Goal: Task Accomplishment & Management: Use online tool/utility

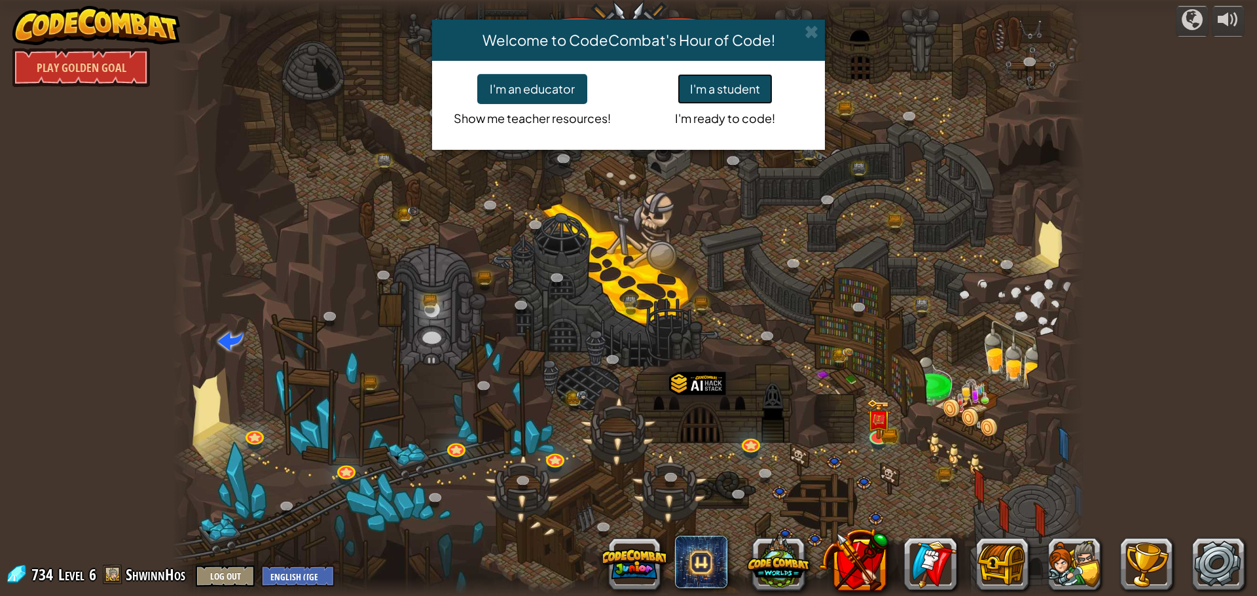
click at [709, 86] on button "I'm a student" at bounding box center [724, 89] width 95 height 30
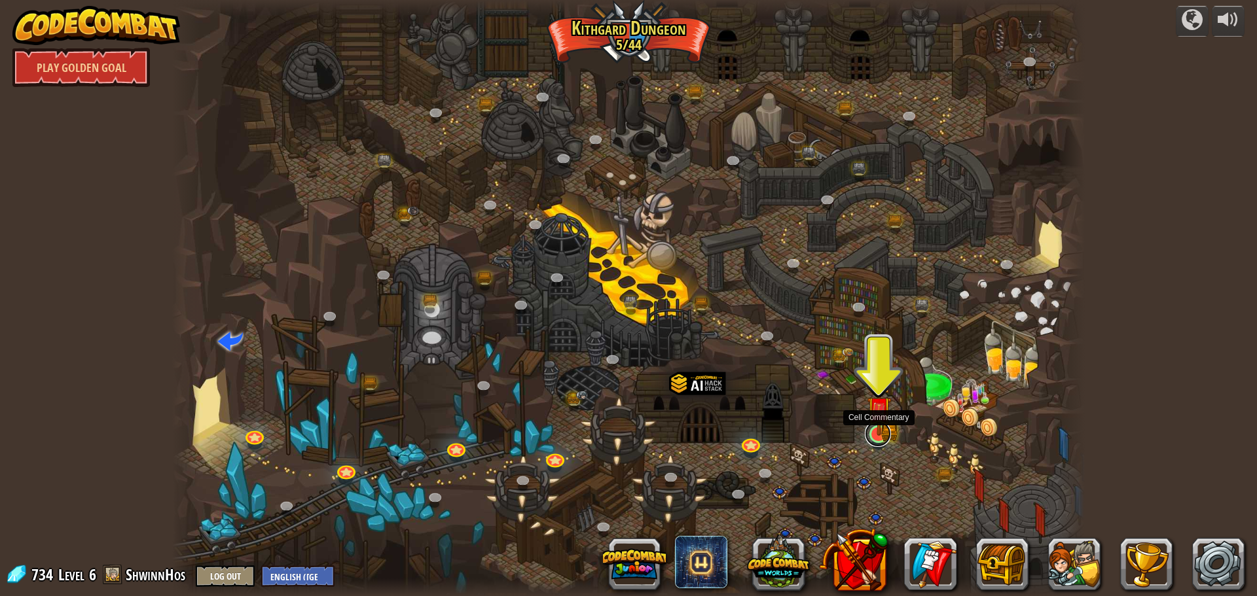
click at [878, 438] on link at bounding box center [878, 434] width 26 height 26
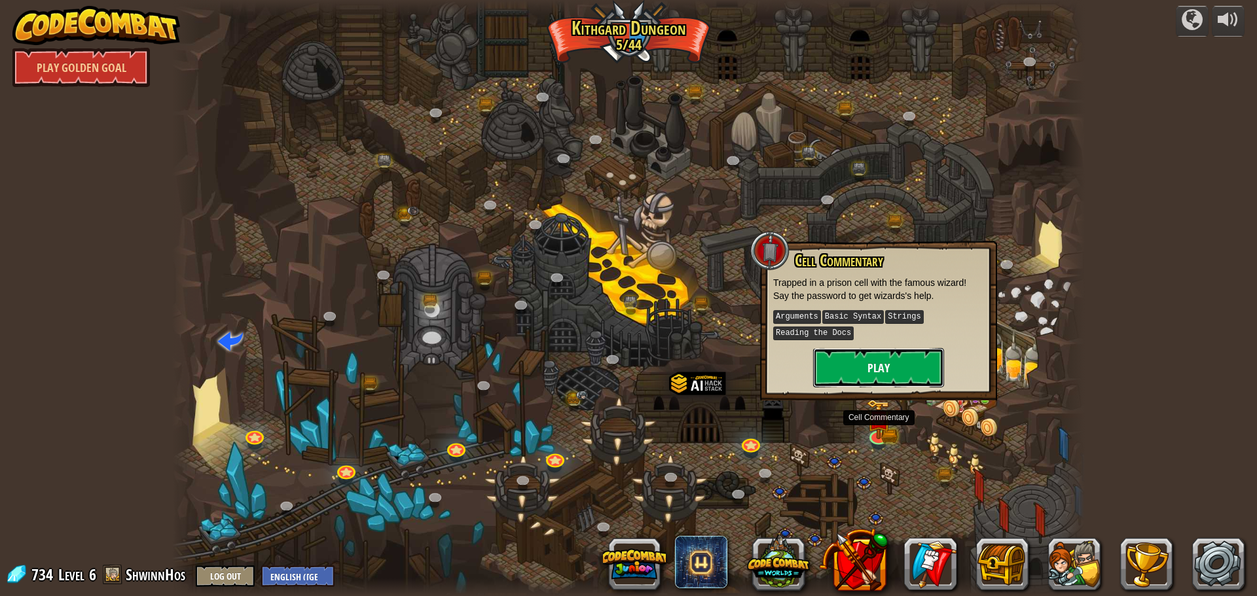
click at [874, 359] on button "Play" at bounding box center [878, 367] width 131 height 39
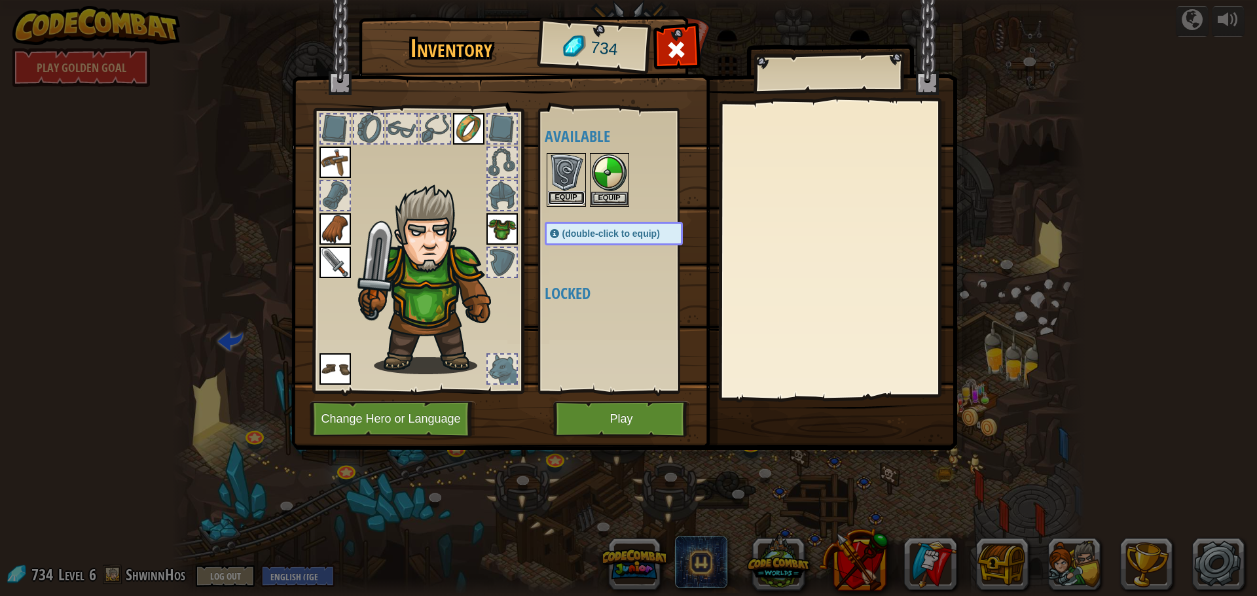
click at [564, 193] on button "Equip" at bounding box center [566, 198] width 37 height 14
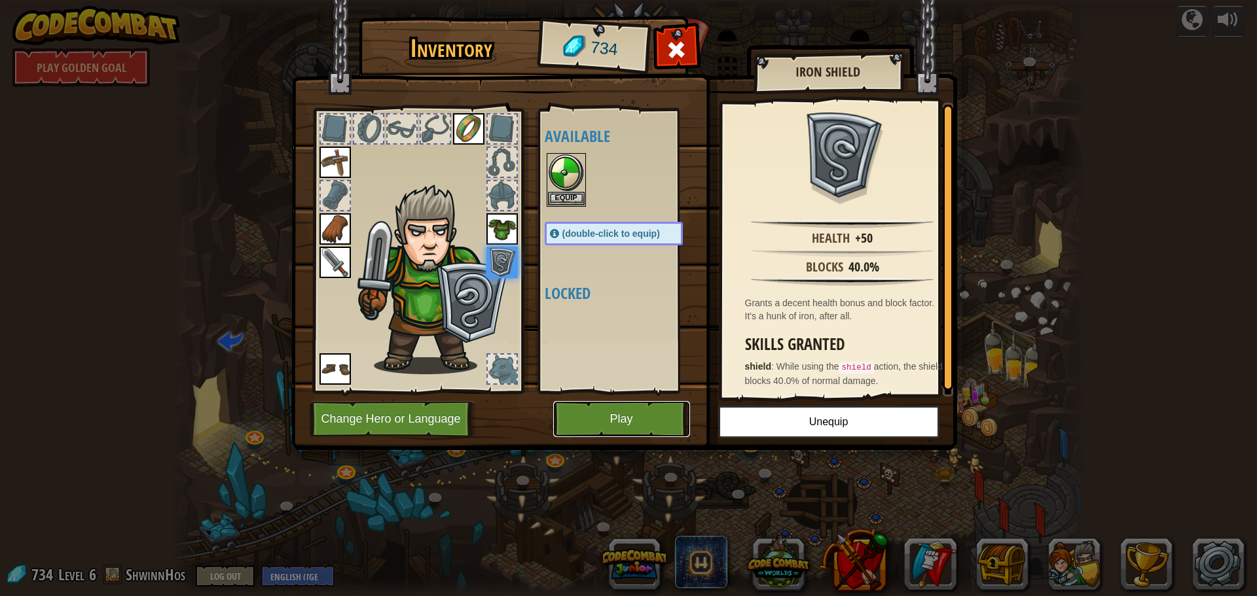
click at [588, 412] on button "Play" at bounding box center [621, 419] width 137 height 36
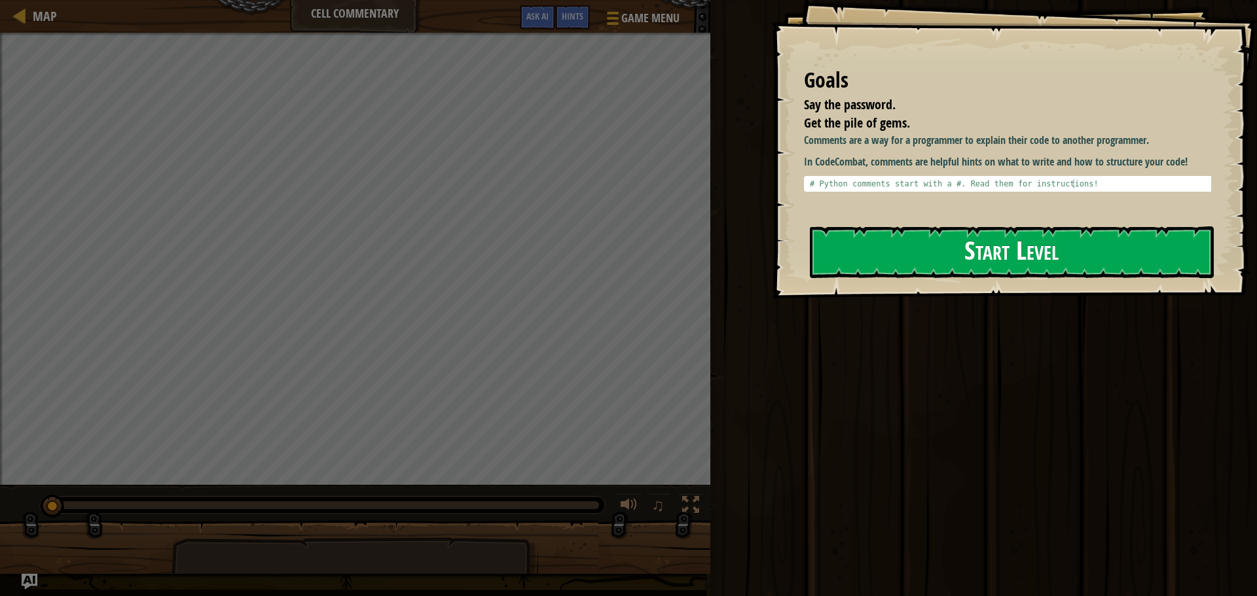
click at [936, 245] on button "Start Level" at bounding box center [1012, 252] width 404 height 52
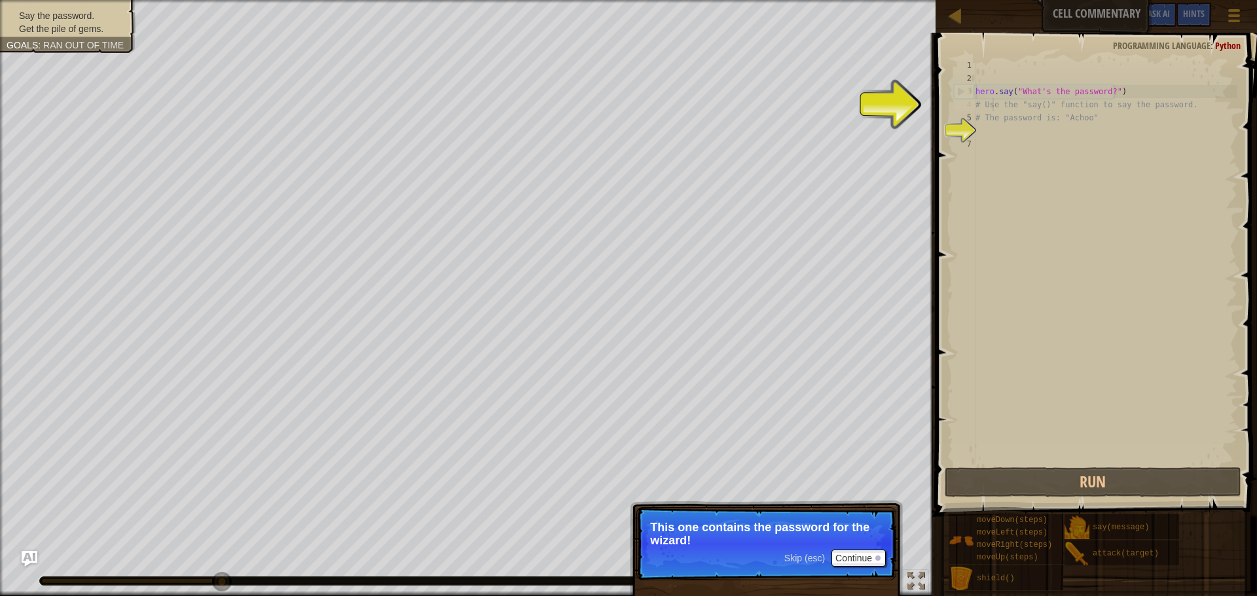
click at [993, 107] on div "hero . say ( "What's the password?" ) # Use the "say()" function to say the pas…" at bounding box center [1105, 275] width 264 height 432
click at [984, 115] on div "hero . say ( "What's the password?" ) # Use the "say()" function to say the pas…" at bounding box center [1105, 275] width 264 height 432
click at [980, 107] on div "hero . say ( "What's the password?" ) # Use the "say()" function to say the pas…" at bounding box center [1105, 275] width 264 height 432
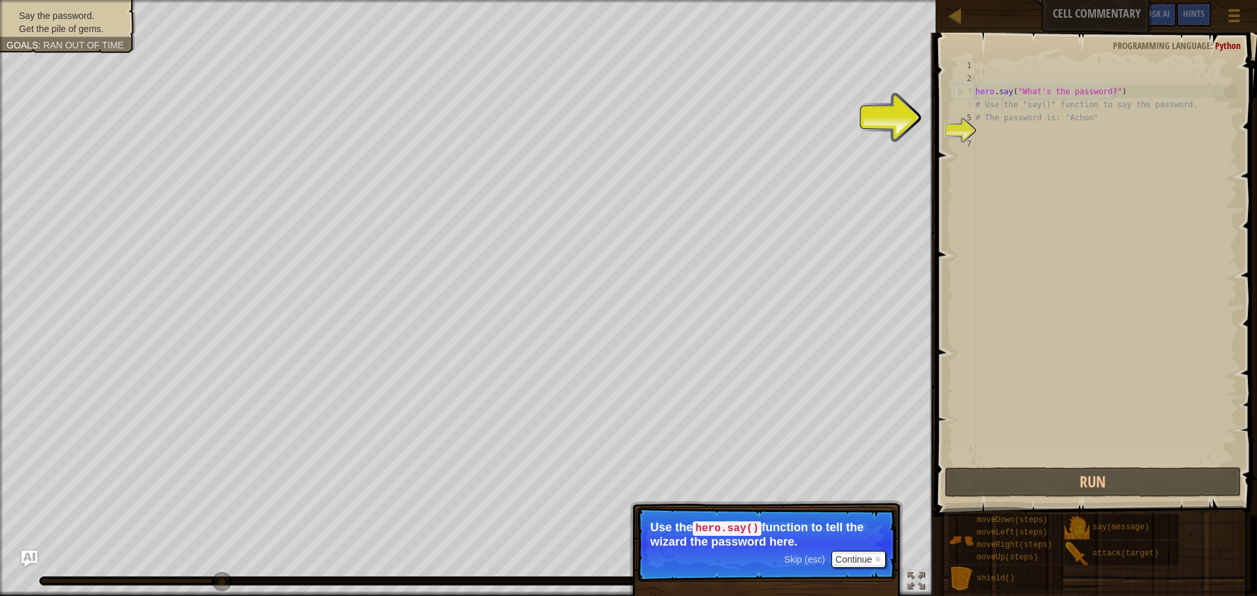
click at [999, 101] on div "hero . say ( "What's the password?" ) # Use the "say()" function to say the pas…" at bounding box center [1105, 275] width 264 height 432
click at [974, 101] on div "4" at bounding box center [965, 104] width 22 height 13
type textarea "# Use the "say()" function to say the password."
click at [978, 128] on div "hero . say ( "What's the password?" ) # Use the "say()" function to say the pas…" at bounding box center [1105, 275] width 264 height 432
click at [980, 105] on div "hero . say ( "What's the password?" ) # Use the "say()" function to say the pas…" at bounding box center [1105, 275] width 264 height 432
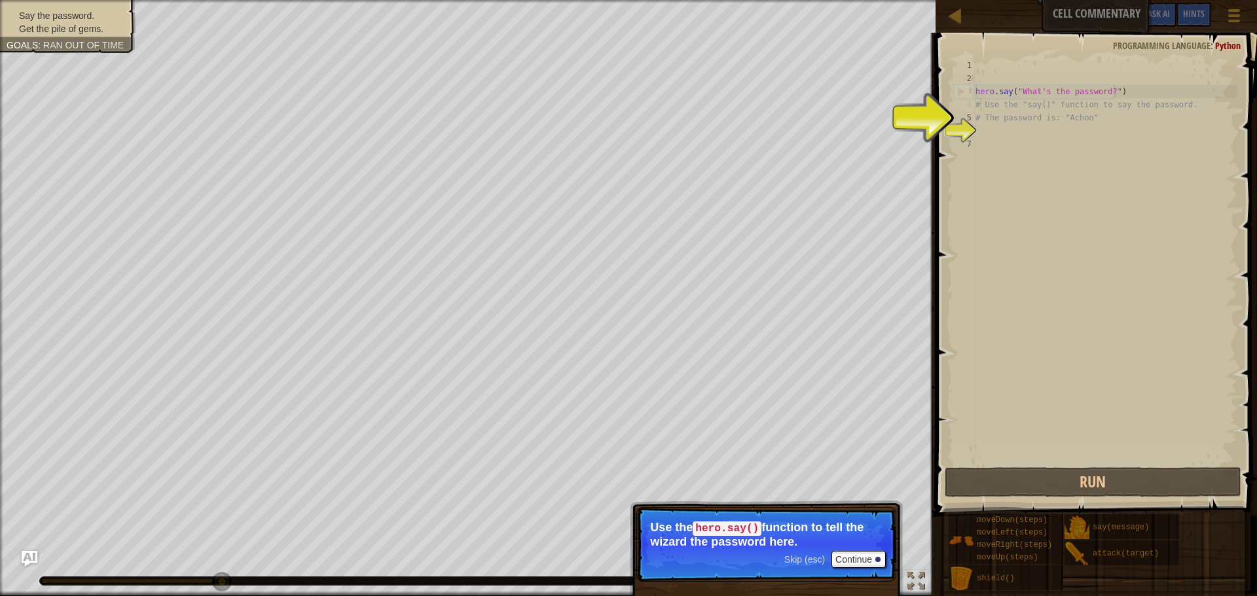
type textarea "# Use the "say()" function to say the password."
click at [976, 134] on div "hero . say ( "What's the password?" ) # Use the "say()" function to say the pas…" at bounding box center [1105, 275] width 264 height 432
click at [984, 116] on div "hero . say ( "What's the password?" ) # Use the "say()" function to say the pas…" at bounding box center [1105, 275] width 264 height 432
type textarea "# The password is: "Achoo""
click at [840, 558] on button "Continue" at bounding box center [858, 559] width 54 height 17
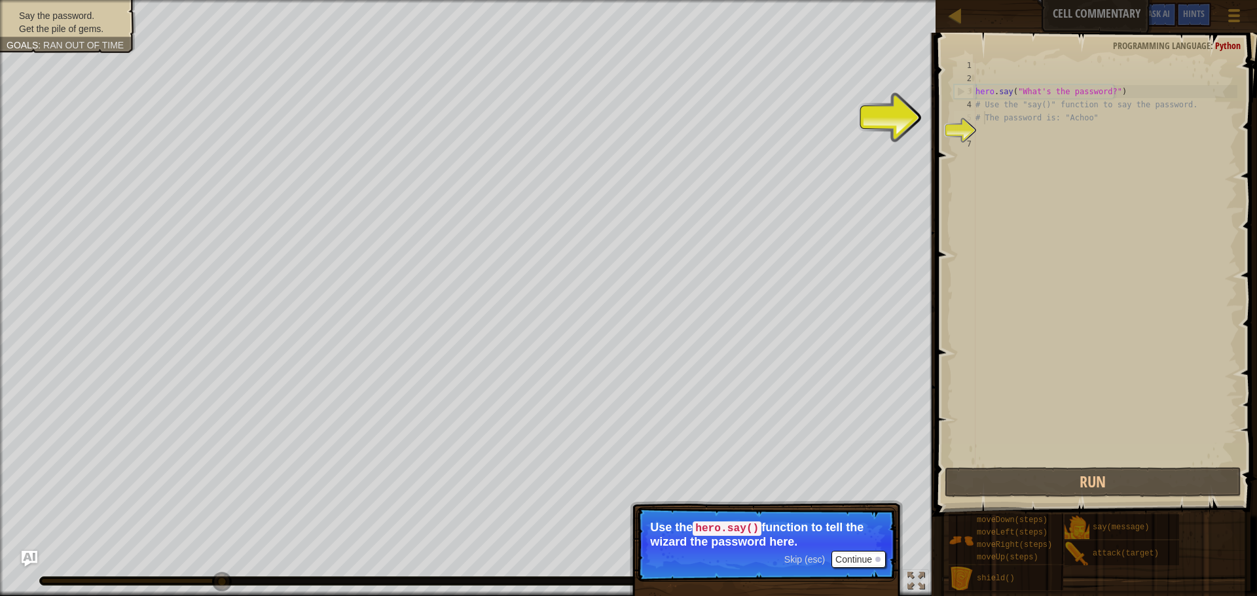
scroll to position [6, 1]
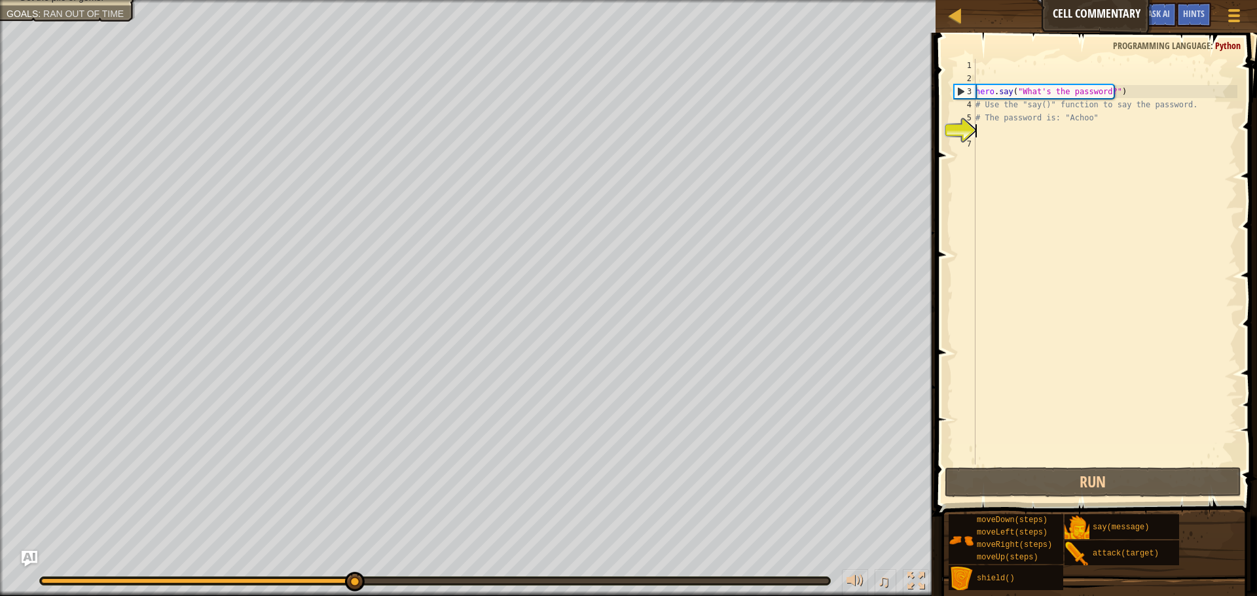
click at [987, 134] on div "hero . say ( "What's the password?" ) # Use the "say()" function to say the pas…" at bounding box center [1105, 275] width 264 height 432
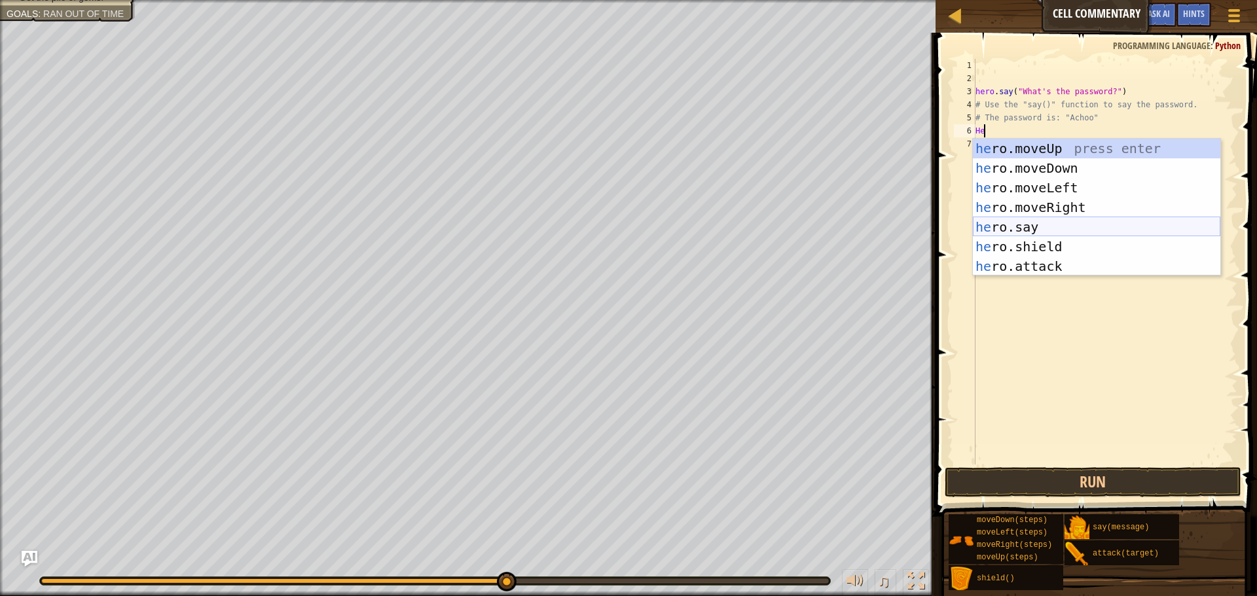
click at [1034, 231] on div "he ro.moveUp press enter he ro.moveDown press enter he ro.moveLeft press enter …" at bounding box center [1096, 227] width 247 height 177
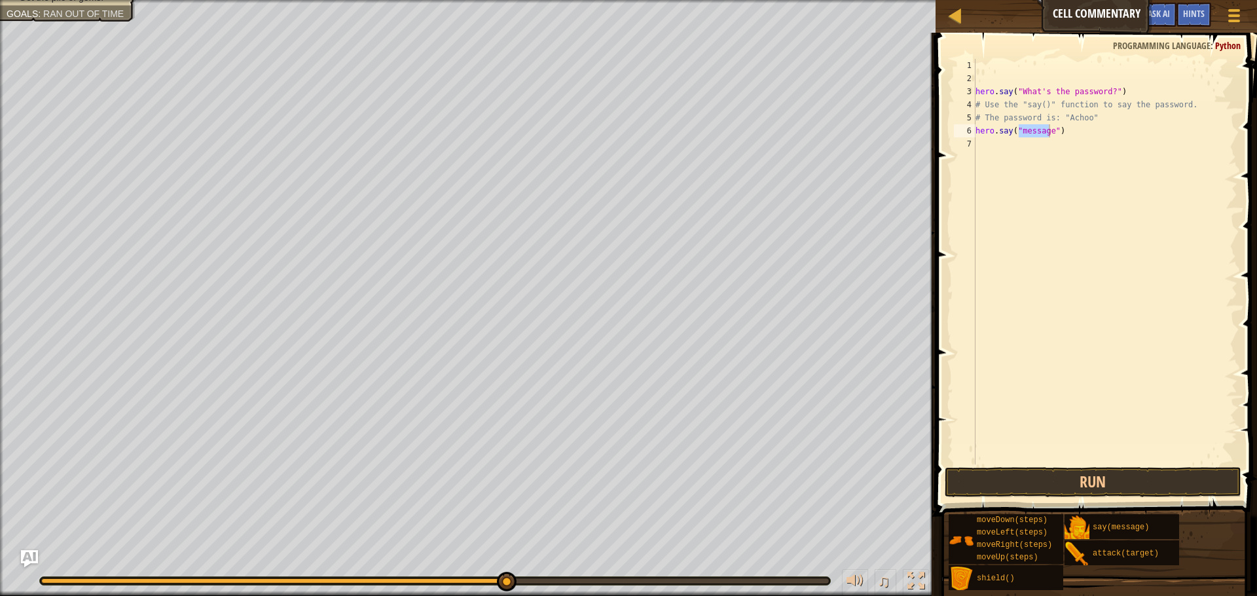
click at [25, 558] on img "Ask AI" at bounding box center [29, 558] width 17 height 17
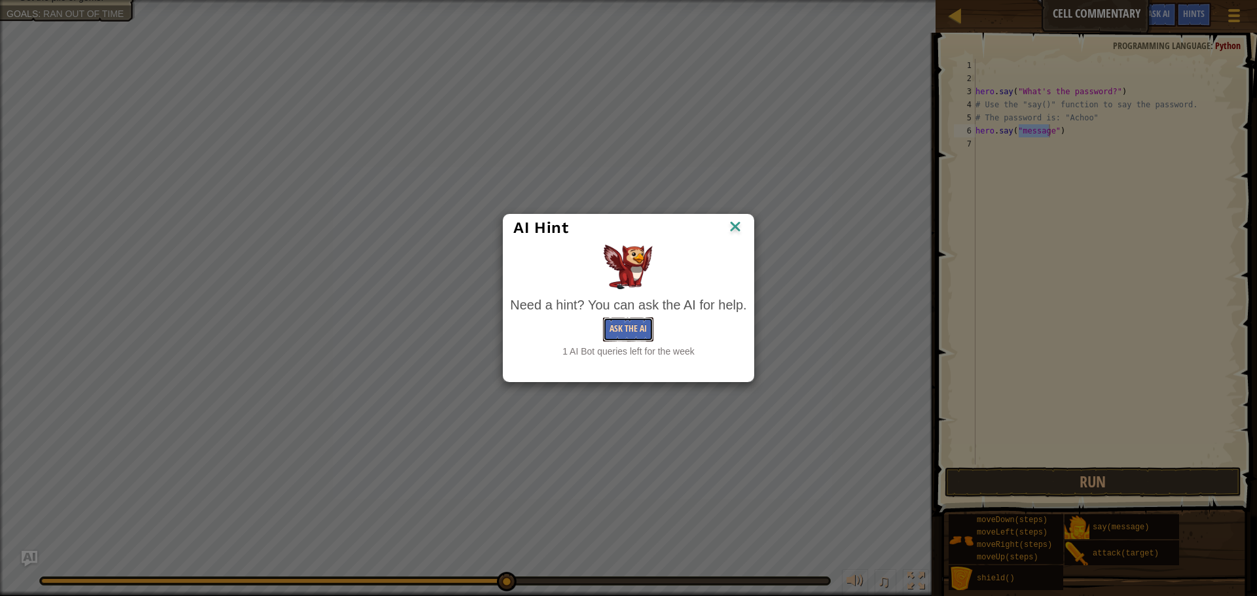
click at [626, 324] on button "Ask the AI" at bounding box center [628, 329] width 50 height 24
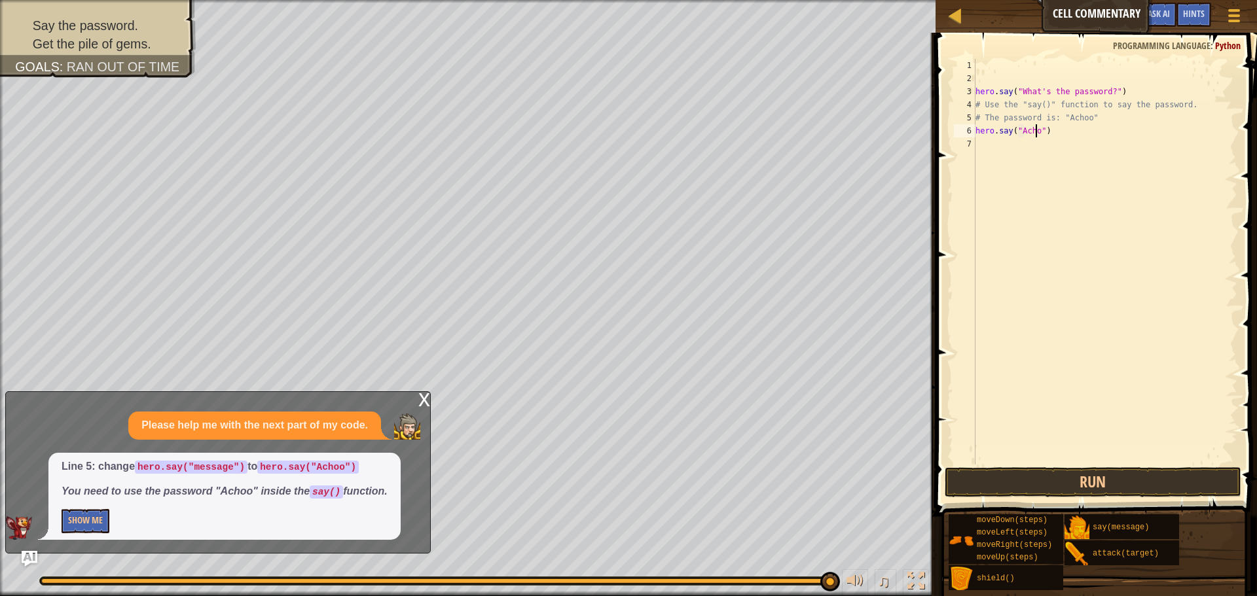
scroll to position [6, 5]
type textarea "hero.say("Achoo")"
click at [1019, 482] on button "Run" at bounding box center [1092, 482] width 296 height 30
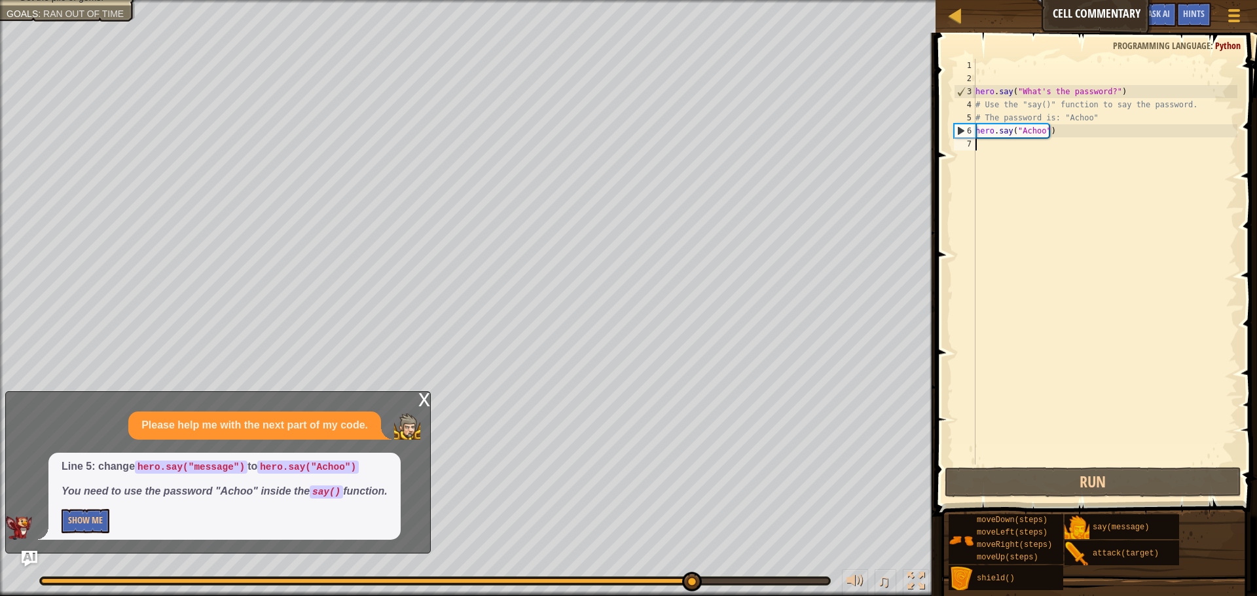
click at [1007, 149] on div "hero . say ( "What's the password?" ) # Use the "say()" function to say the pas…" at bounding box center [1105, 275] width 264 height 432
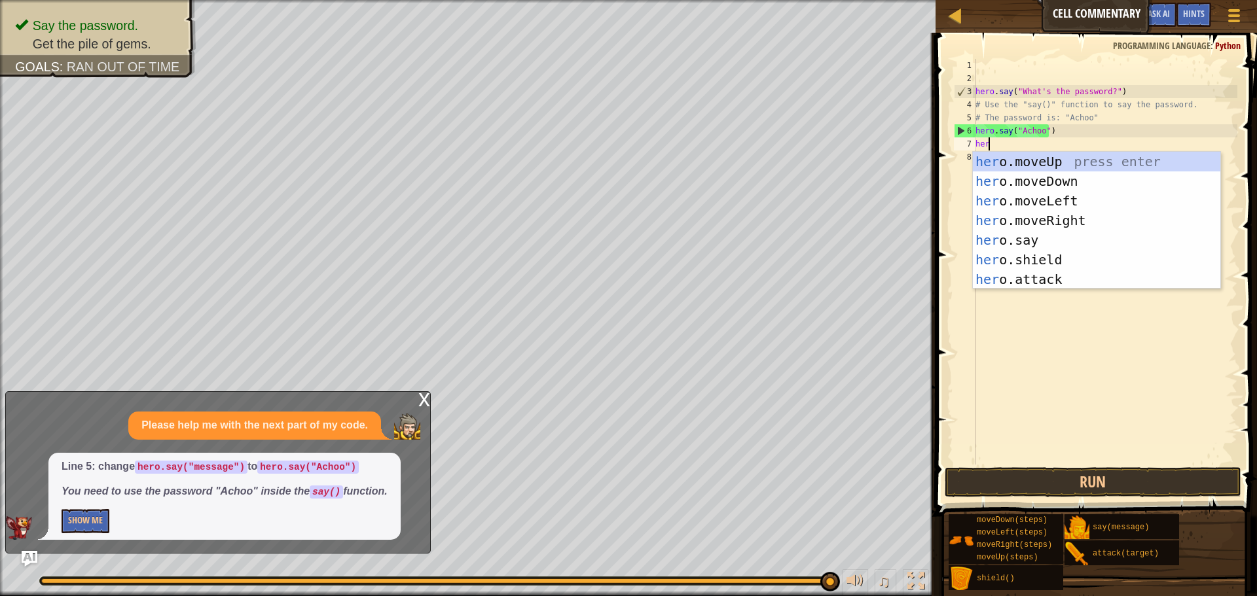
scroll to position [6, 1]
type textarea "hero"
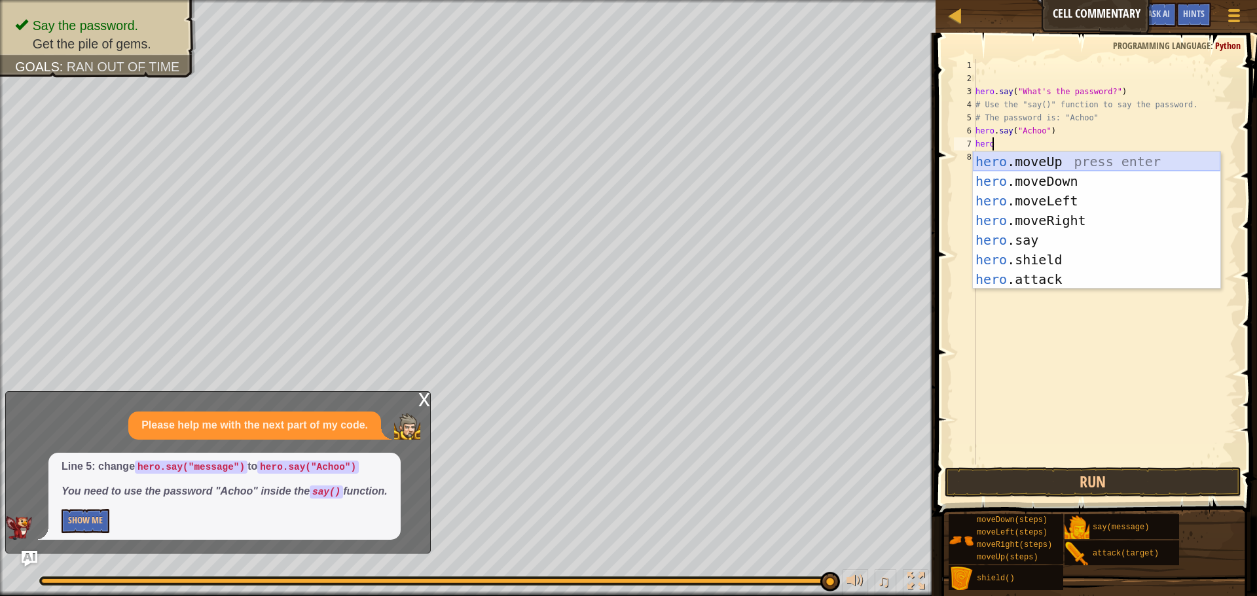
click at [1054, 158] on div "hero .moveUp press enter hero .moveDown press enter hero .moveLeft press enter …" at bounding box center [1096, 240] width 247 height 177
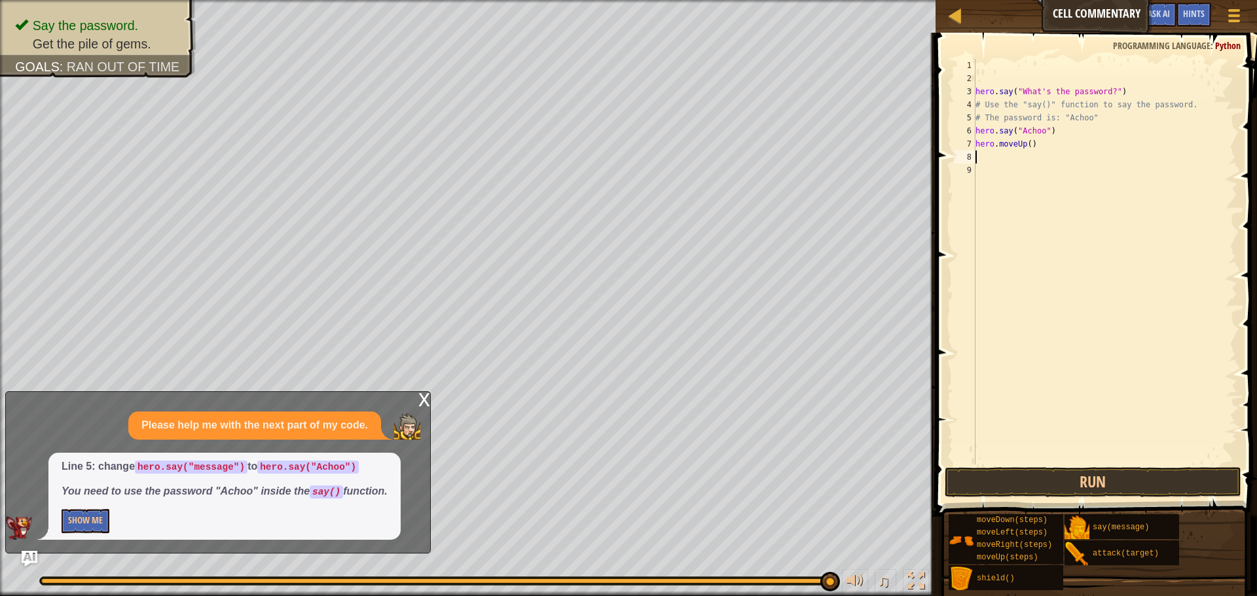
scroll to position [6, 0]
click at [1026, 143] on div "hero . say ( "What's the password?" ) # Use the "say()" function to say the pas…" at bounding box center [1105, 275] width 264 height 432
type textarea "hero.moveUp(2)"
click at [1079, 471] on button "Run" at bounding box center [1092, 482] width 296 height 30
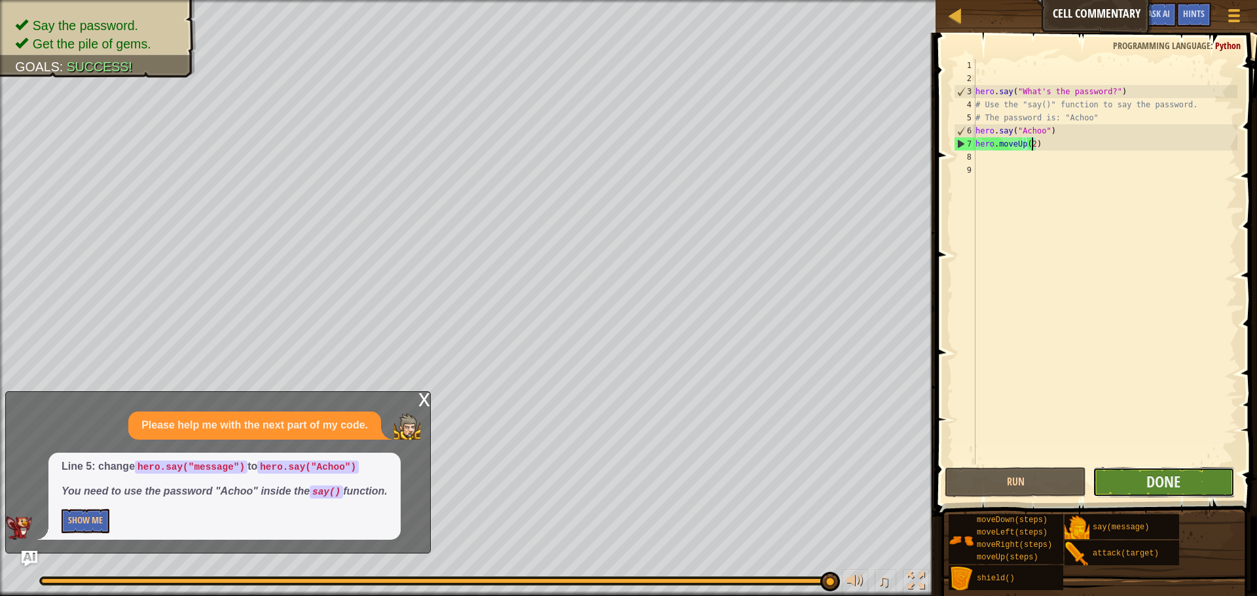
click at [1135, 477] on button "Done" at bounding box center [1162, 482] width 141 height 30
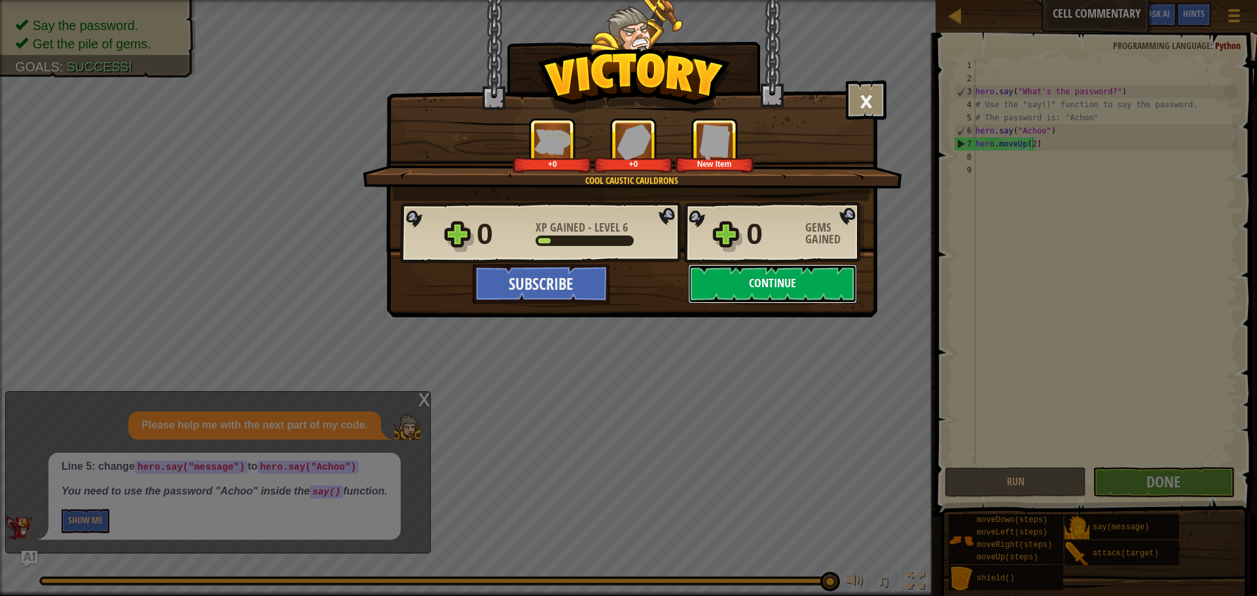
click at [740, 271] on button "Continue" at bounding box center [772, 283] width 169 height 39
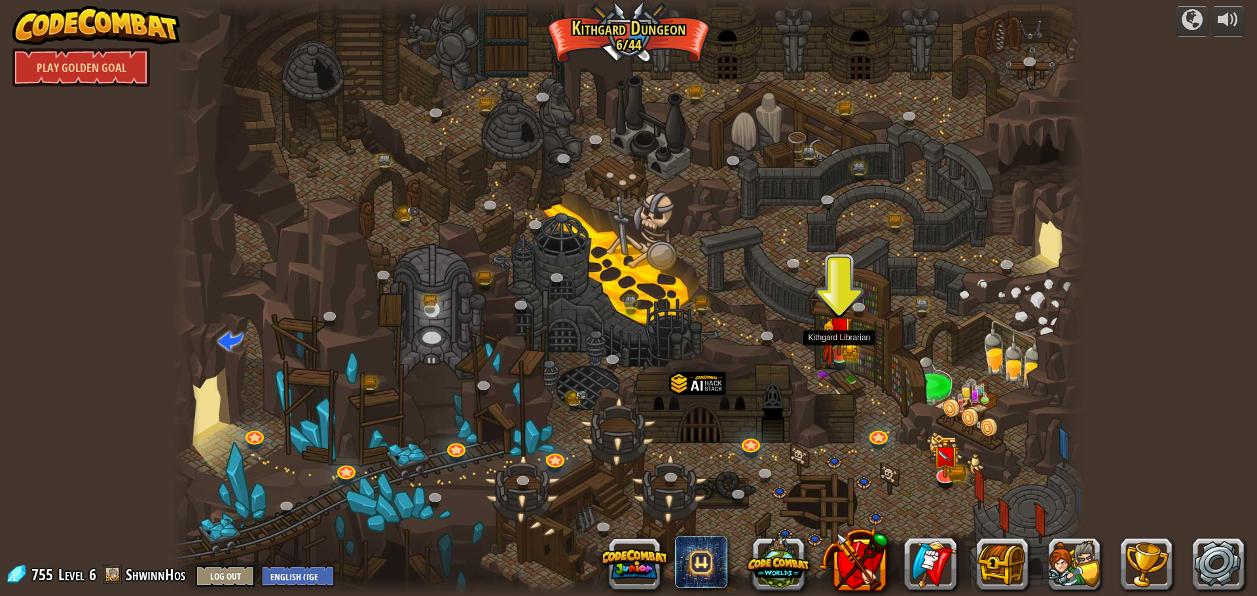
click at [832, 355] on img at bounding box center [829, 345] width 16 height 48
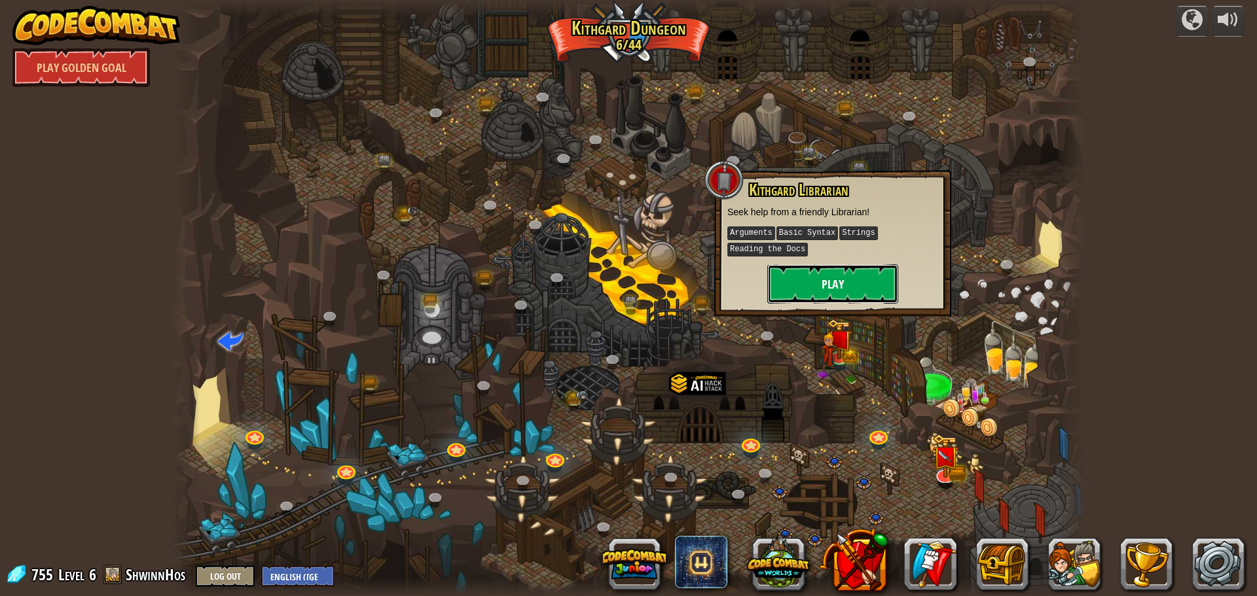
click at [800, 265] on button "Play" at bounding box center [832, 283] width 131 height 39
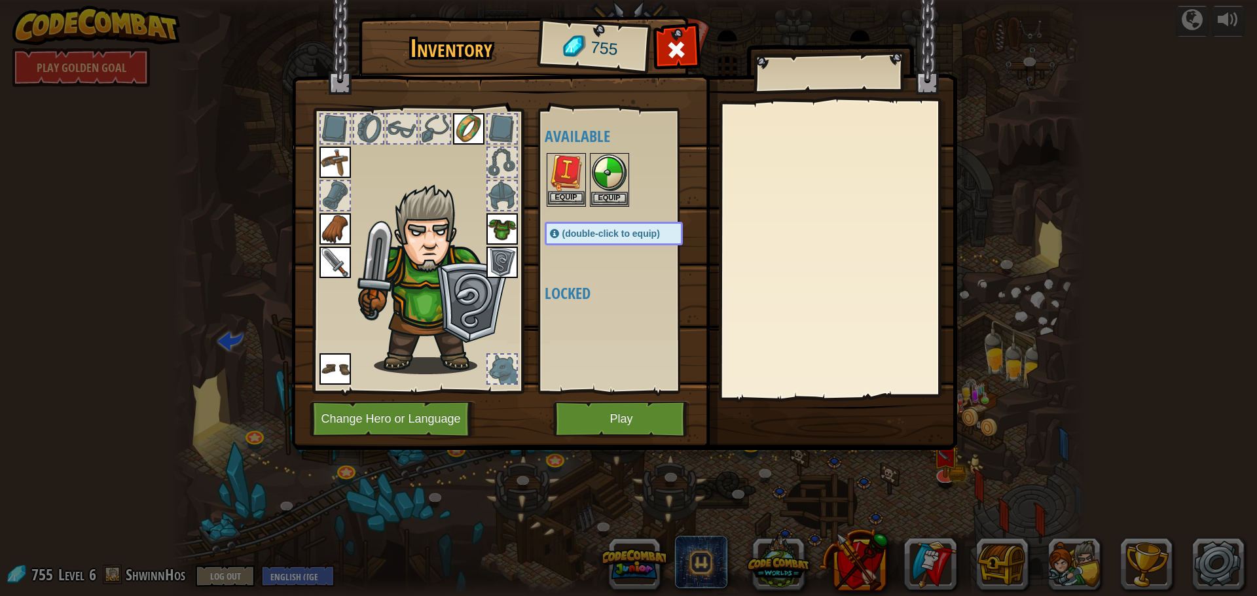
click at [572, 173] on img at bounding box center [566, 172] width 37 height 37
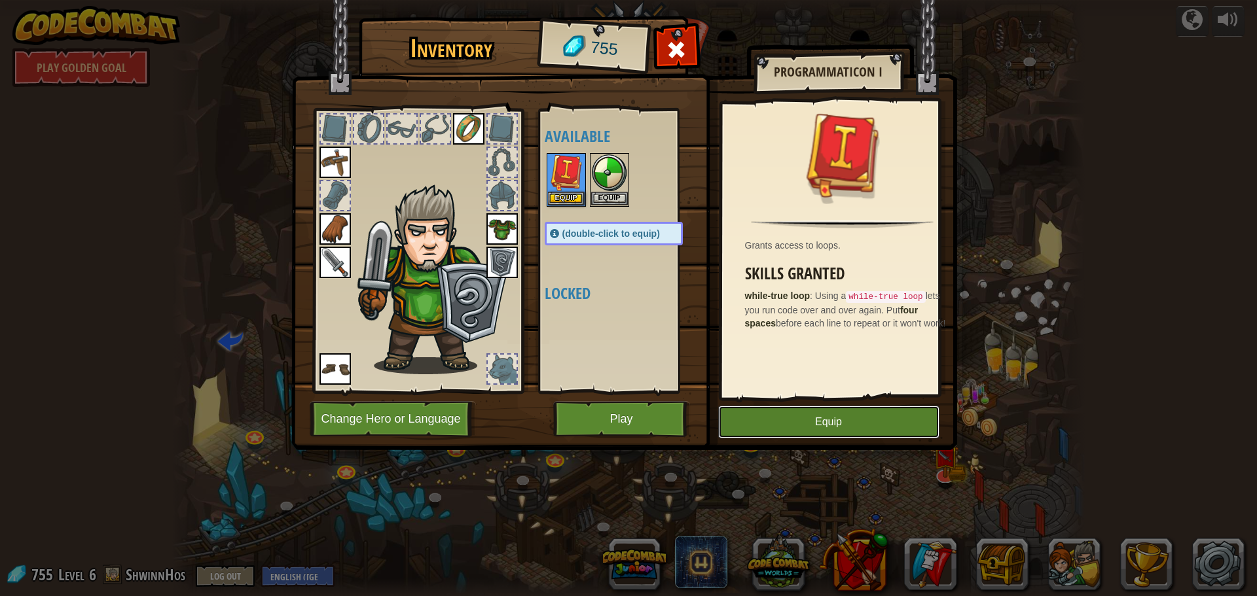
click at [793, 412] on button "Equip" at bounding box center [828, 422] width 221 height 33
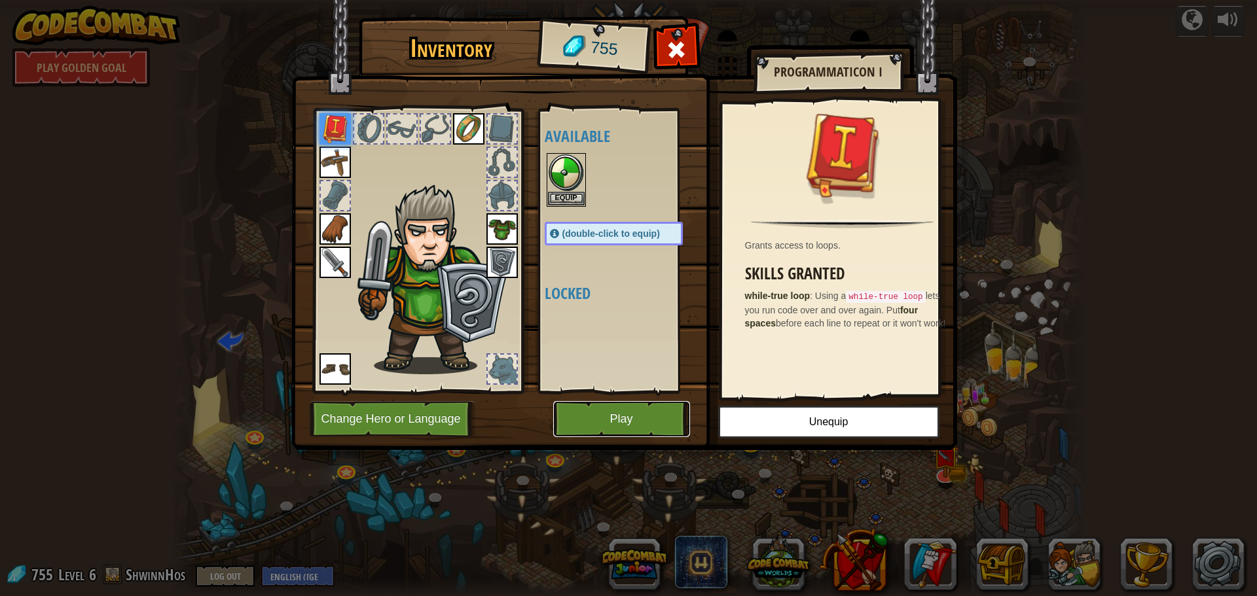
click at [624, 419] on button "Play" at bounding box center [621, 419] width 137 height 36
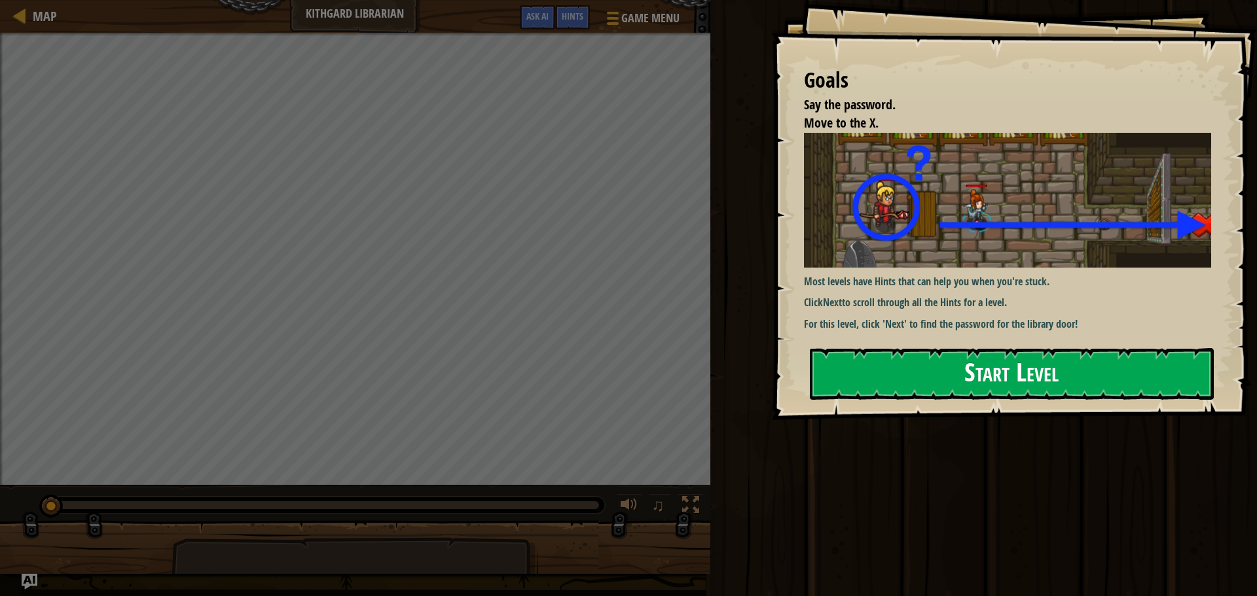
click at [982, 394] on button "Start Level" at bounding box center [1012, 374] width 404 height 52
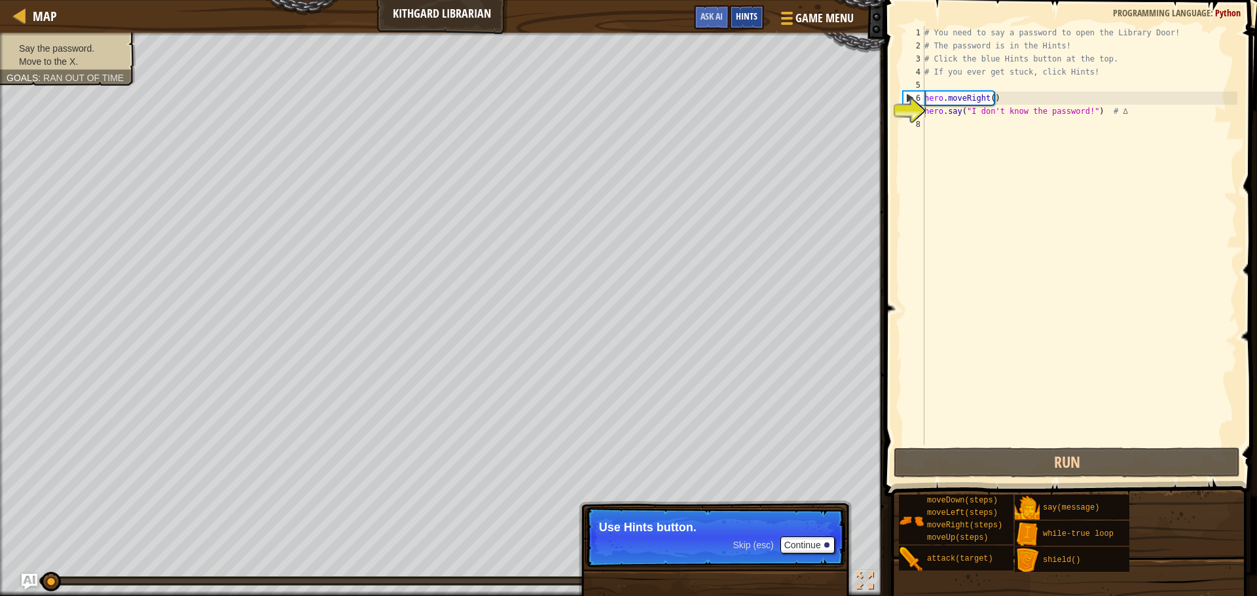
click at [745, 18] on span "Hints" at bounding box center [747, 16] width 22 height 12
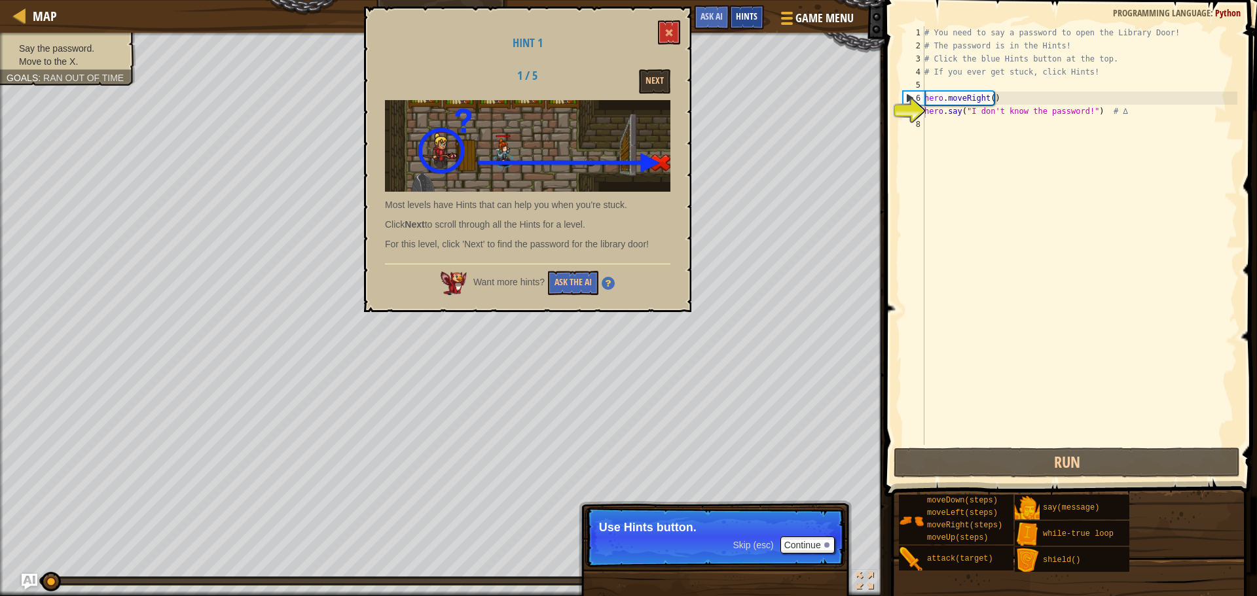
click at [745, 18] on span "Hints" at bounding box center [747, 16] width 22 height 12
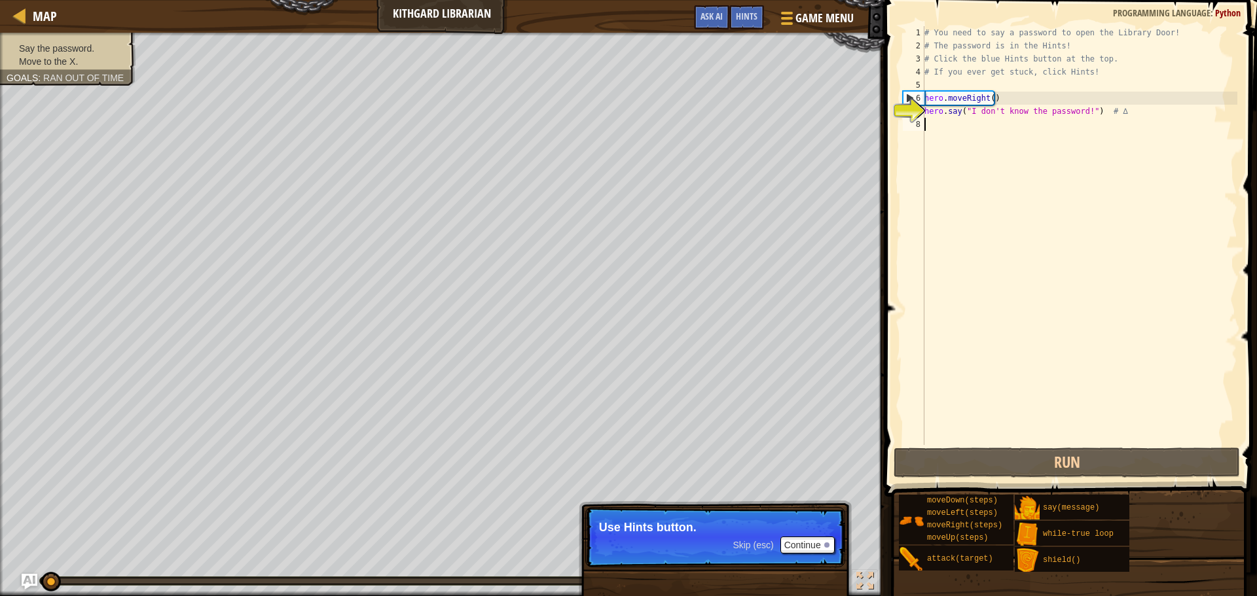
click at [925, 121] on div "# You need to say a password to open the Library Door! # The password is in the…" at bounding box center [1078, 248] width 315 height 445
click at [741, 20] on span "Hints" at bounding box center [747, 16] width 22 height 12
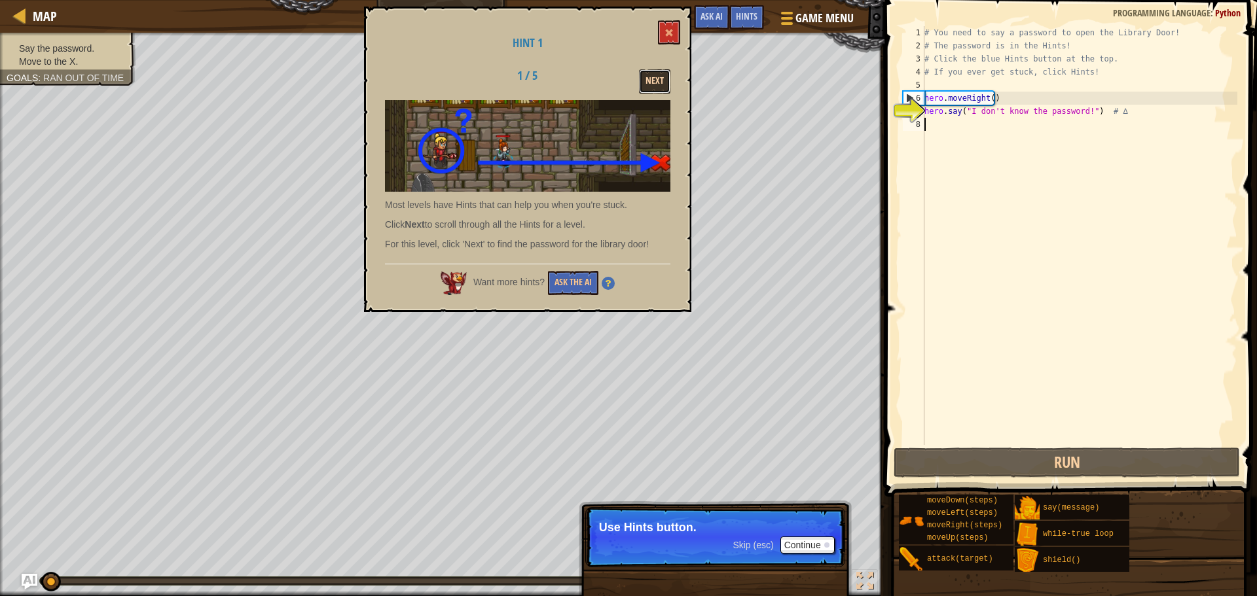
click at [656, 78] on button "Next" at bounding box center [654, 81] width 31 height 24
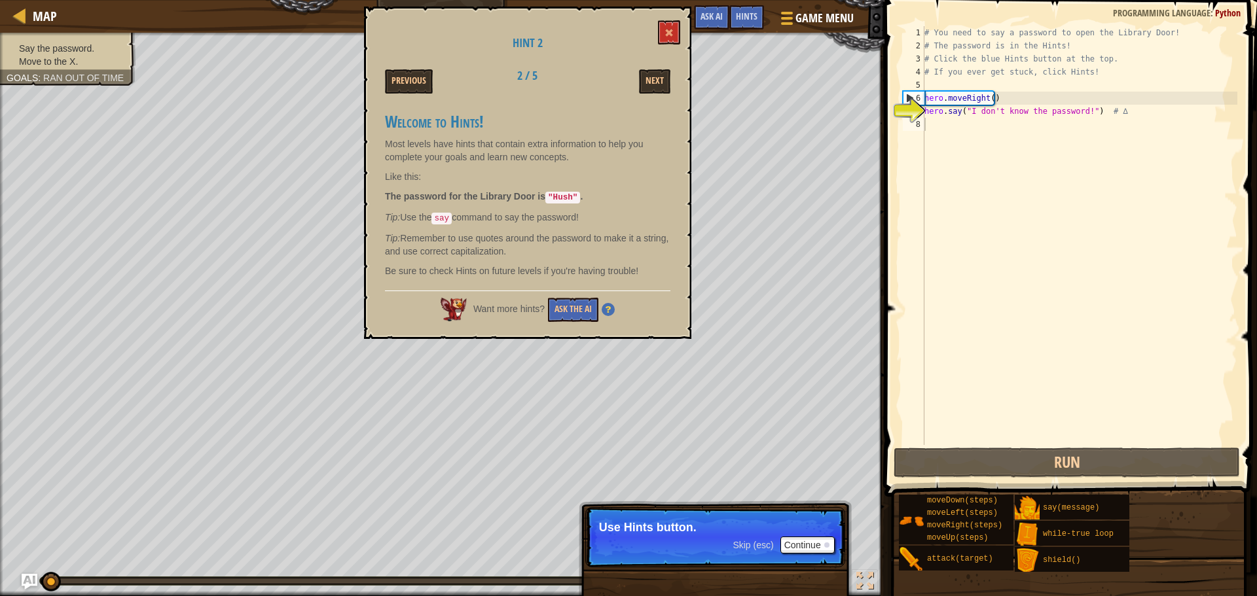
click at [1033, 302] on div "# You need to say a password to open the Library Door! # The password is in the…" at bounding box center [1078, 248] width 315 height 445
click at [930, 129] on div "# You need to say a password to open the Library Door! # The password is in the…" at bounding box center [1078, 248] width 315 height 445
click at [942, 130] on div "# You need to say a password to open the Library Door! # The password is in the…" at bounding box center [1078, 248] width 315 height 445
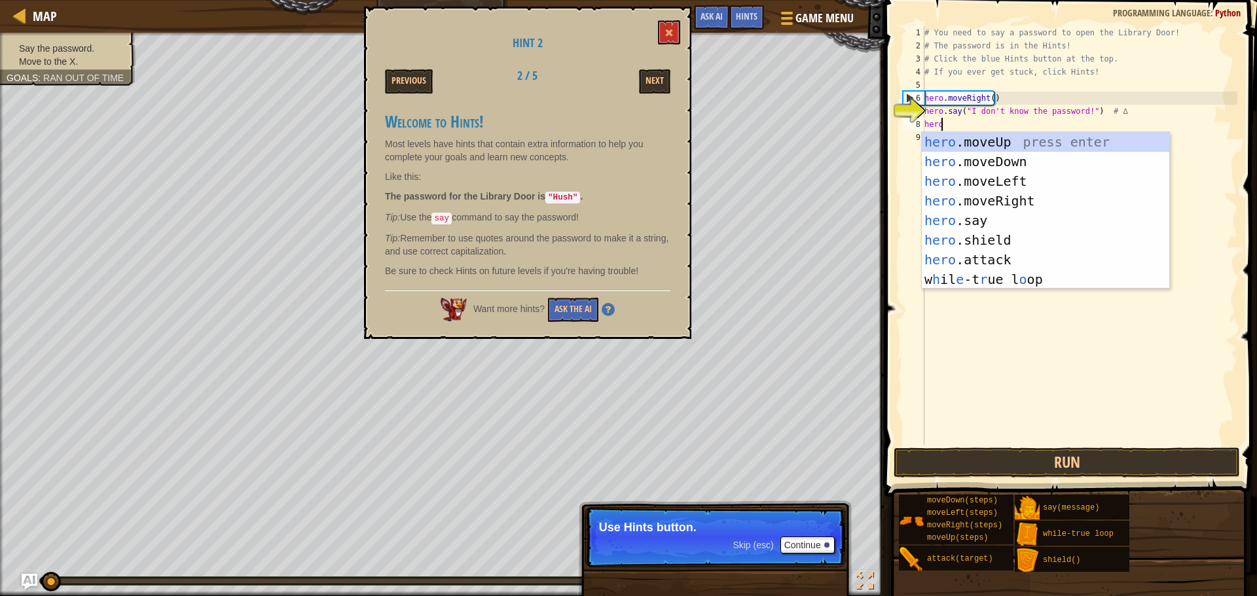
scroll to position [6, 1]
click at [997, 220] on div "hero .moveUp press enter hero .moveDown press enter hero .moveLeft press enter …" at bounding box center [1044, 230] width 247 height 196
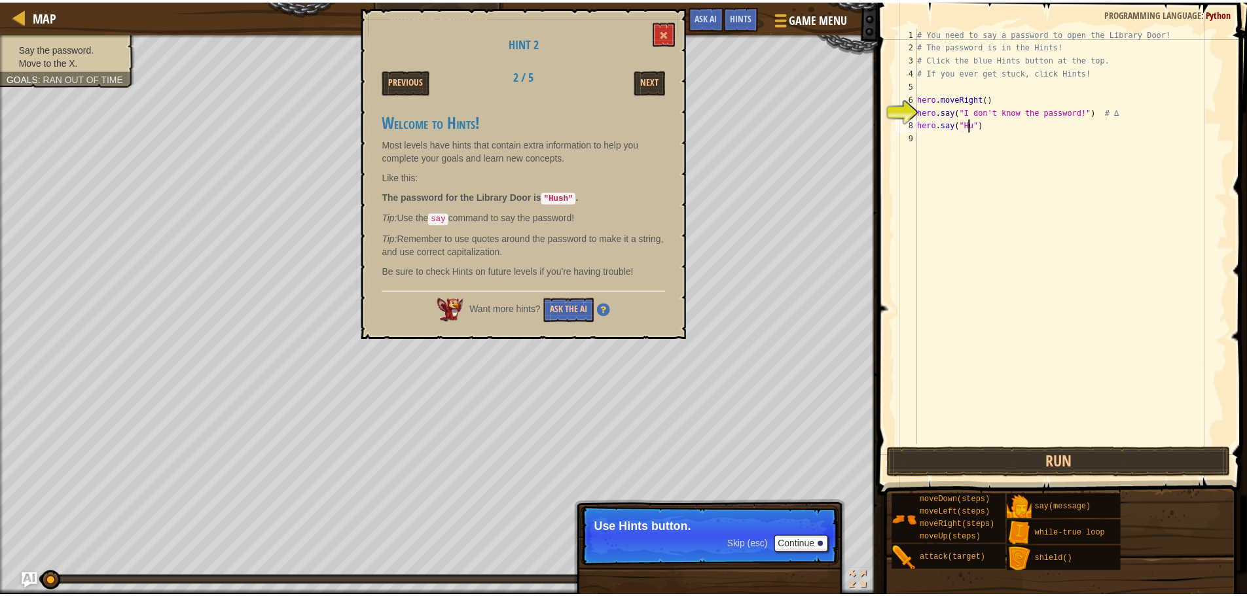
scroll to position [6, 5]
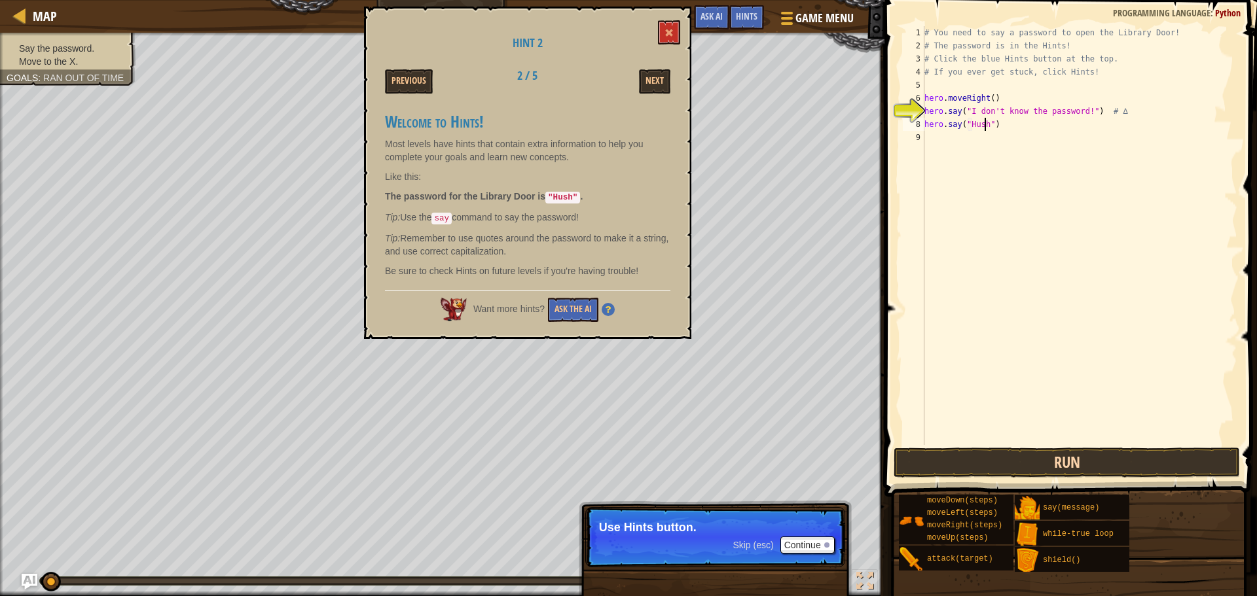
type textarea "hero.say("Hush")"
click at [980, 466] on button "Run" at bounding box center [1066, 463] width 346 height 30
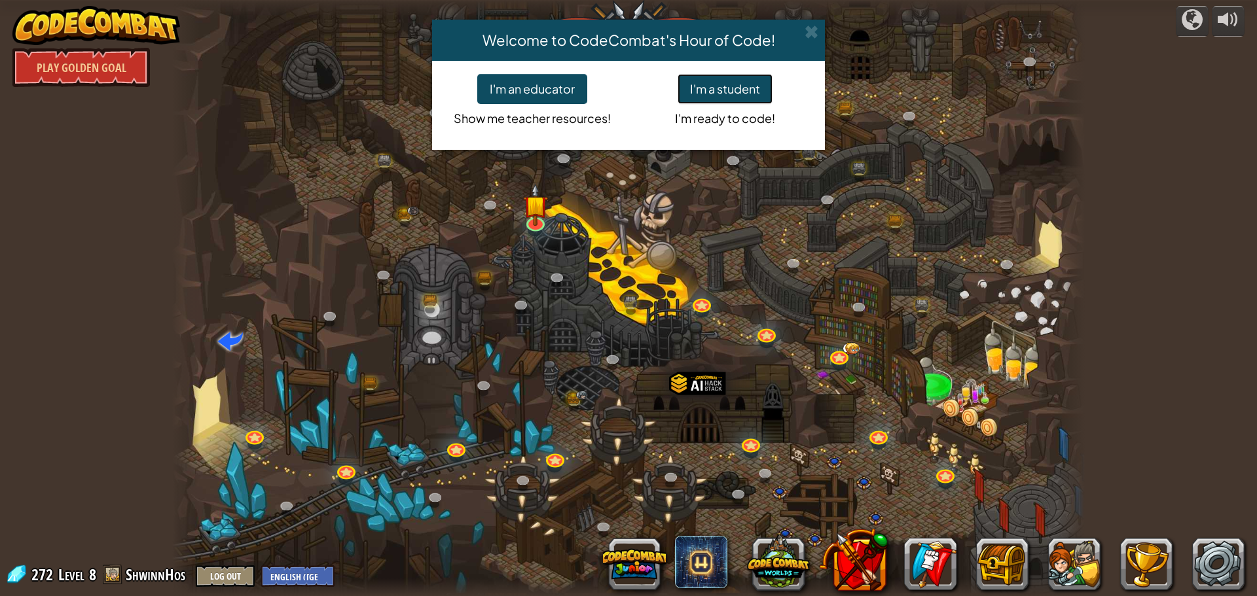
click at [734, 94] on button "I'm a student" at bounding box center [724, 89] width 95 height 30
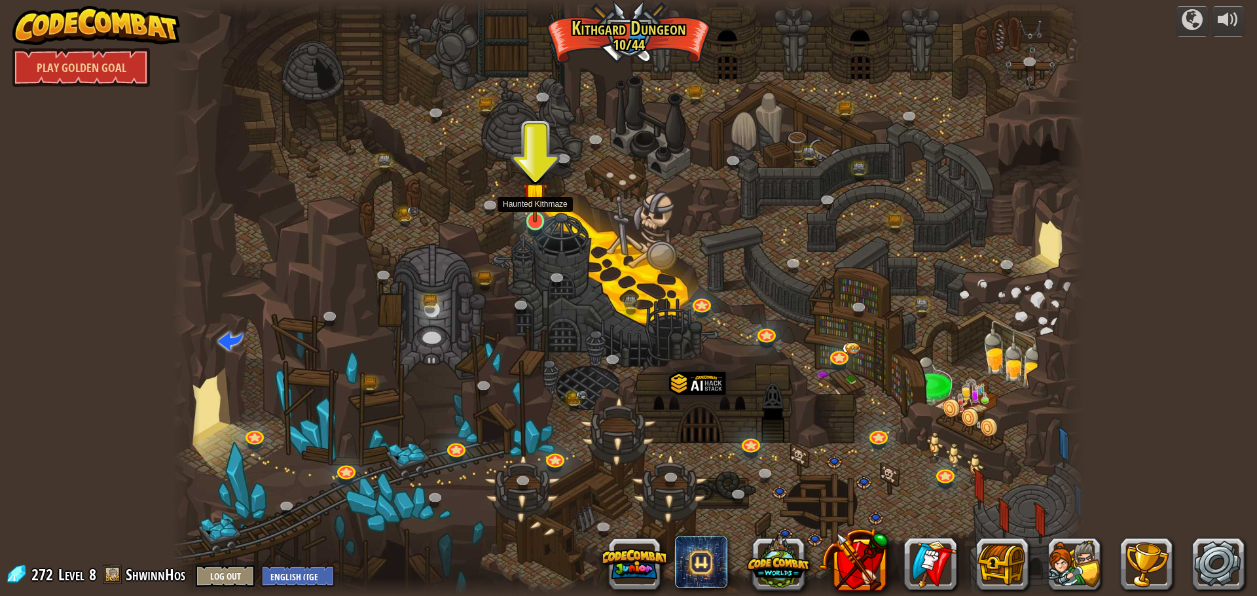
click at [536, 223] on div at bounding box center [535, 221] width 18 height 18
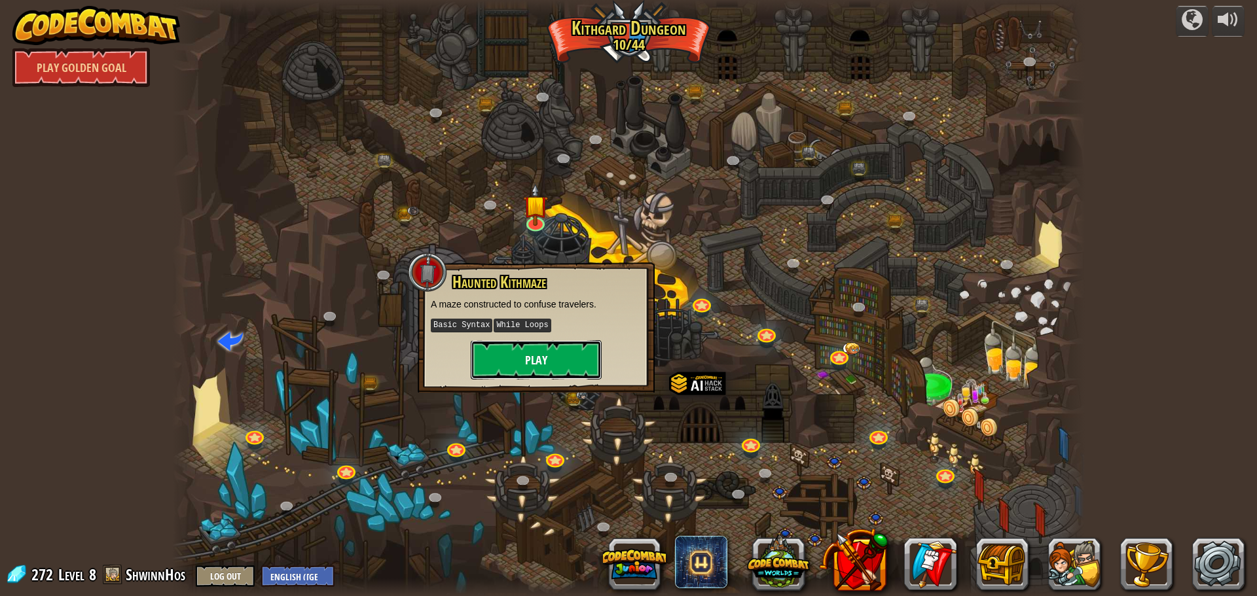
click at [569, 357] on button "Play" at bounding box center [536, 359] width 131 height 39
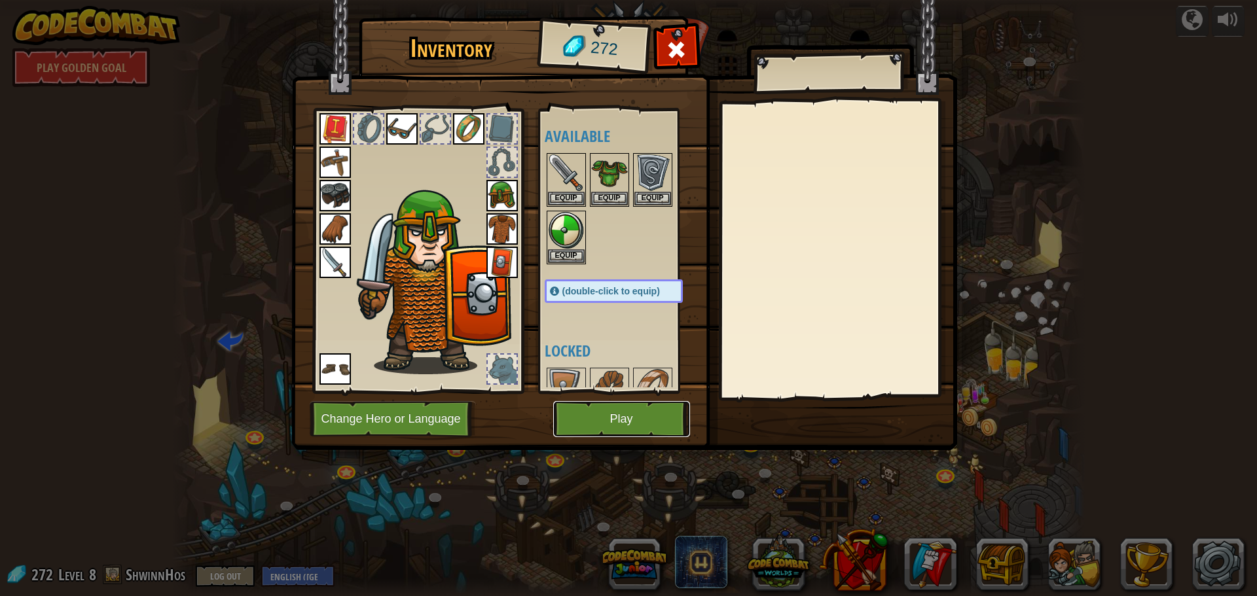
click at [609, 405] on button "Play" at bounding box center [621, 419] width 137 height 36
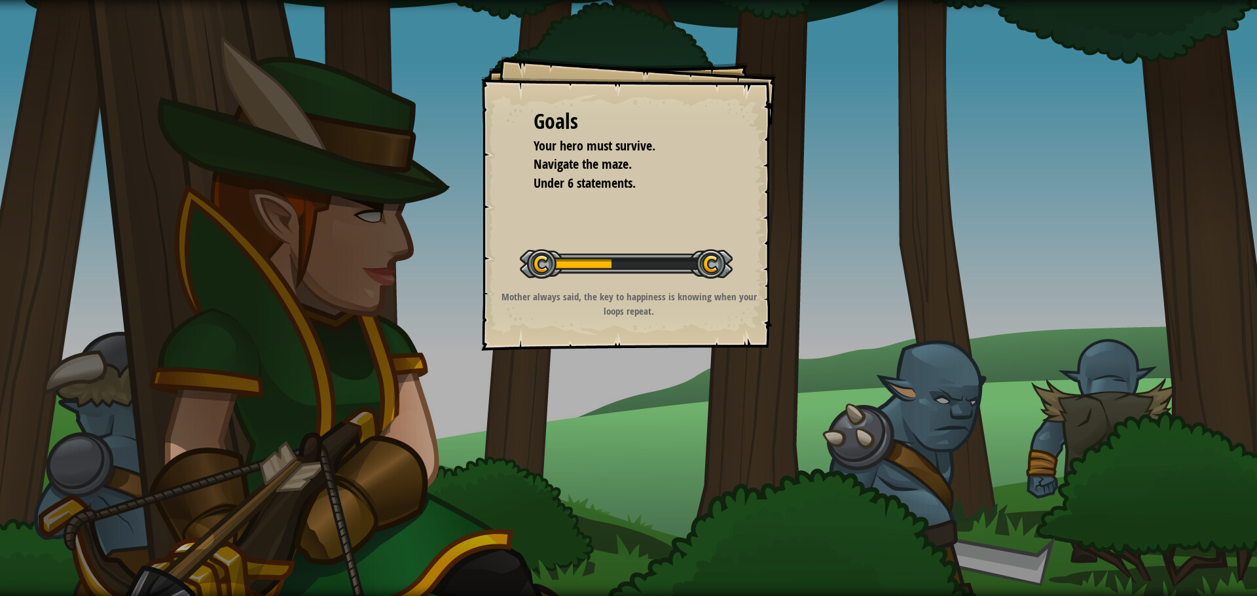
click at [627, 293] on p "Mother always said, the key to happiness is knowing when your loops repeat." at bounding box center [628, 304] width 262 height 28
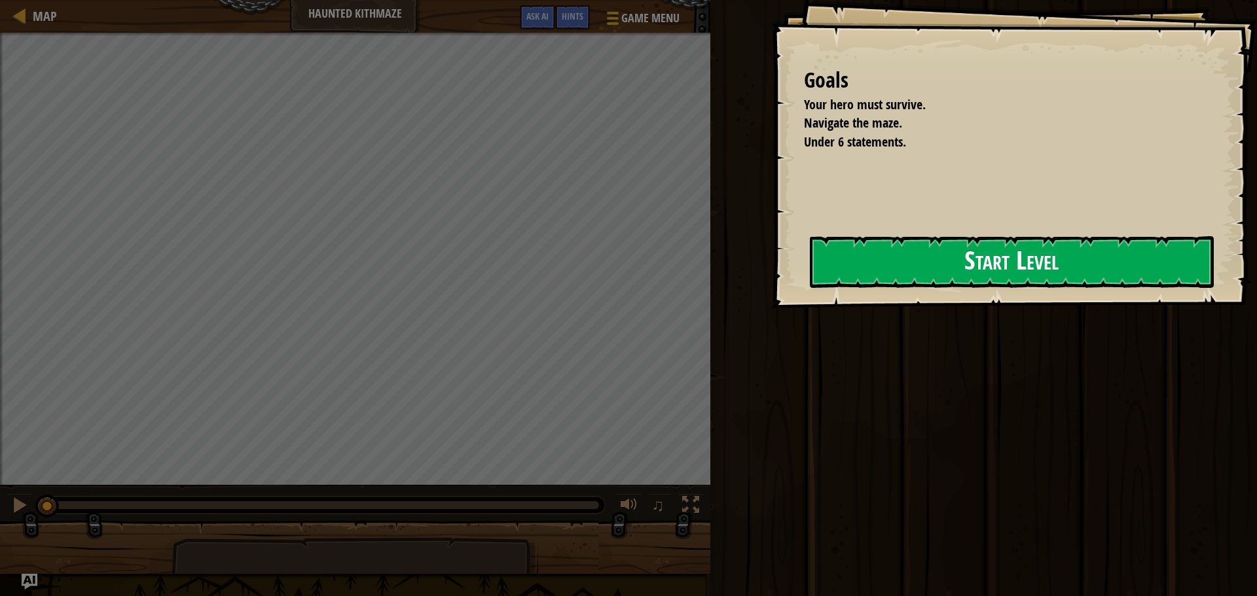
click at [630, 296] on div "Goals Your hero must survive. Navigate the maze. Under 6 statements. Start Leve…" at bounding box center [628, 298] width 1257 height 596
click at [810, 266] on button "Start Level" at bounding box center [1012, 262] width 404 height 52
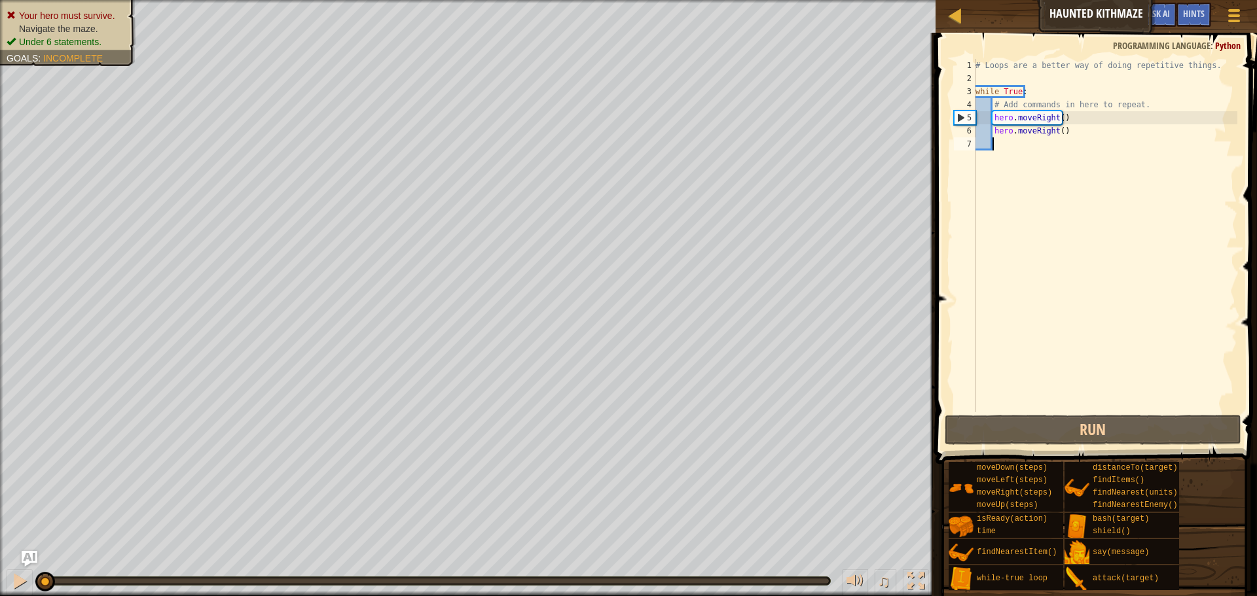
click at [937, 68] on div "Map Haunted Kithmaze Game Menu Done Hints Ask AI 1 הההההההההההההההההההההההההההה…" at bounding box center [628, 298] width 1257 height 596
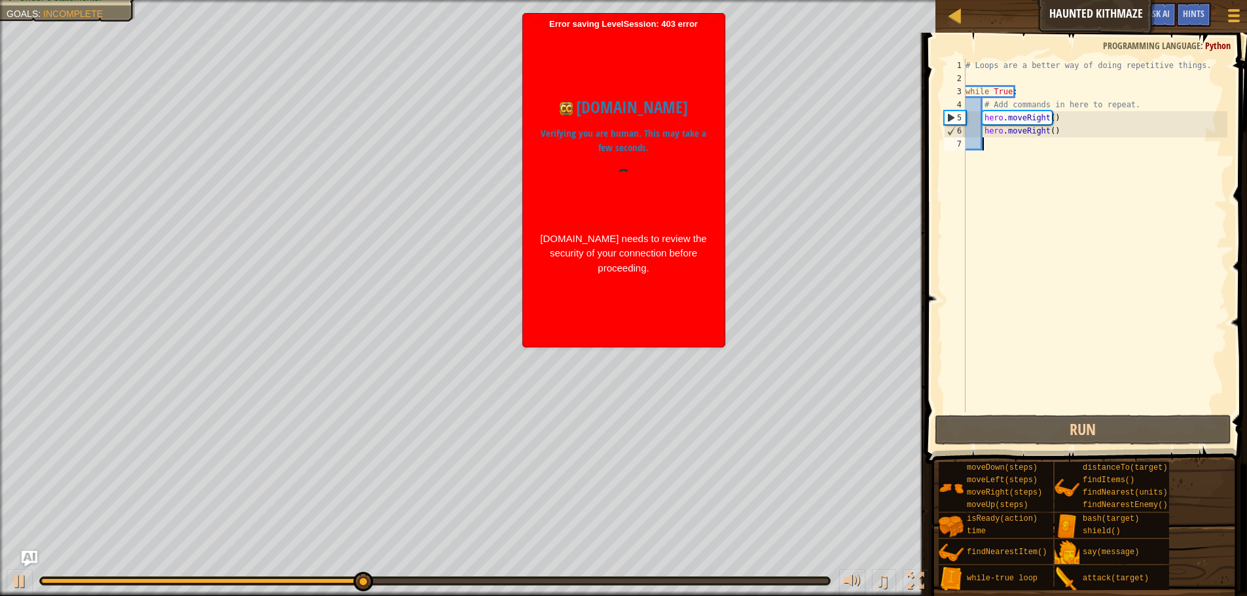
click at [647, 72] on div "codecombat.com Verifying you are human. This may take a few seconds. codecombat…" at bounding box center [623, 185] width 188 height 312
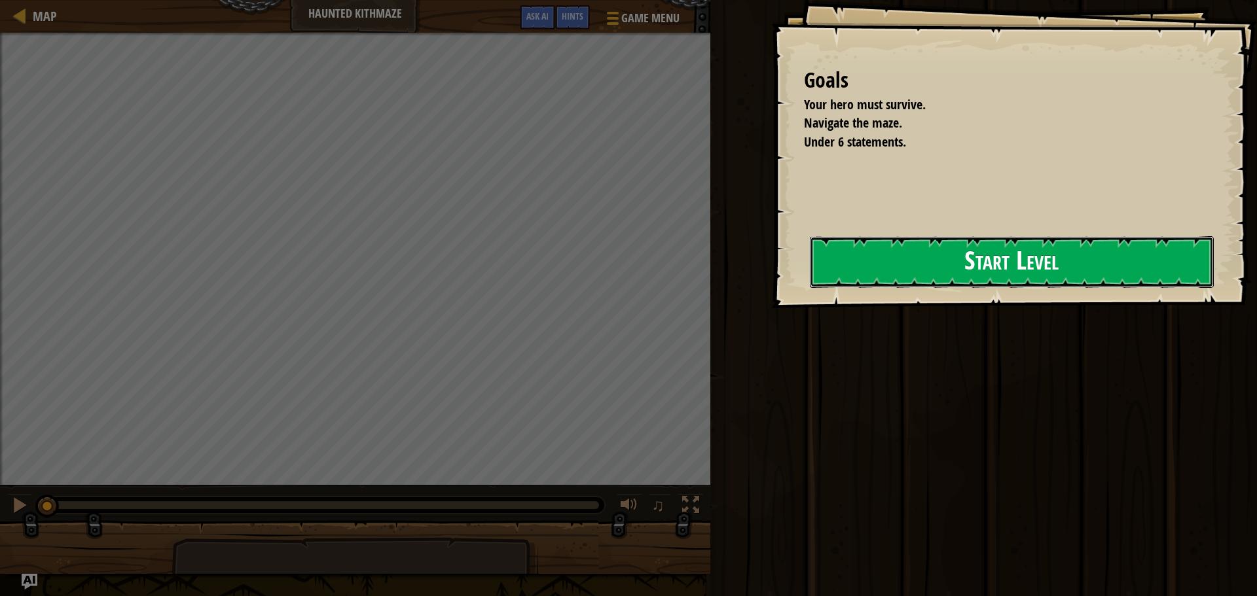
click at [938, 255] on button "Start Level" at bounding box center [1012, 262] width 404 height 52
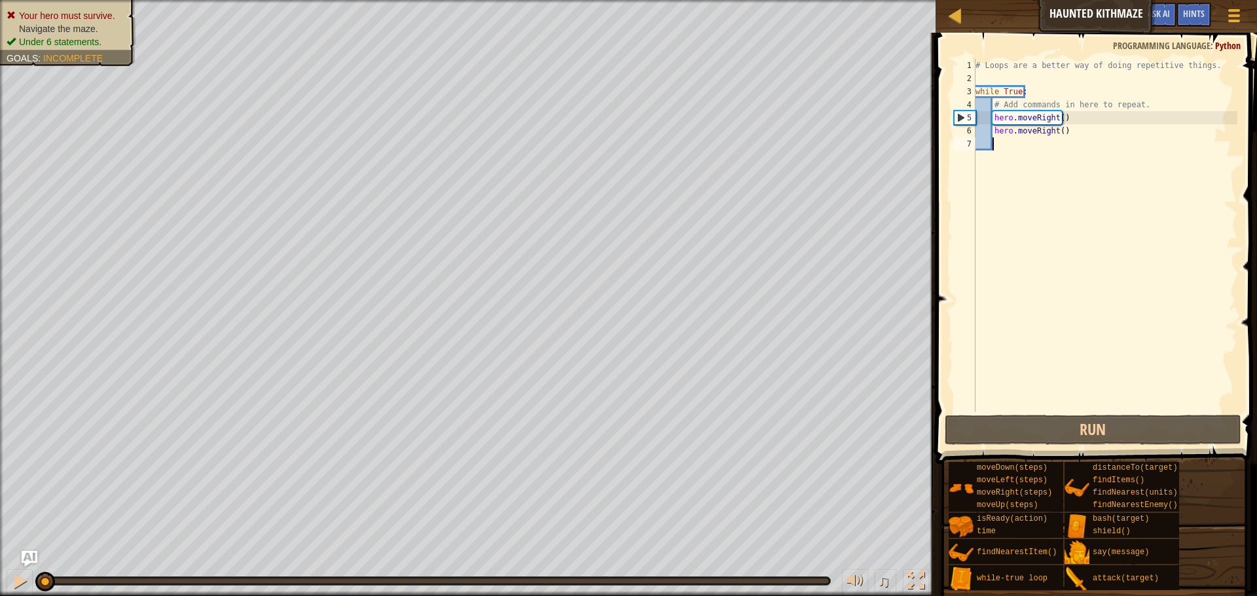
click at [960, 155] on div "Map Haunted Kithmaze Game Menu Done Hints Ask AI 1 הההההההההההההההההההההההההההה…" at bounding box center [628, 298] width 1257 height 596
click at [939, 160] on div "Map Haunted Kithmaze Game Menu Done Hints Ask AI 1 הההההההההההההההההההההההההההה…" at bounding box center [628, 298] width 1257 height 596
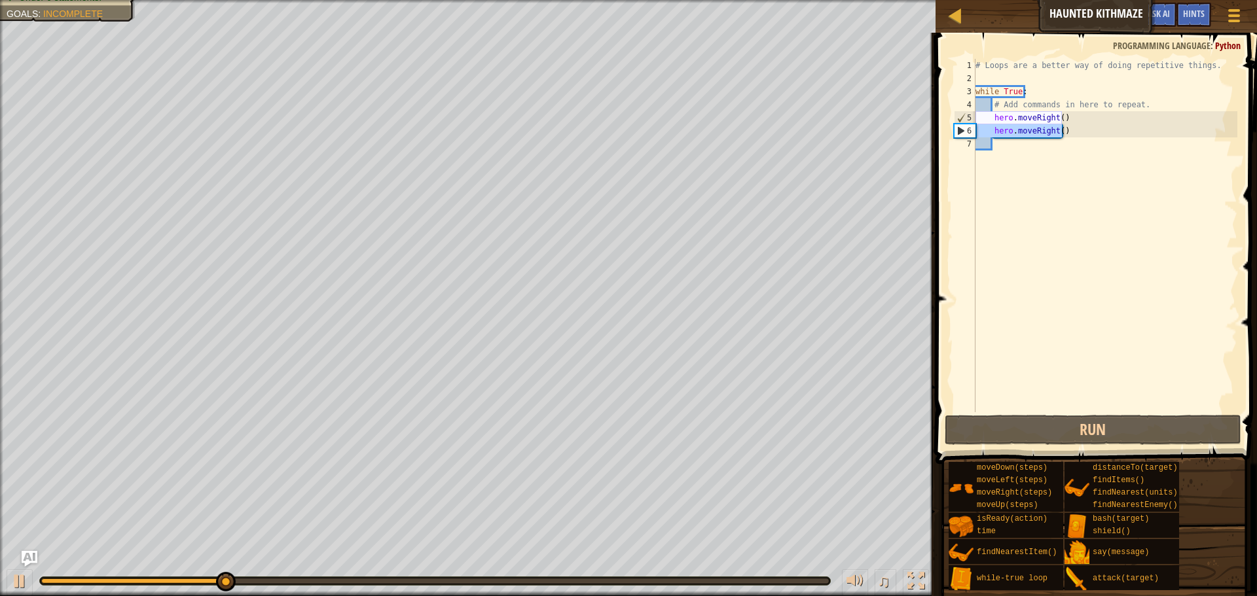
drag, startPoint x: 1062, startPoint y: 132, endPoint x: 963, endPoint y: 132, distance: 99.5
click at [960, 133] on div "1 2 3 4 5 6 7 # Loops are a better way of doing repetitive things. while True :…" at bounding box center [1094, 235] width 286 height 353
type textarea "hero.moveRight()"
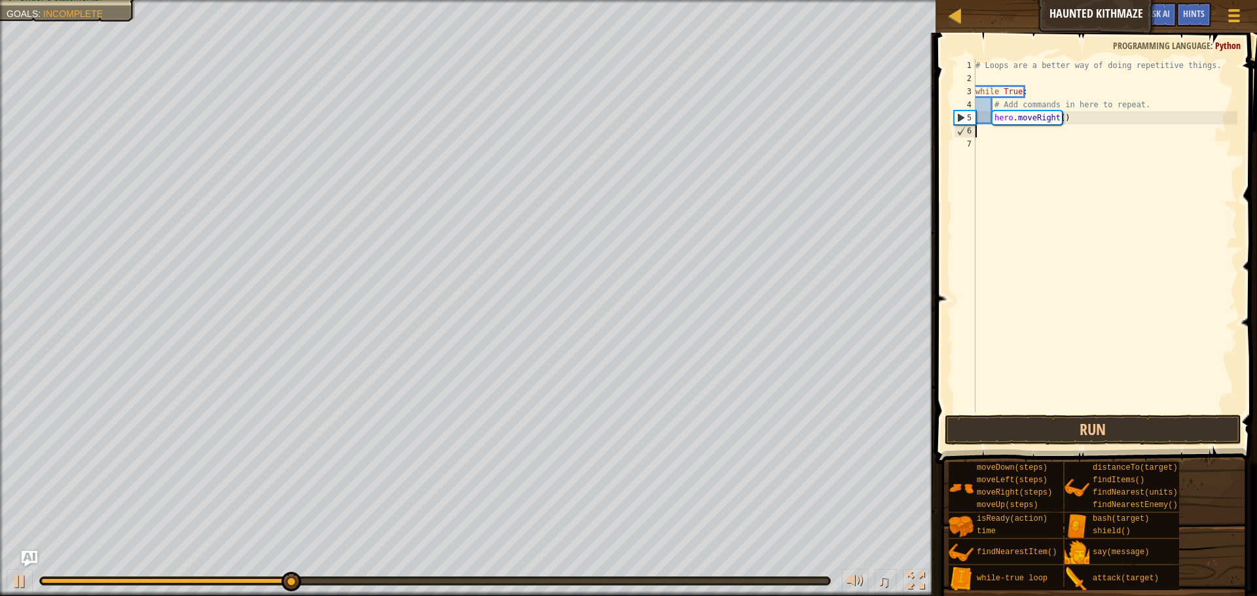
click at [992, 134] on div "# Loops are a better way of doing repetitive things. while True : # Add command…" at bounding box center [1105, 249] width 264 height 380
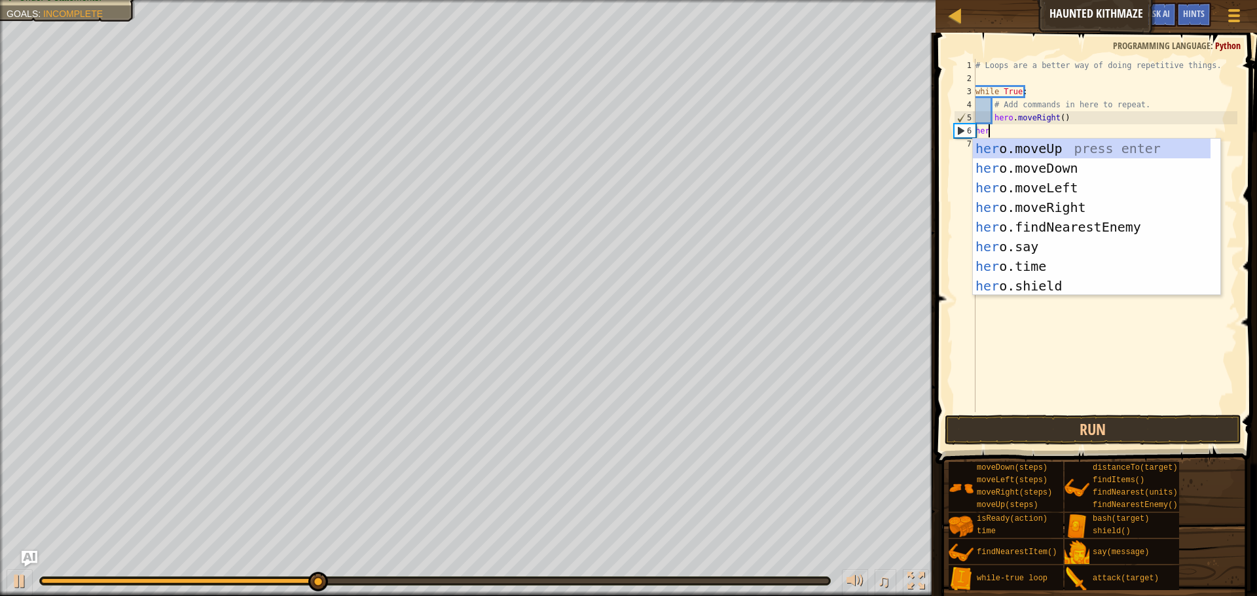
scroll to position [6, 1]
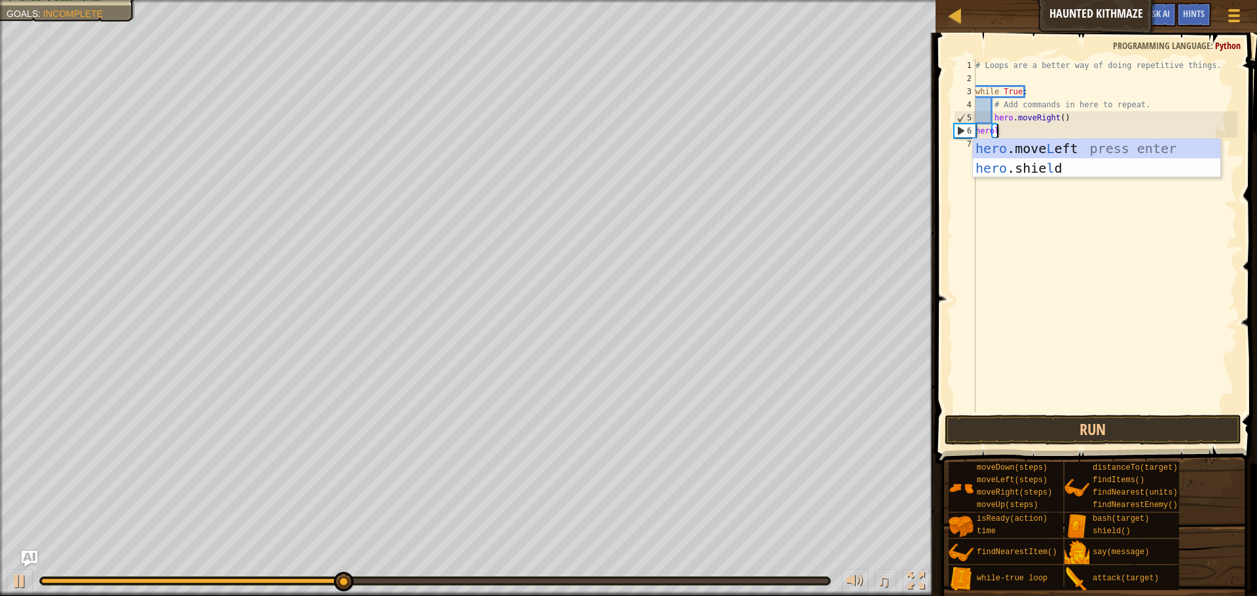
type textarea "herolef"
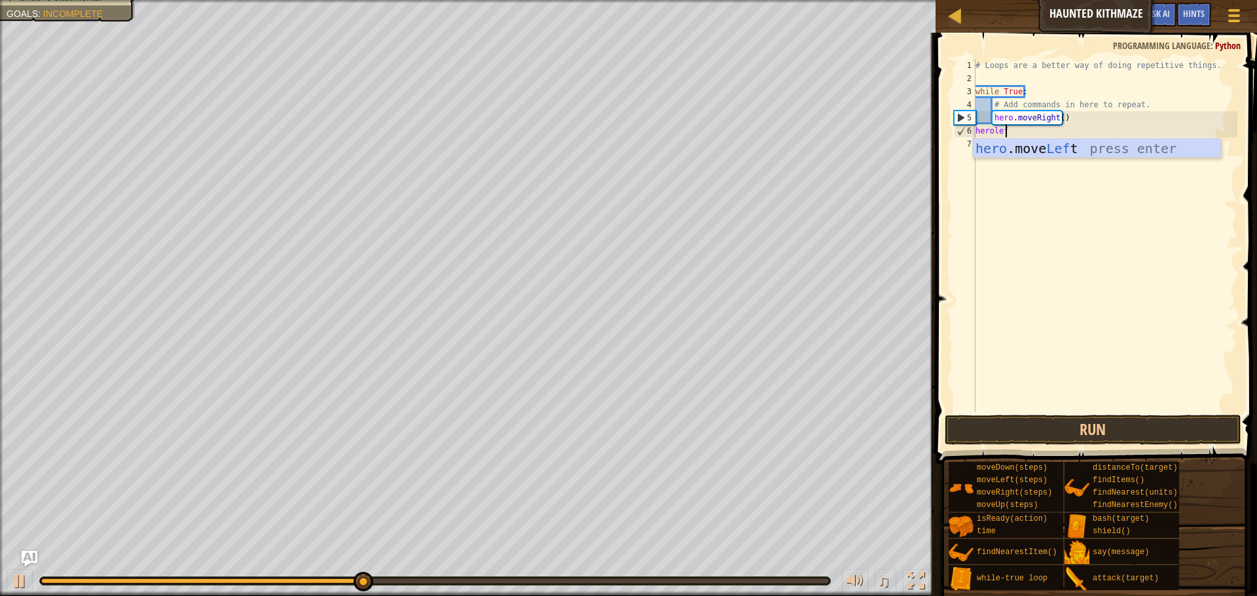
scroll to position [6, 0]
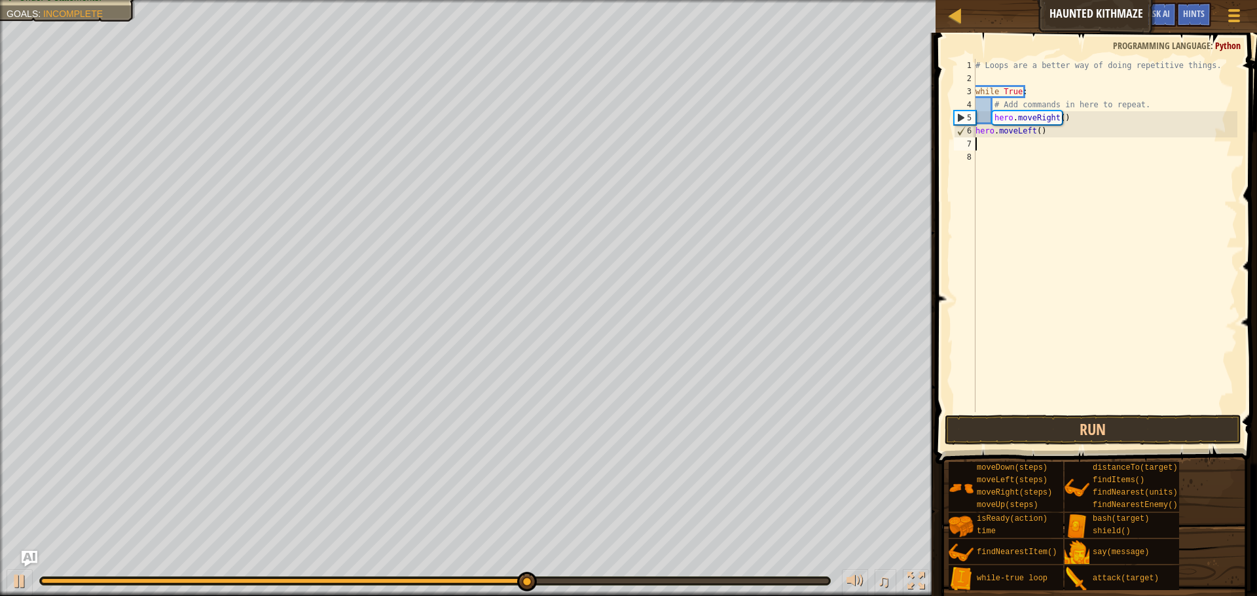
click at [1033, 130] on div "# Loops are a better way of doing repetitive things. while True : # Add command…" at bounding box center [1105, 249] width 264 height 380
click at [1039, 132] on div "# Loops are a better way of doing repetitive things. while True : # Add command…" at bounding box center [1105, 249] width 264 height 380
click at [1035, 132] on div "# Loops are a better way of doing repetitive things. while True : # Add command…" at bounding box center [1105, 249] width 264 height 380
click at [1071, 428] on button "Run" at bounding box center [1092, 430] width 296 height 30
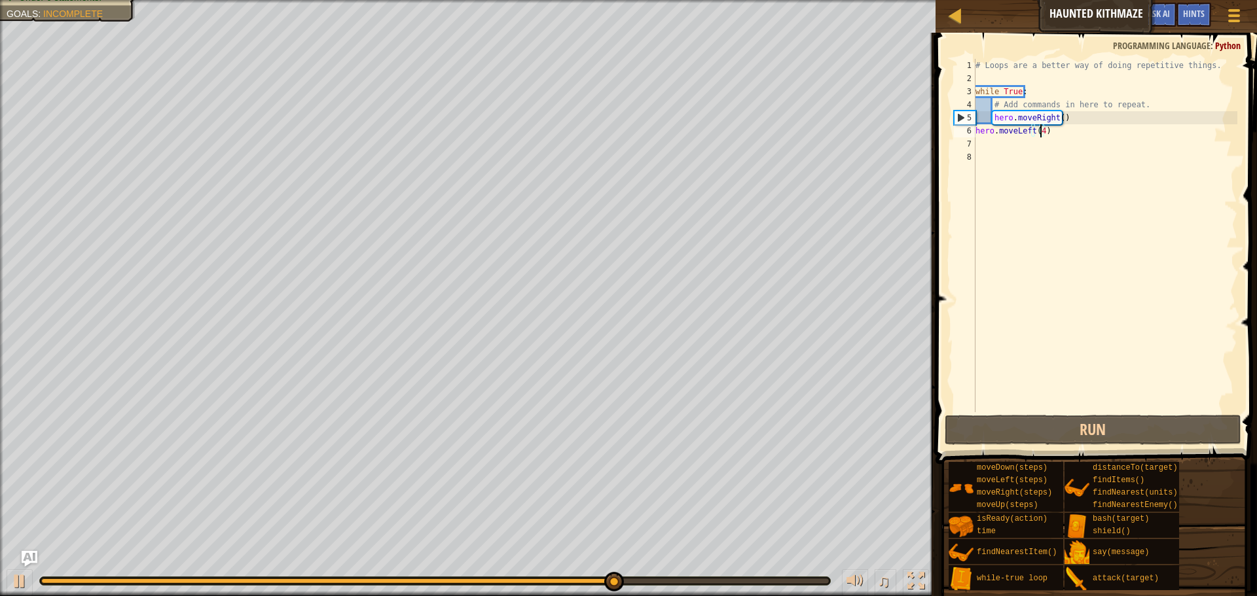
click at [978, 113] on div "# Loops are a better way of doing repetitive things. while True : # Add command…" at bounding box center [1105, 249] width 264 height 380
click at [983, 111] on div "# Loops are a better way of doing repetitive things. while True : # Add command…" at bounding box center [1105, 249] width 264 height 380
click at [1056, 117] on div "# Loops are a better way of doing repetitive things. while True : # Add command…" at bounding box center [1105, 249] width 264 height 380
type textarea "hero.moveRight()"
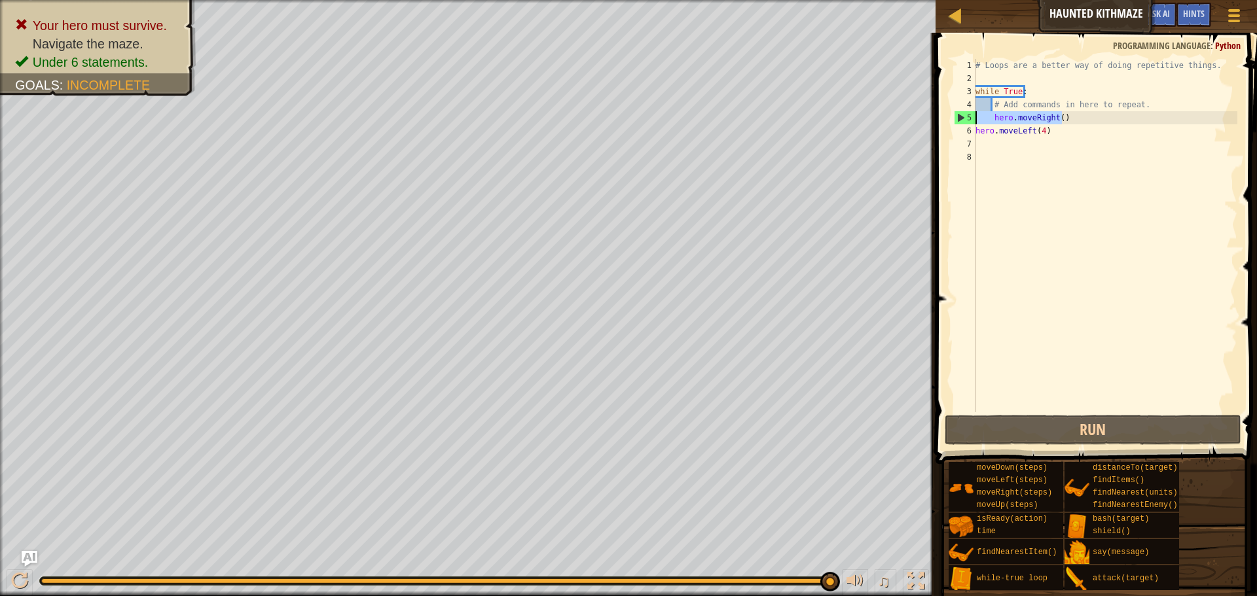
drag, startPoint x: 1005, startPoint y: 115, endPoint x: 959, endPoint y: 111, distance: 45.3
click at [959, 111] on div "hero.moveRight() 1 2 3 4 5 6 7 8 # Loops are a better way of doing repetitive t…" at bounding box center [1094, 235] width 286 height 353
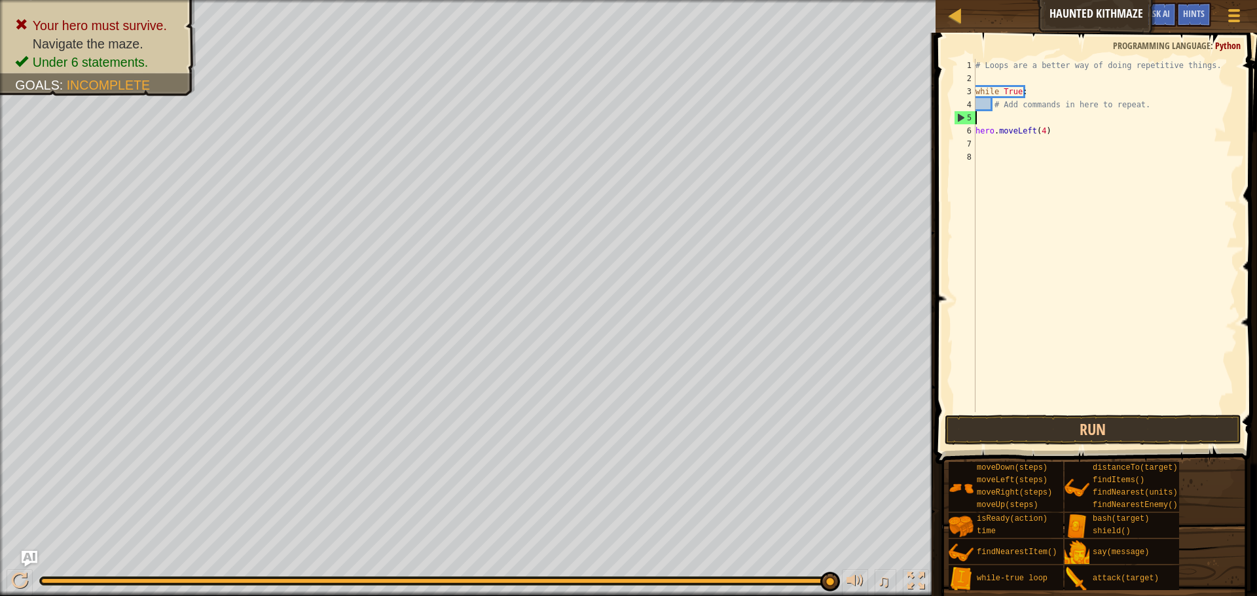
scroll to position [6, 0]
click at [927, 127] on div "Map Haunted Kithmaze Game Menu Done Hints Ask AI 1 הההההההההההההההההההההההההההה…" at bounding box center [628, 298] width 1257 height 596
type textarea "t(4)"
drag, startPoint x: 986, startPoint y: 131, endPoint x: 966, endPoint y: 131, distance: 19.6
click at [966, 131] on div "t(4) 1 2 3 4 5 6 7 8 # Loops are a better way of doing repetitive things. while…" at bounding box center [1094, 235] width 286 height 353
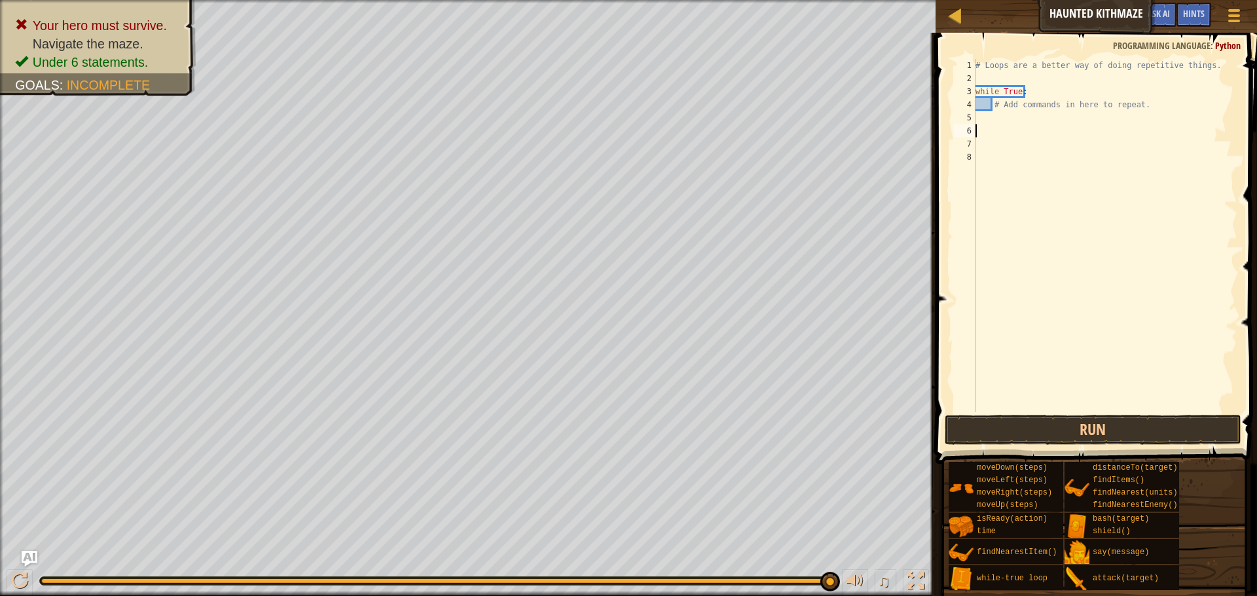
click at [990, 75] on div "# Loops are a better way of doing repetitive things. while True : # Add command…" at bounding box center [1105, 249] width 264 height 380
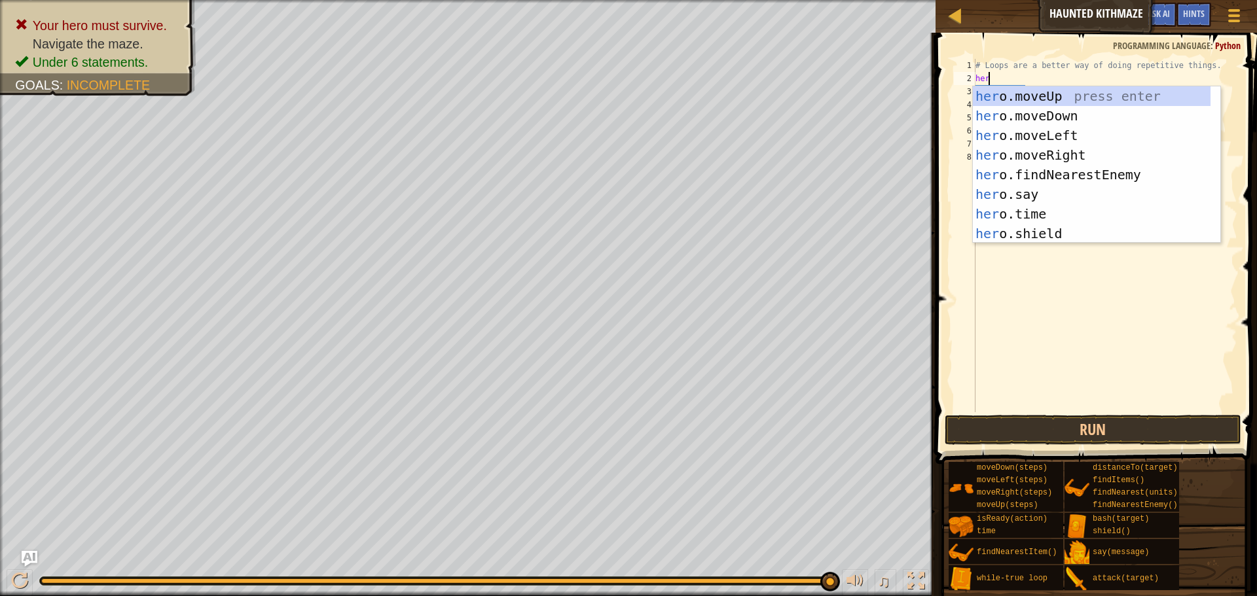
scroll to position [6, 1]
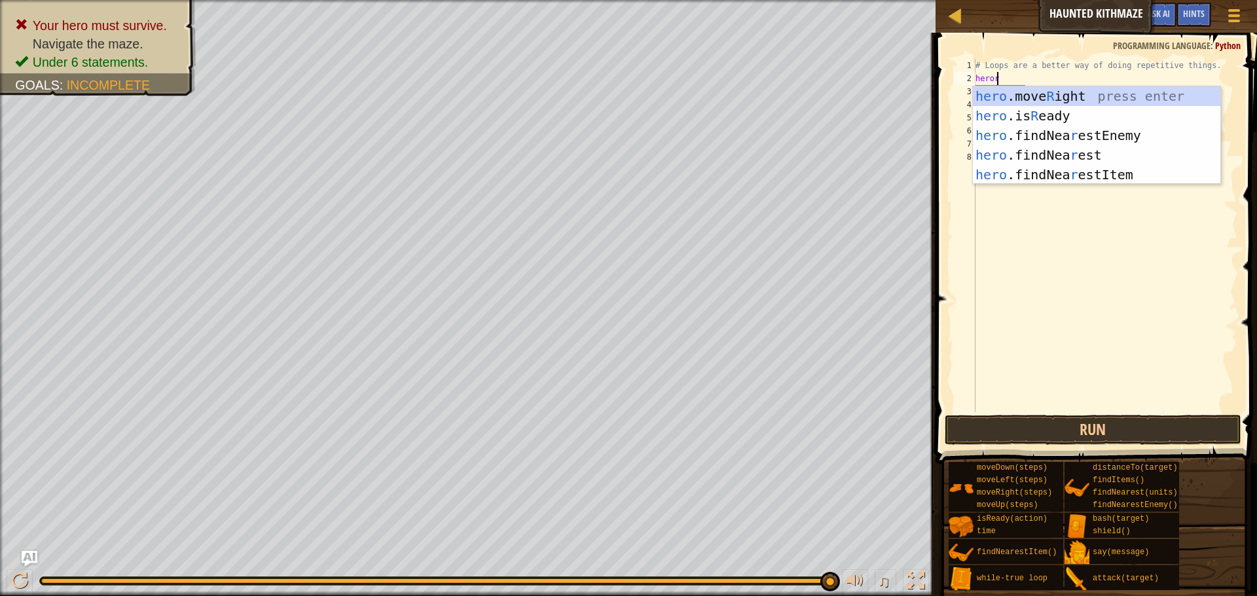
type textarea "herorih"
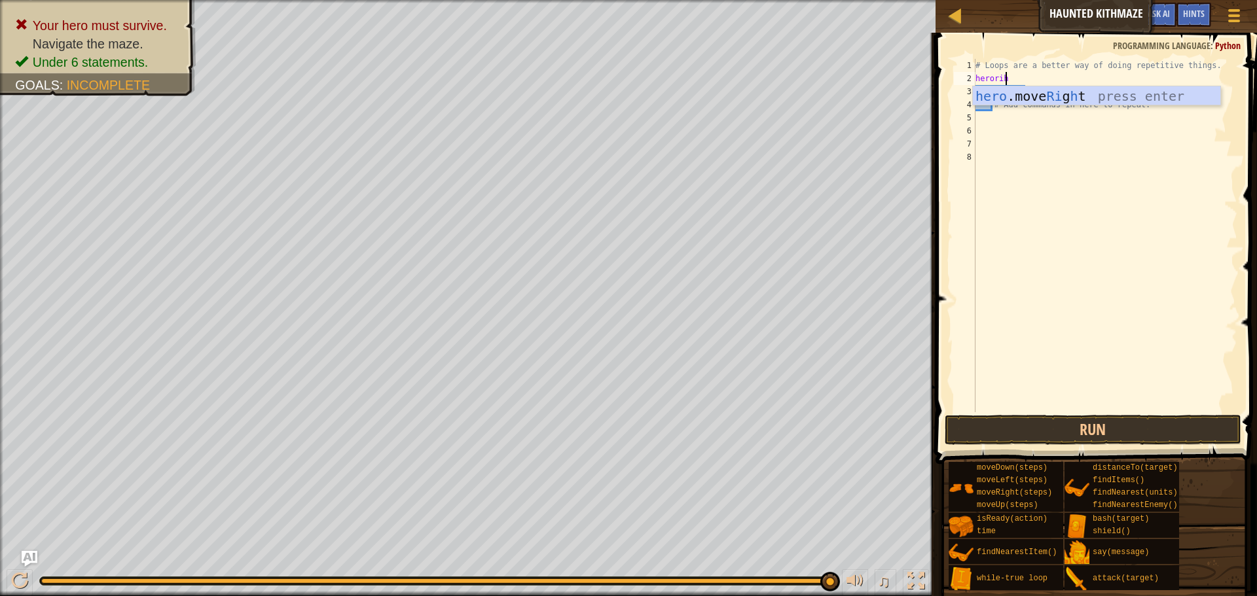
scroll to position [6, 0]
type textarea "hero.moveRight(2)"
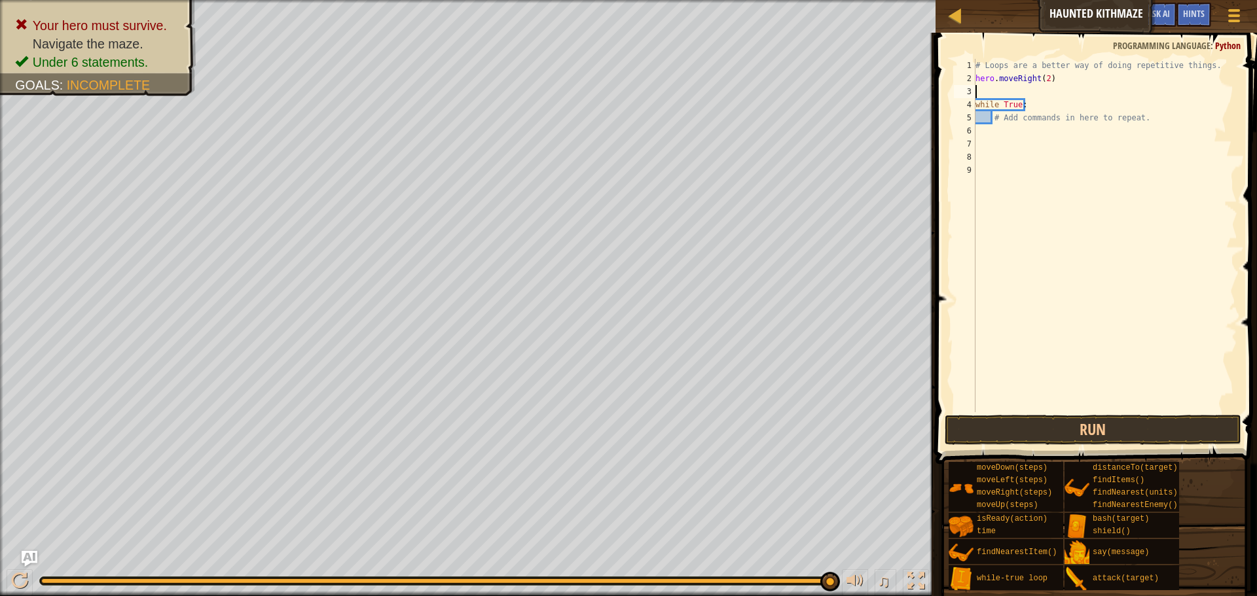
click at [988, 131] on div "# Loops are a better way of doing repetitive things. hero . moveRight ( 2 ) whi…" at bounding box center [1105, 249] width 264 height 380
type textarea "up"
type textarea "hero.moveUp(2)"
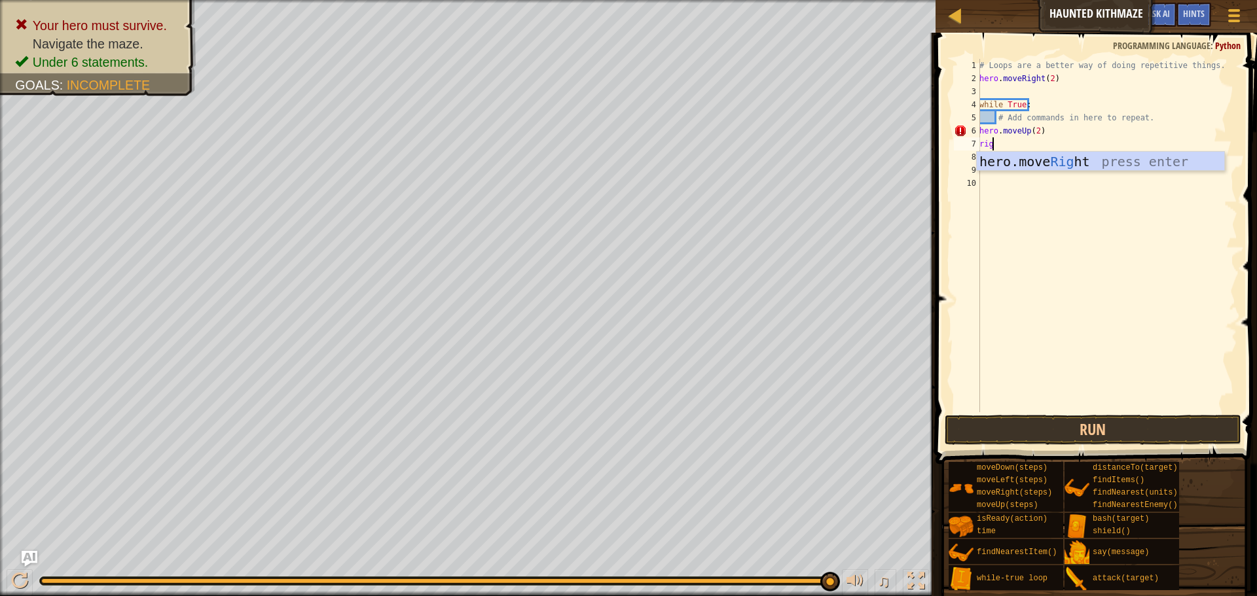
scroll to position [6, 1]
type textarea "righ"
click at [988, 130] on div "# Loops are a better way of doing repetitive things. hero . moveRight ( 2 ) whi…" at bounding box center [1106, 249] width 260 height 380
type textarea "hero.moveUp(2)"
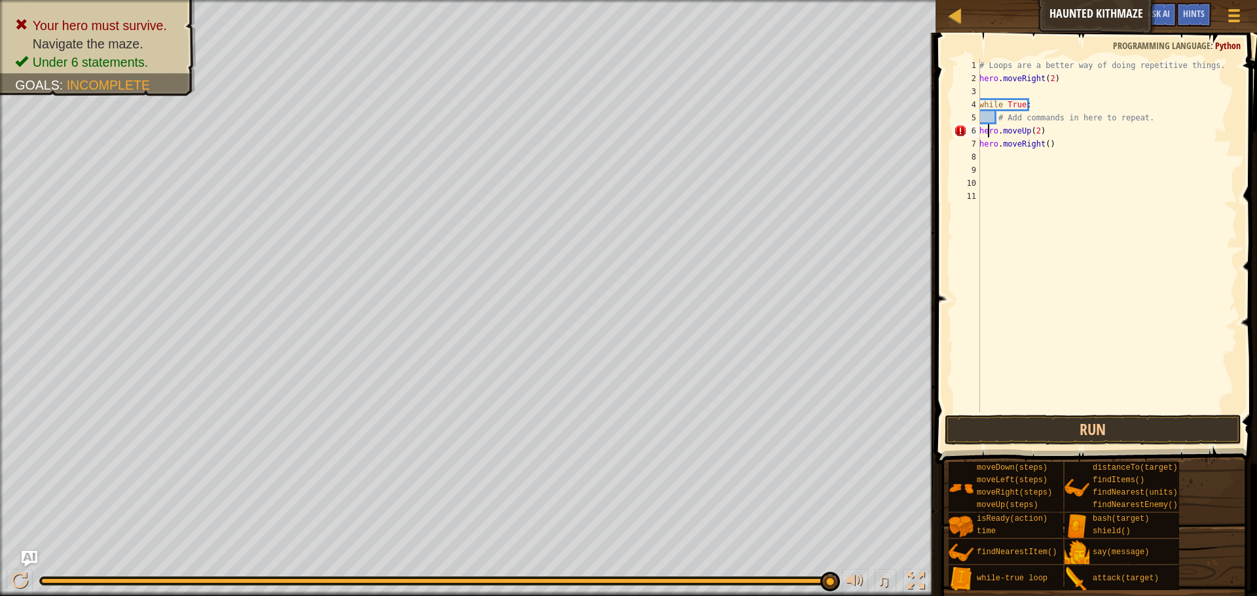
click at [1032, 129] on div "# Loops are a better way of doing repetitive things. hero . moveRight ( 2 ) whi…" at bounding box center [1106, 249] width 260 height 380
click at [1039, 129] on div "# Loops are a better way of doing repetitive things. hero . moveRight ( 2 ) whi…" at bounding box center [1106, 249] width 260 height 380
drag, startPoint x: 1043, startPoint y: 130, endPoint x: 978, endPoint y: 132, distance: 64.2
click at [978, 132] on div "hero.moveUp(2) 1 2 3 4 5 6 7 8 9 10 11 # Loops are a better way of doing repeti…" at bounding box center [1094, 235] width 286 height 353
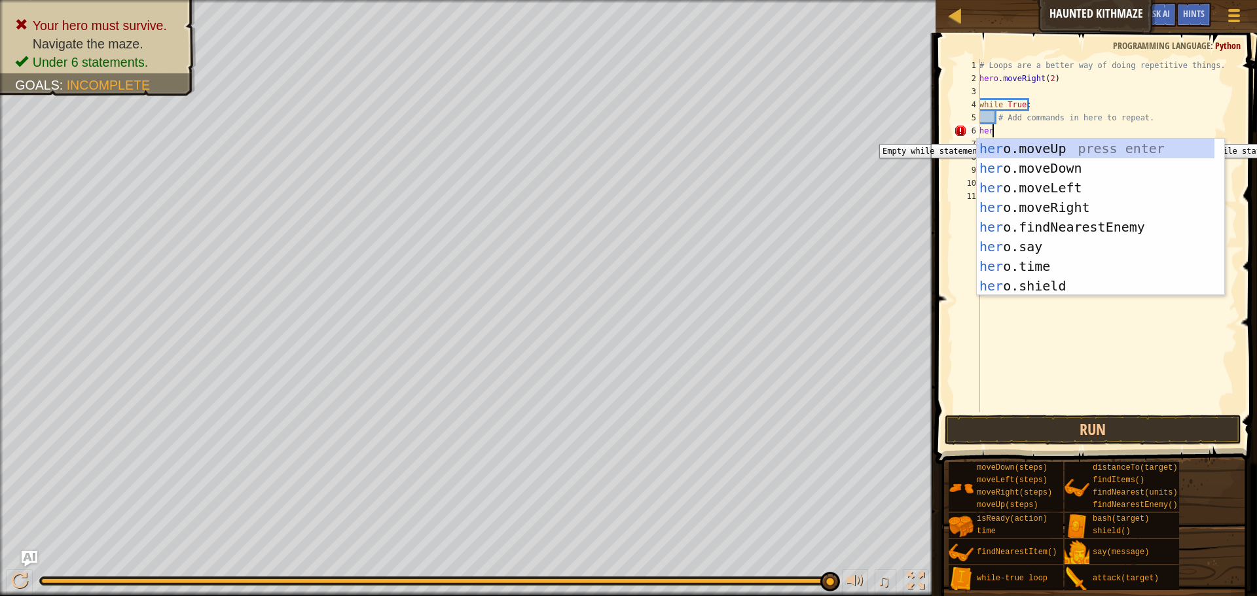
scroll to position [6, 1]
type textarea "hero"
click at [990, 151] on div "hero .moveUp press enter hero .moveDown press enter hero .moveLeft press enter …" at bounding box center [1095, 237] width 238 height 196
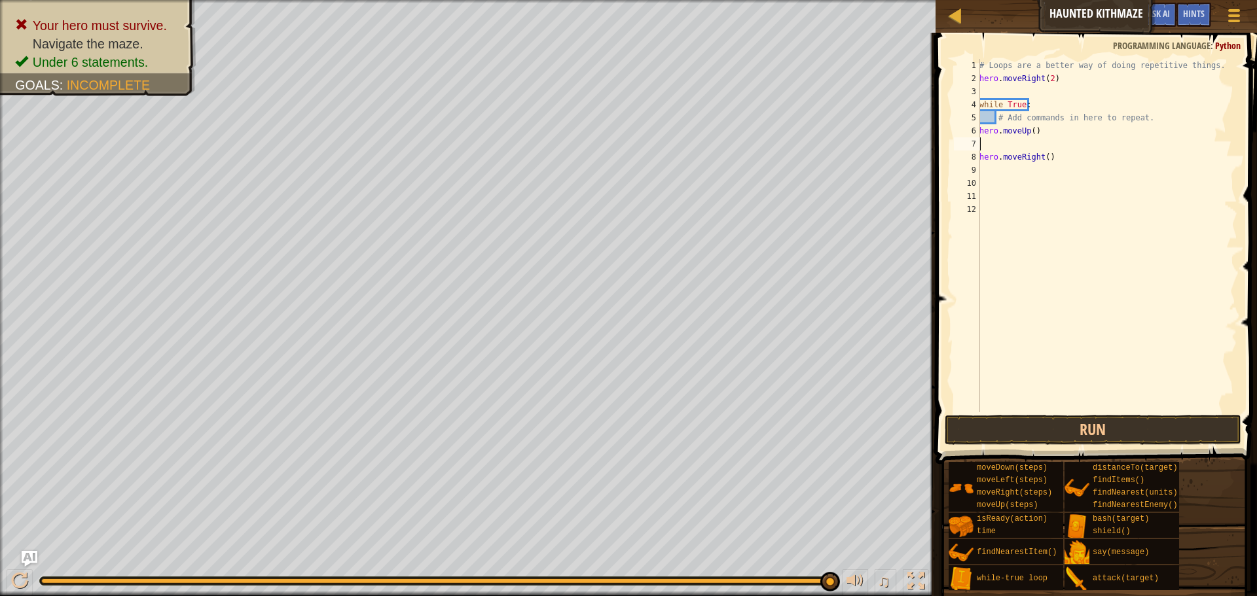
scroll to position [6, 0]
click at [1029, 132] on div "# Loops are a better way of doing repetitive things. hero . moveRight ( 2 ) whi…" at bounding box center [1106, 249] width 260 height 380
click at [1043, 147] on div "# Loops are a better way of doing repetitive things. hero . moveRight ( 2 ) whi…" at bounding box center [1106, 249] width 260 height 380
type textarea "hero.moveRight(2)"
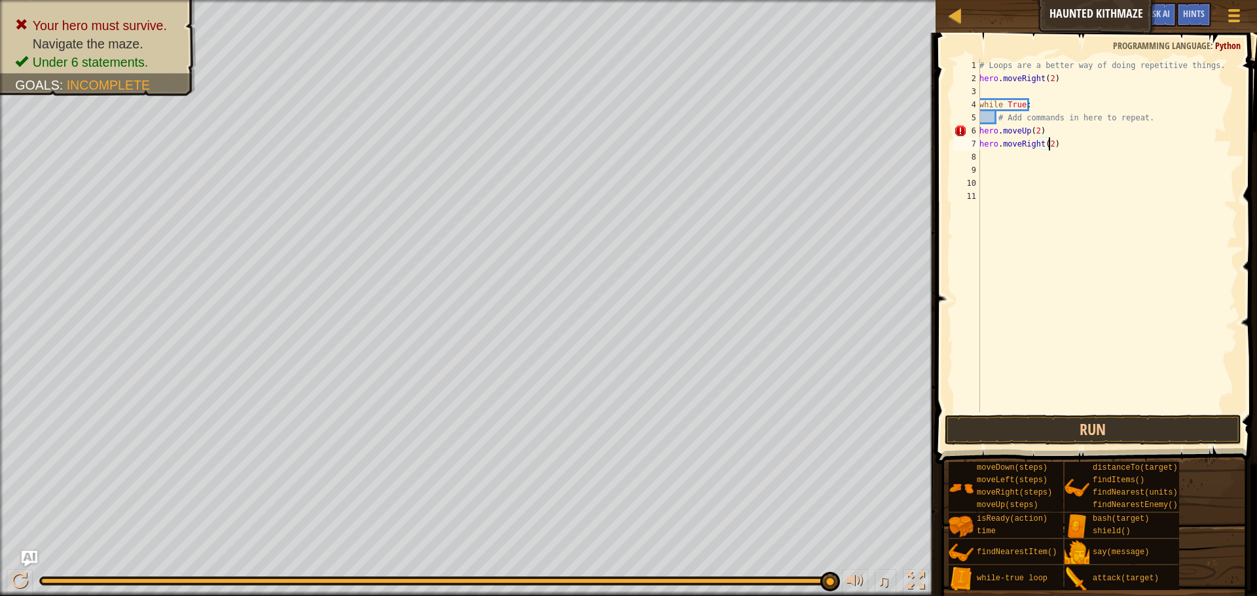
scroll to position [6, 5]
click at [1018, 158] on div "# Loops are a better way of doing repetitive things. hero . moveRight ( 2 ) whi…" at bounding box center [1106, 249] width 260 height 380
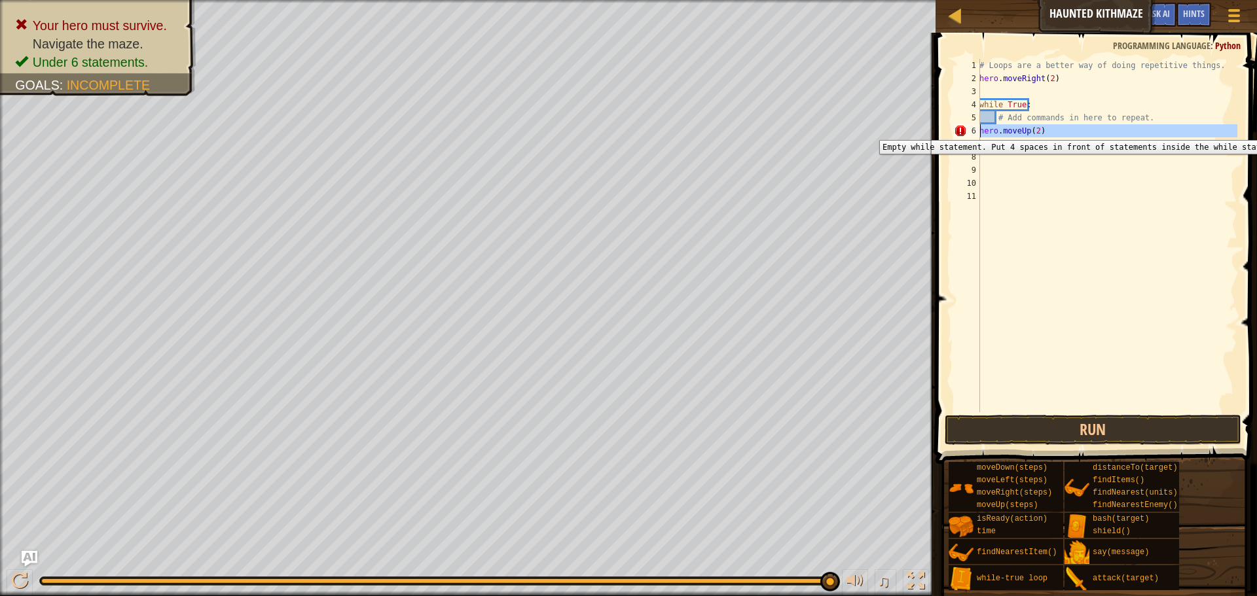
click at [954, 130] on div "6" at bounding box center [967, 130] width 26 height 13
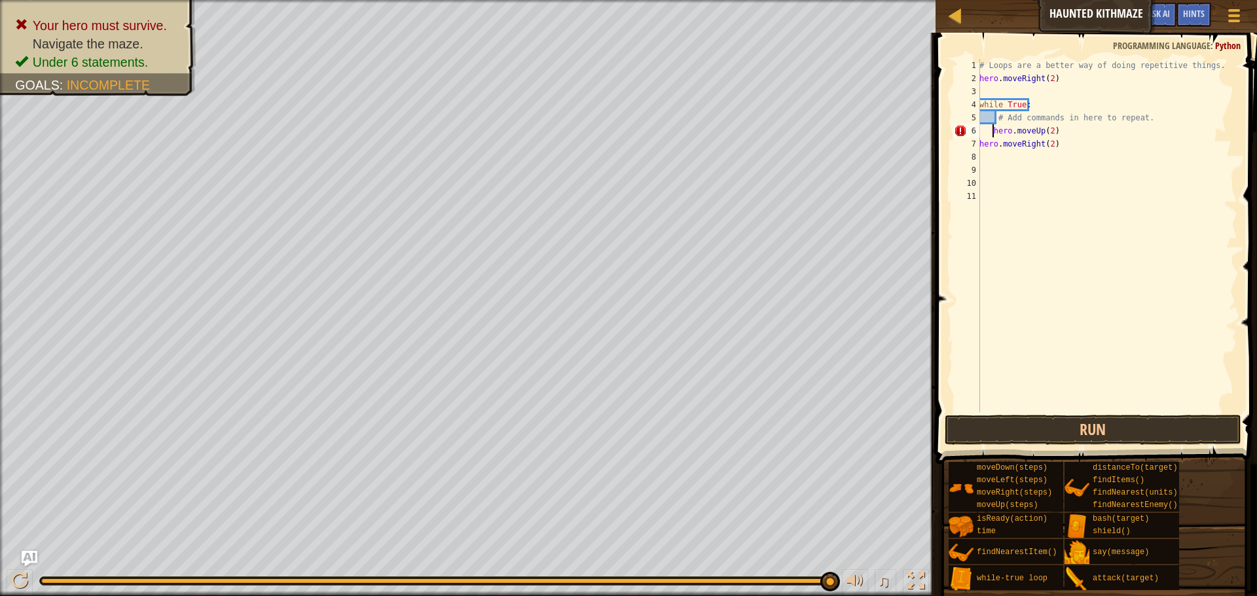
type textarea "hero.moveUp(2)"
click at [1021, 157] on div "# Loops are a better way of doing repetitive things. hero . moveRight ( 2 ) whi…" at bounding box center [1106, 249] width 260 height 380
type textarea "y"
click at [1058, 421] on button "Run" at bounding box center [1092, 430] width 296 height 30
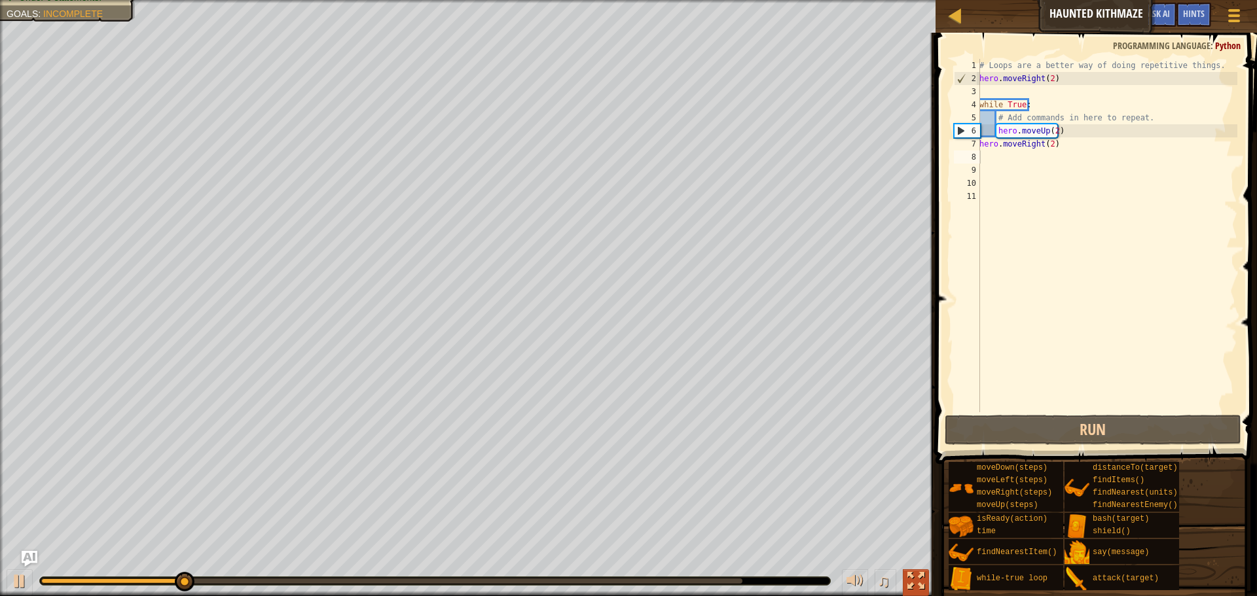
click at [912, 577] on div at bounding box center [915, 581] width 17 height 17
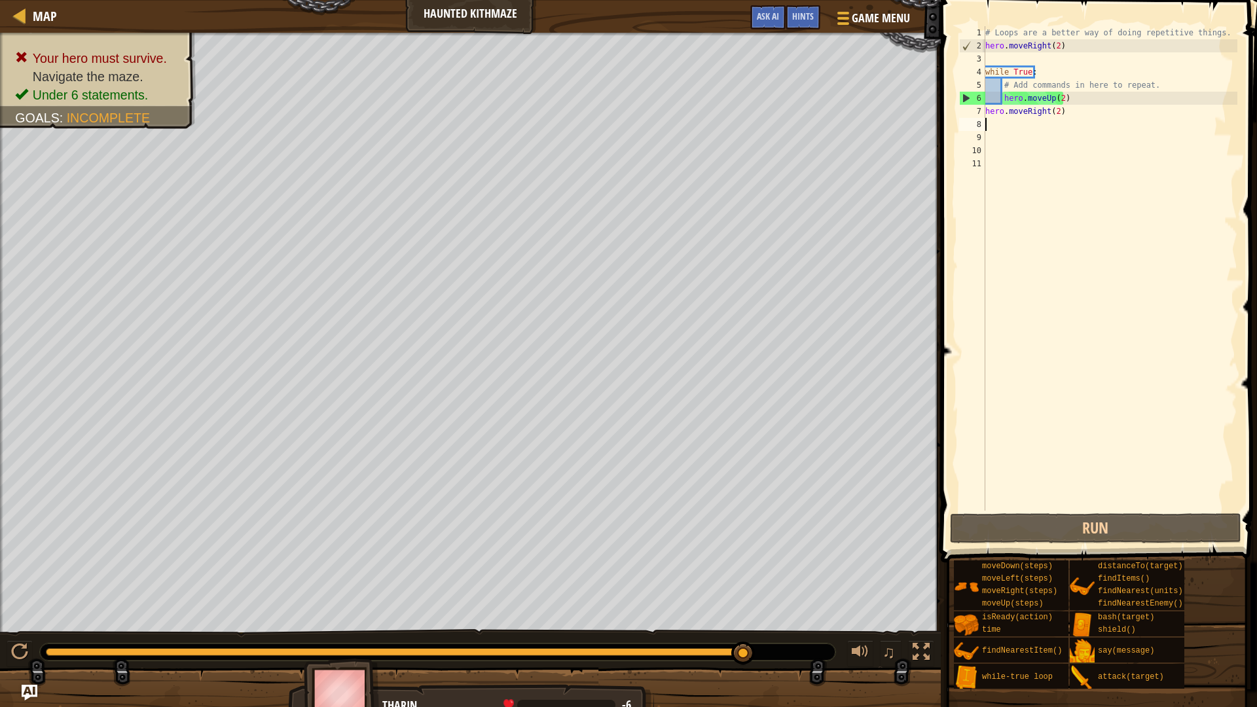
click at [1051, 99] on div "# Loops are a better way of doing repetitive things. hero . moveRight ( 2 ) whi…" at bounding box center [1109, 281] width 255 height 510
click at [1063, 96] on div "# Loops are a better way of doing repetitive things. hero . moveRight ( 2 ) whi…" at bounding box center [1109, 281] width 255 height 510
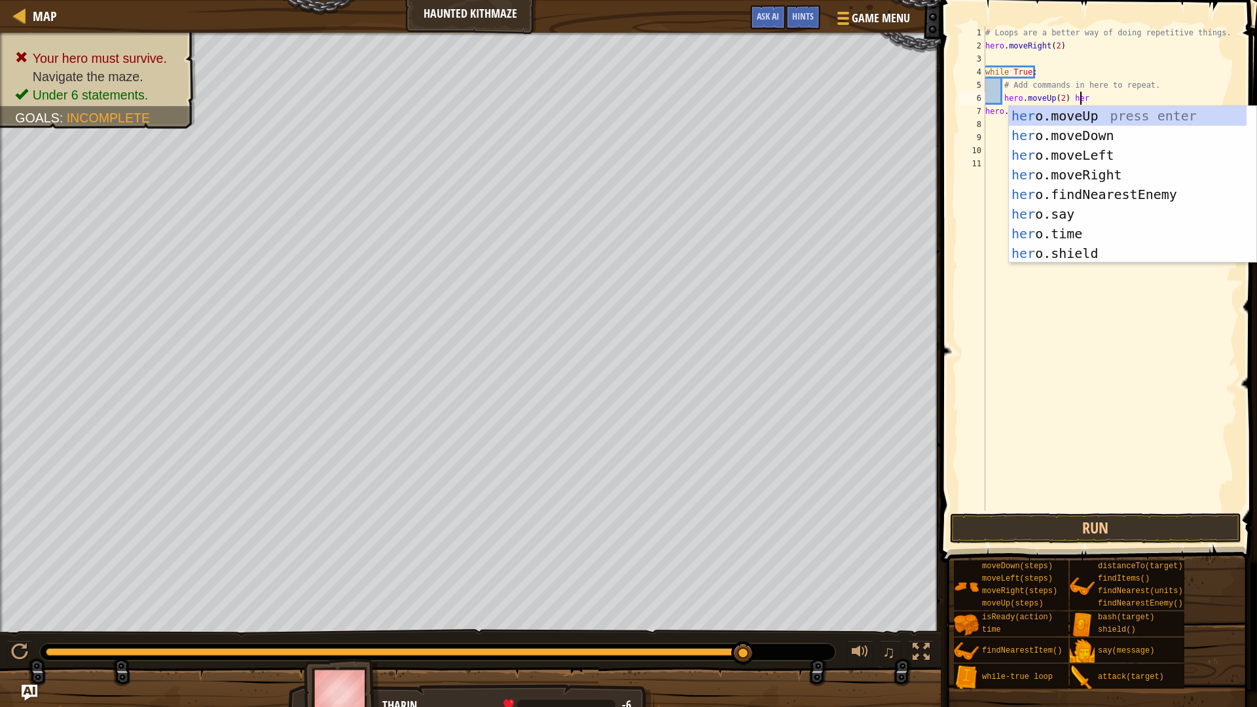
scroll to position [6, 8]
click at [1120, 173] on div "hero .moveUp press enter hero .moveDown press enter hero .moveLeft press enter …" at bounding box center [1128, 204] width 238 height 196
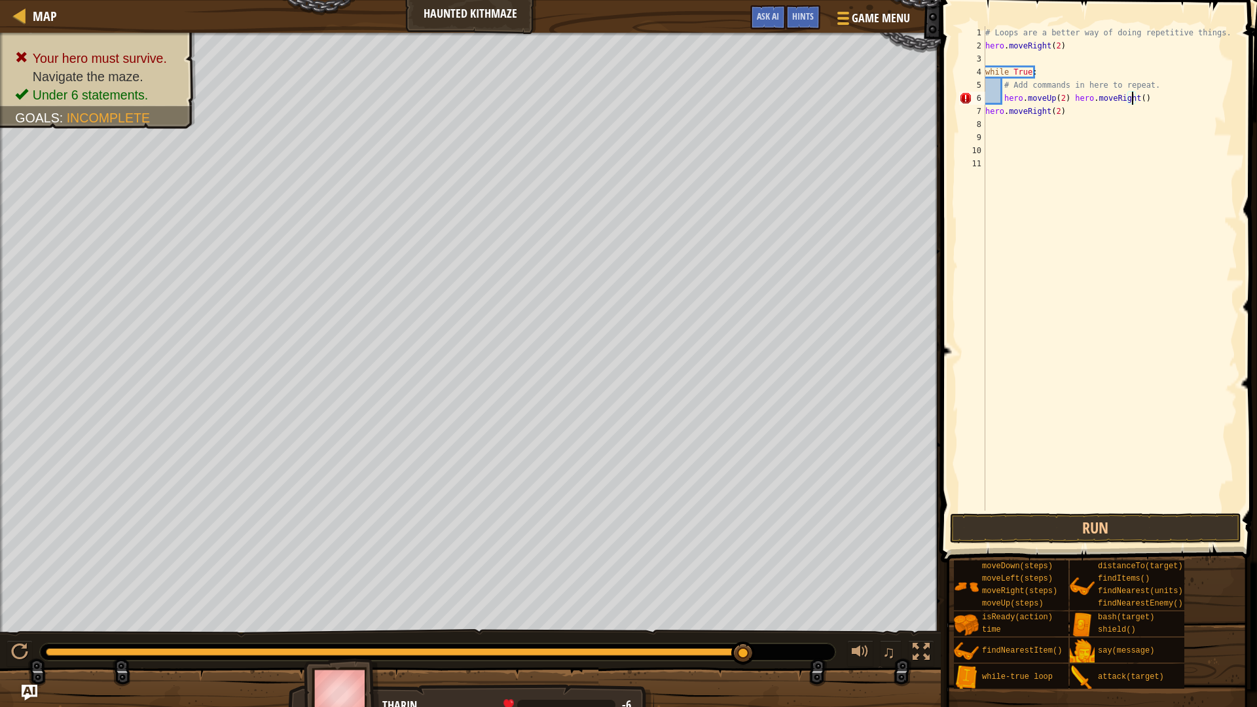
click at [1131, 99] on div "# Loops are a better way of doing repetitive things. hero . moveRight ( 2 ) whi…" at bounding box center [1109, 281] width 255 height 510
drag, startPoint x: 1045, startPoint y: 116, endPoint x: 982, endPoint y: 111, distance: 63.0
click at [982, 111] on div "hero.moveUp(2) hero.moveRight(2) 1 2 3 4 5 6 7 8 9 10 11 # Loops are a better w…" at bounding box center [1096, 268] width 281 height 484
type textarea "hero.moveRight(2)"
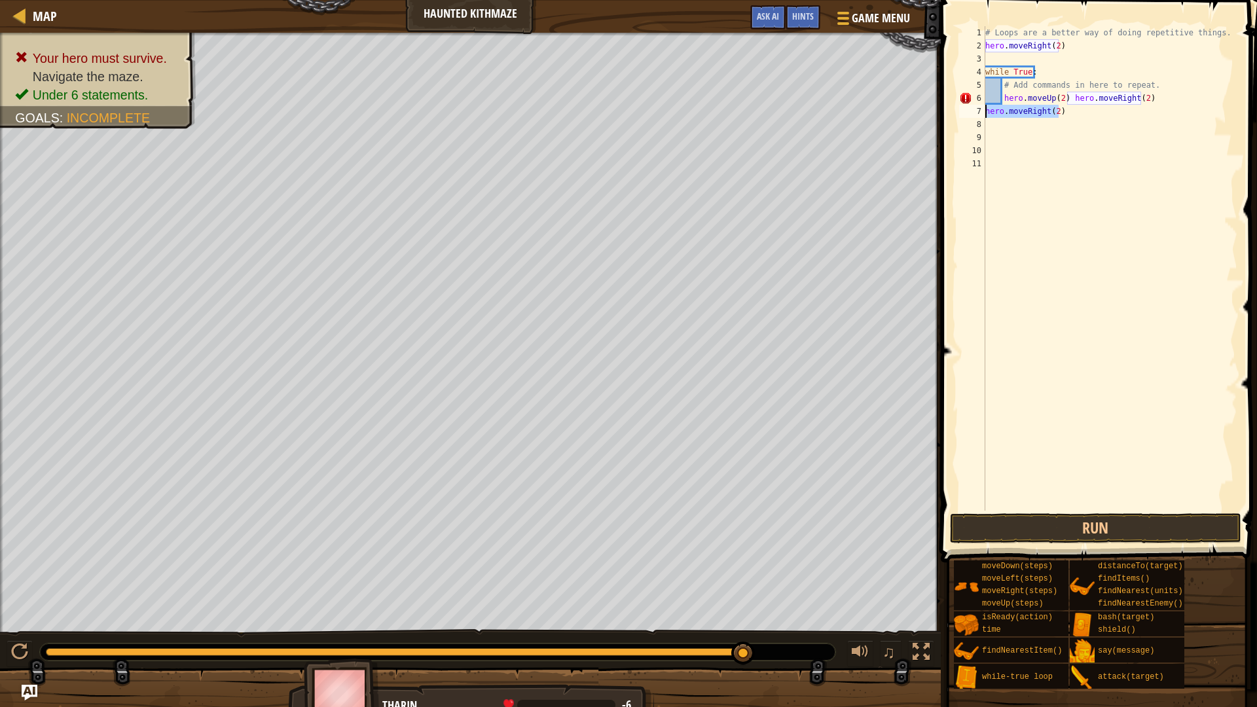
scroll to position [6, 0]
click at [1103, 528] on button "Run" at bounding box center [1095, 528] width 291 height 30
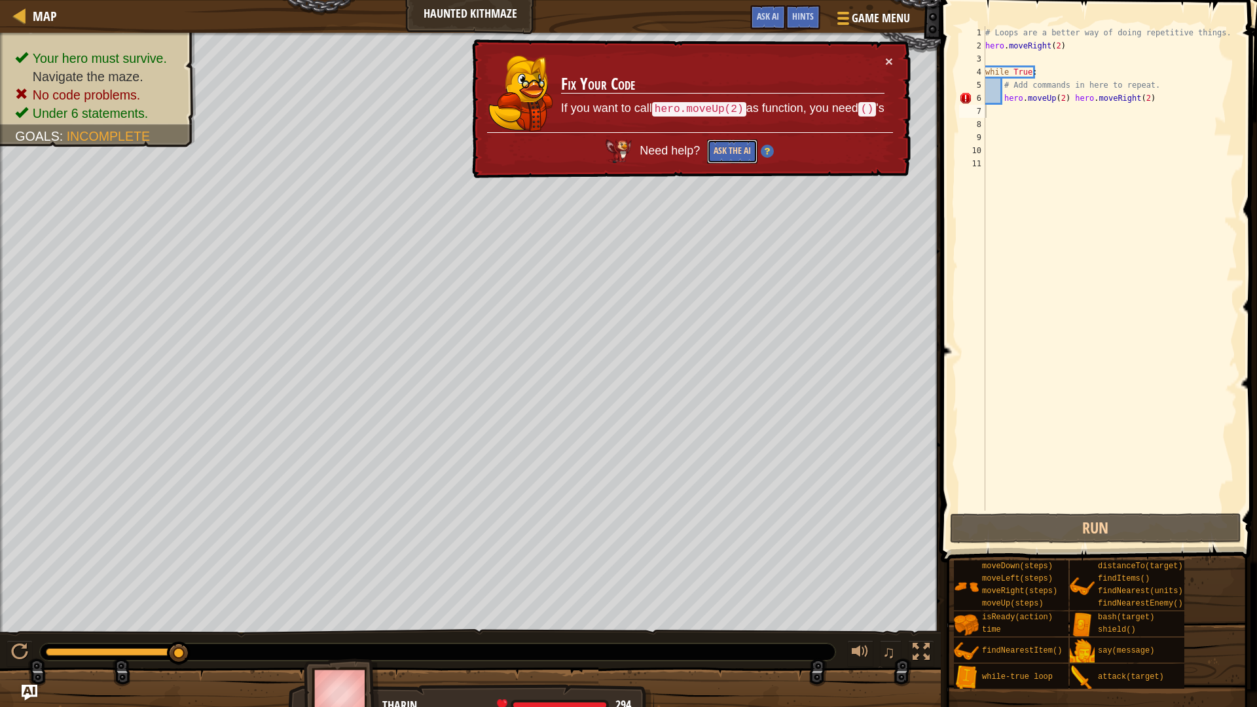
click at [723, 151] on button "Ask the AI" at bounding box center [732, 151] width 50 height 24
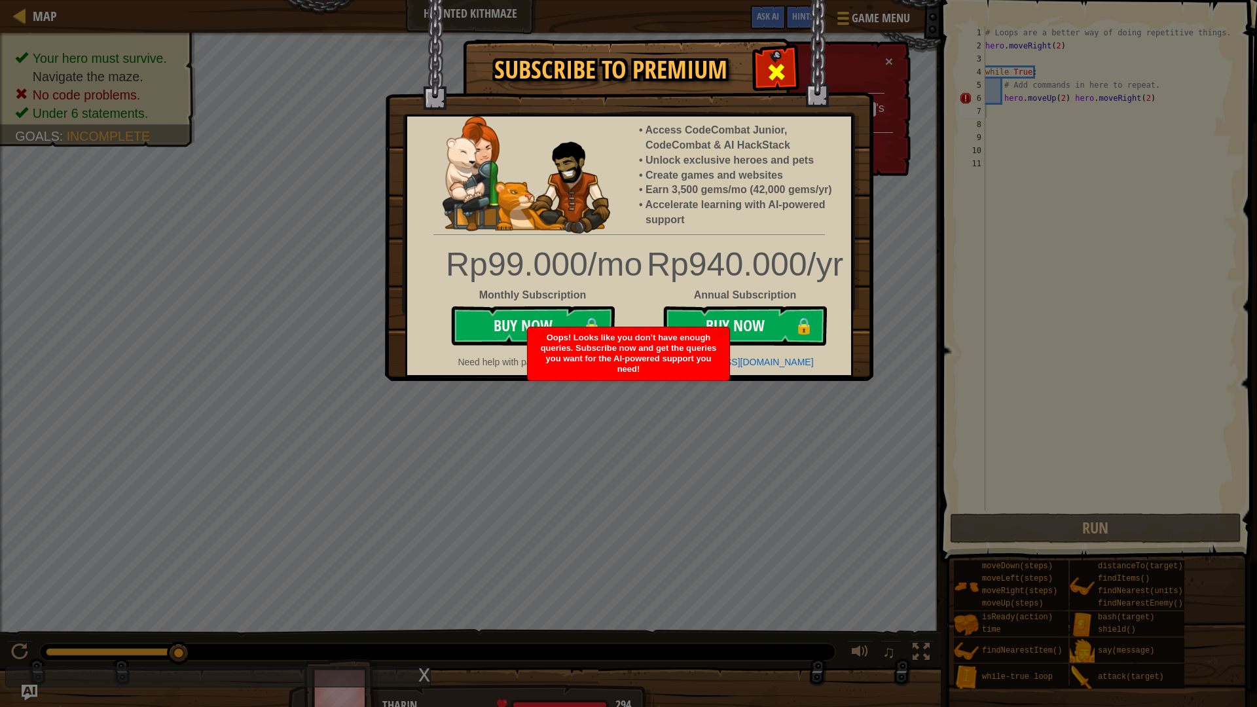
click at [769, 70] on span at bounding box center [776, 72] width 21 height 21
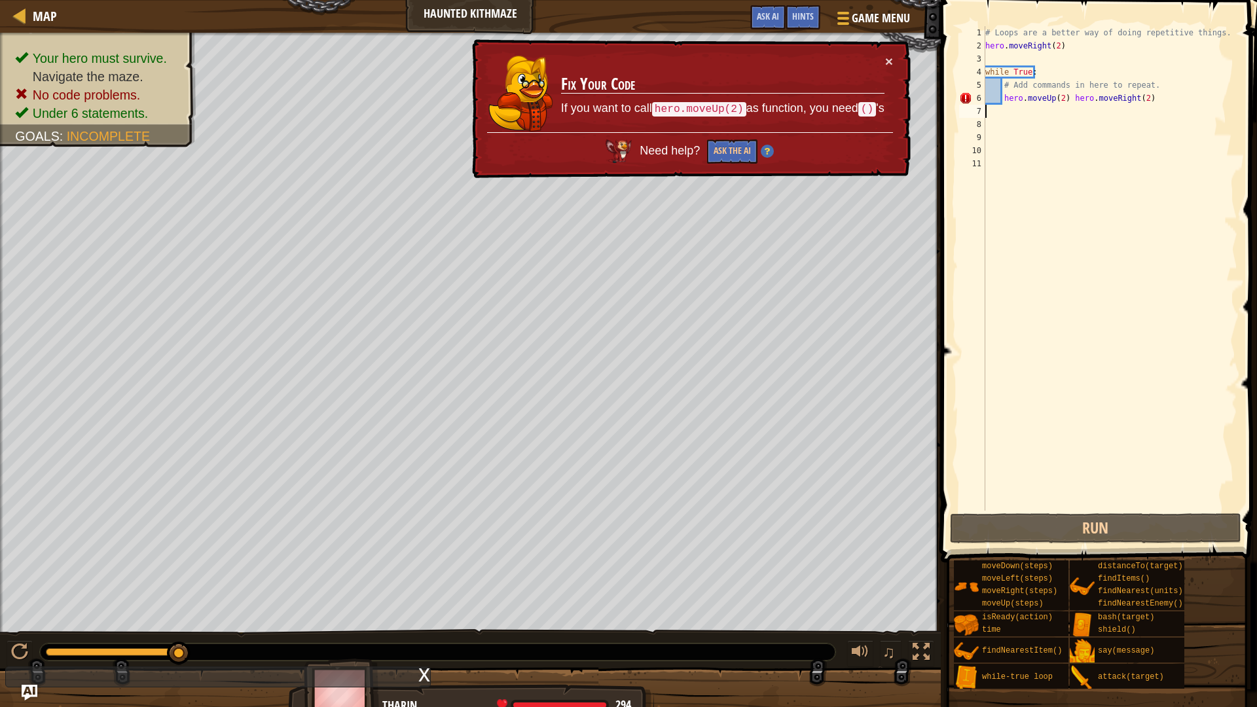
click at [1150, 101] on div "# Loops are a better way of doing repetitive things. hero . moveRight ( 2 ) whi…" at bounding box center [1109, 281] width 255 height 510
type textarea "hero.moveUp(2) hero.moveRight(2)"
drag, startPoint x: 1149, startPoint y: 98, endPoint x: 989, endPoint y: 100, distance: 160.4
click at [989, 100] on div "# Loops are a better way of doing repetitive things. hero . moveRight ( 2 ) whi…" at bounding box center [1109, 281] width 255 height 510
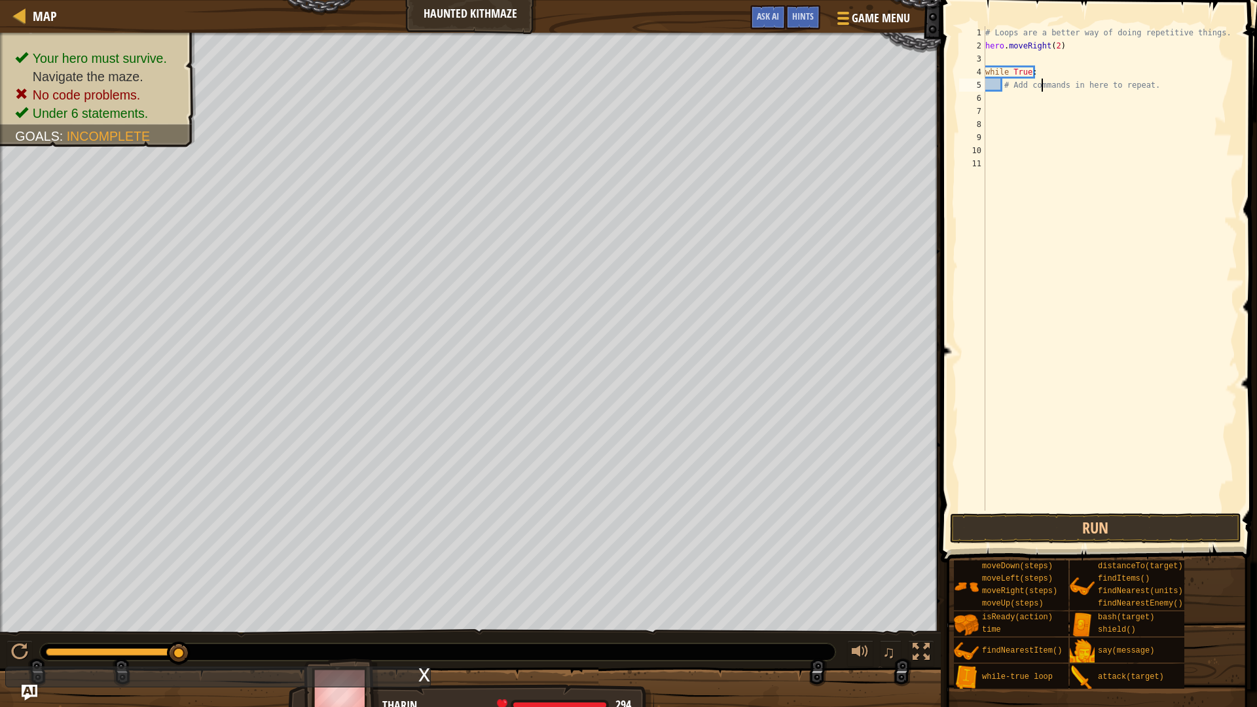
click at [1043, 81] on div "# Loops are a better way of doing repetitive things. hero . moveRight ( 2 ) whi…" at bounding box center [1109, 281] width 255 height 510
type textarea "# Add commands in here to repeat."
click at [1017, 96] on div "# Loops are a better way of doing repetitive things. hero . moveRight ( 2 ) whi…" at bounding box center [1109, 281] width 255 height 510
click at [1200, 96] on div "# Loops are a better way of doing repetitive things. hero . moveRight ( 2 ) whi…" at bounding box center [1109, 281] width 255 height 510
click at [1190, 73] on div "# Loops are a better way of doing repetitive things. hero . moveRight ( 2 ) whi…" at bounding box center [1109, 281] width 255 height 510
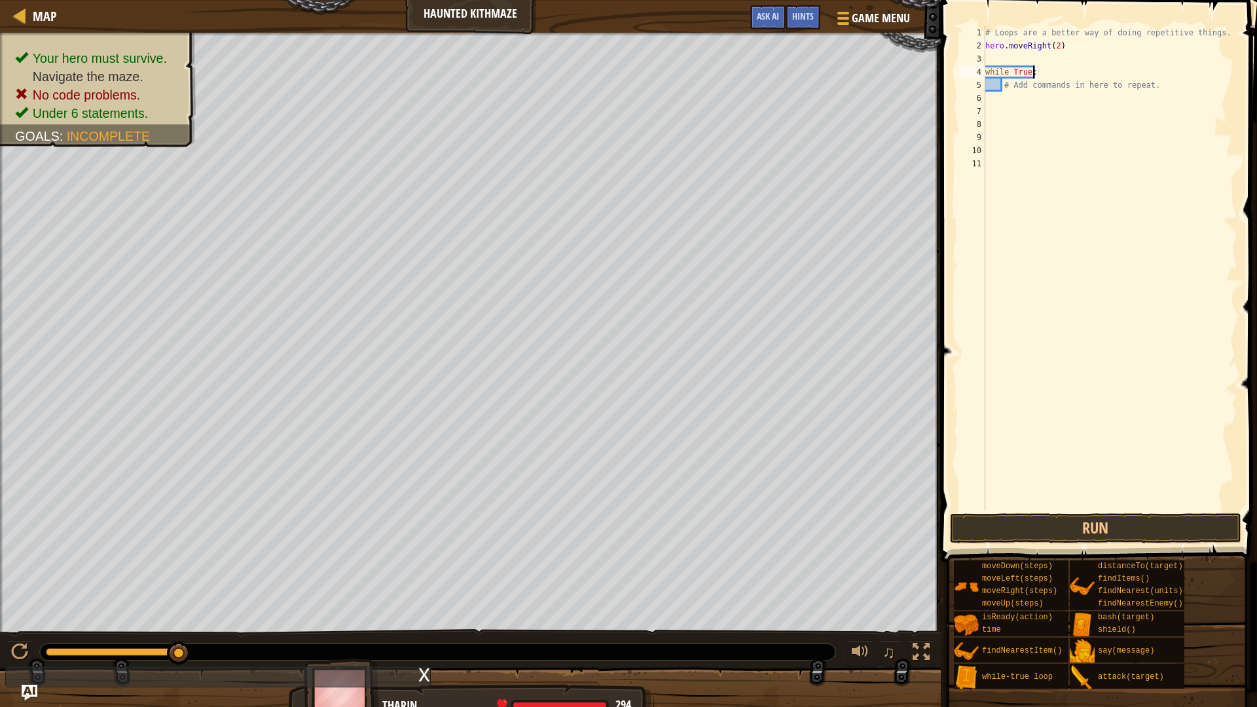
drag, startPoint x: 1183, startPoint y: 82, endPoint x: 1171, endPoint y: 88, distance: 12.9
click at [1181, 84] on div "# Loops are a better way of doing repetitive things. hero . moveRight ( 2 ) whi…" at bounding box center [1109, 281] width 255 height 510
type textarea "# Add commands in here to repeat."
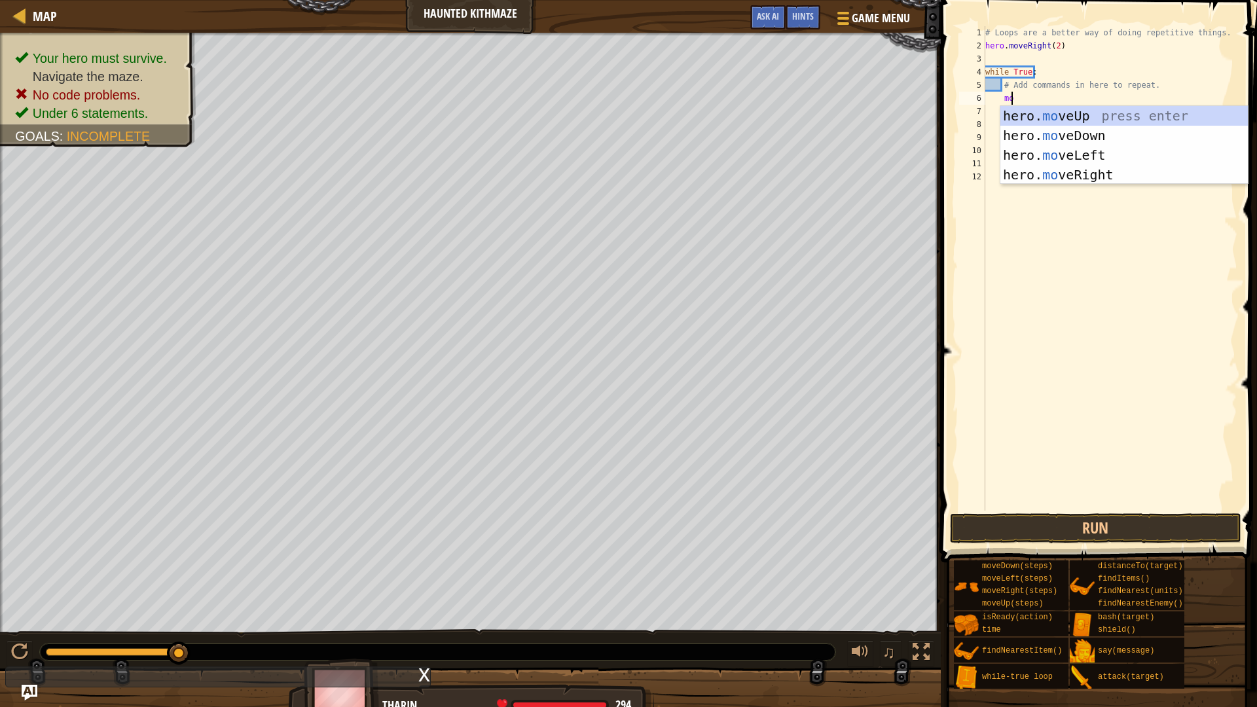
scroll to position [6, 2]
type textarea "m"
type textarea "mov"
click at [1101, 181] on div "hero. mov eUp press enter hero. mov eDown press enter hero. mov eLeft press ent…" at bounding box center [1123, 165] width 247 height 118
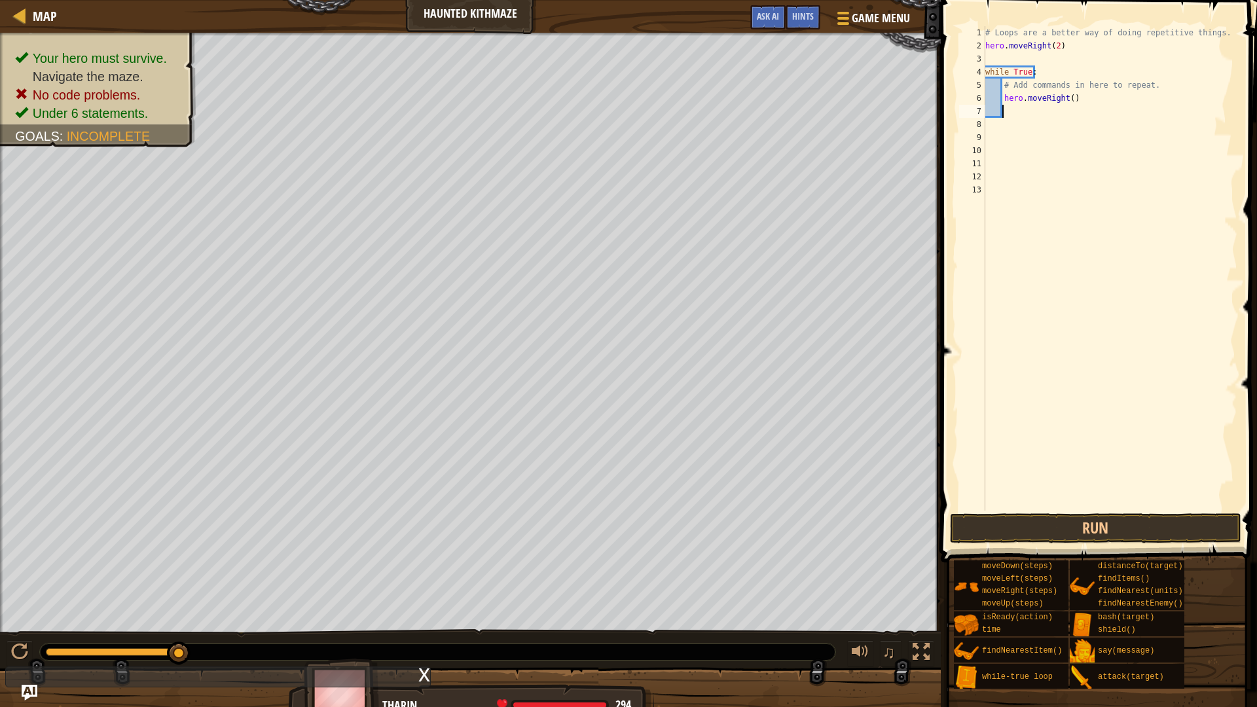
scroll to position [6, 1]
click at [1067, 101] on div "# Loops are a better way of doing repetitive things. hero . moveRight ( 2 ) whi…" at bounding box center [1109, 281] width 255 height 510
type textarea "hero.moveRight(2)"
click at [1041, 112] on div "# Loops are a better way of doing repetitive things. hero . moveRight ( 2 ) whi…" at bounding box center [1109, 281] width 255 height 510
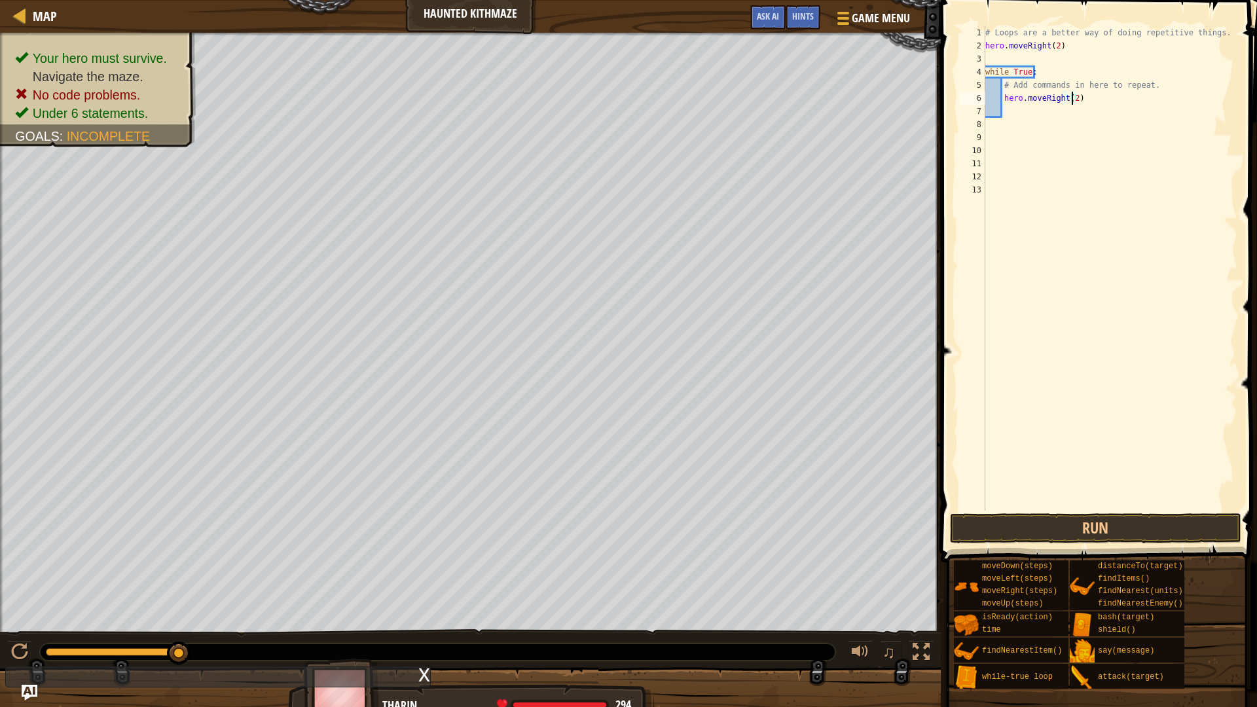
scroll to position [6, 1]
drag, startPoint x: 1077, startPoint y: 46, endPoint x: 981, endPoint y: 48, distance: 96.2
click at [981, 48] on div "1 2 3 4 5 6 7 8 9 10 11 12 13 # Loops are a better way of doing repetitive thin…" at bounding box center [1096, 268] width 281 height 484
type textarea "hero.moveRight(2)"
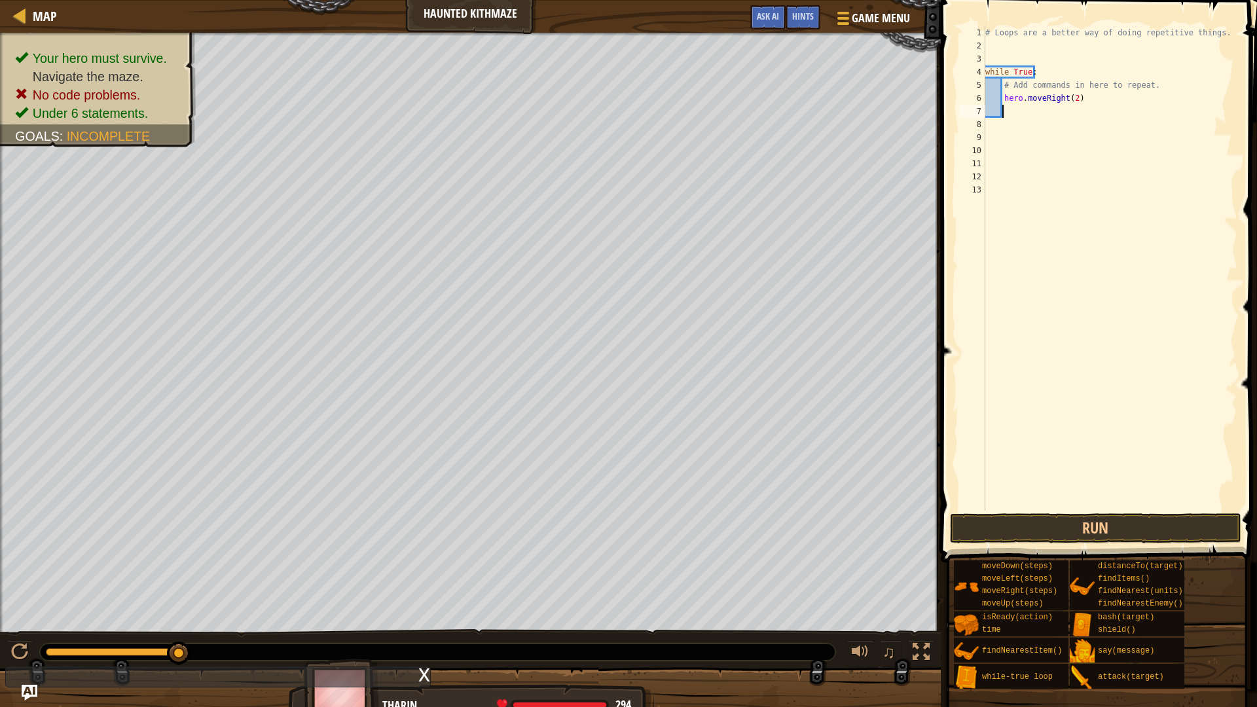
click at [1009, 107] on div "# Loops are a better way of doing repetitive things. while True : # Add command…" at bounding box center [1109, 281] width 255 height 510
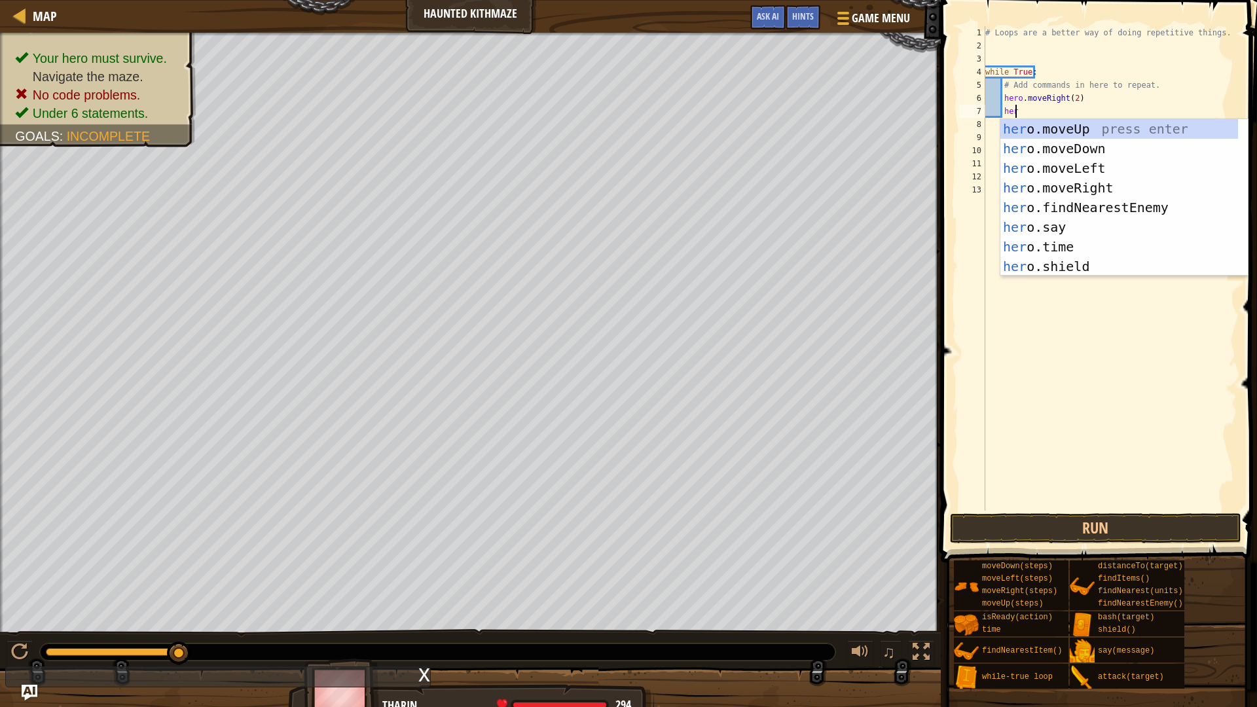
scroll to position [6, 2]
type textarea "hero"
click at [1081, 128] on div "hero .moveUp press enter hero .moveDown press enter hero .moveLeft press enter …" at bounding box center [1119, 217] width 238 height 196
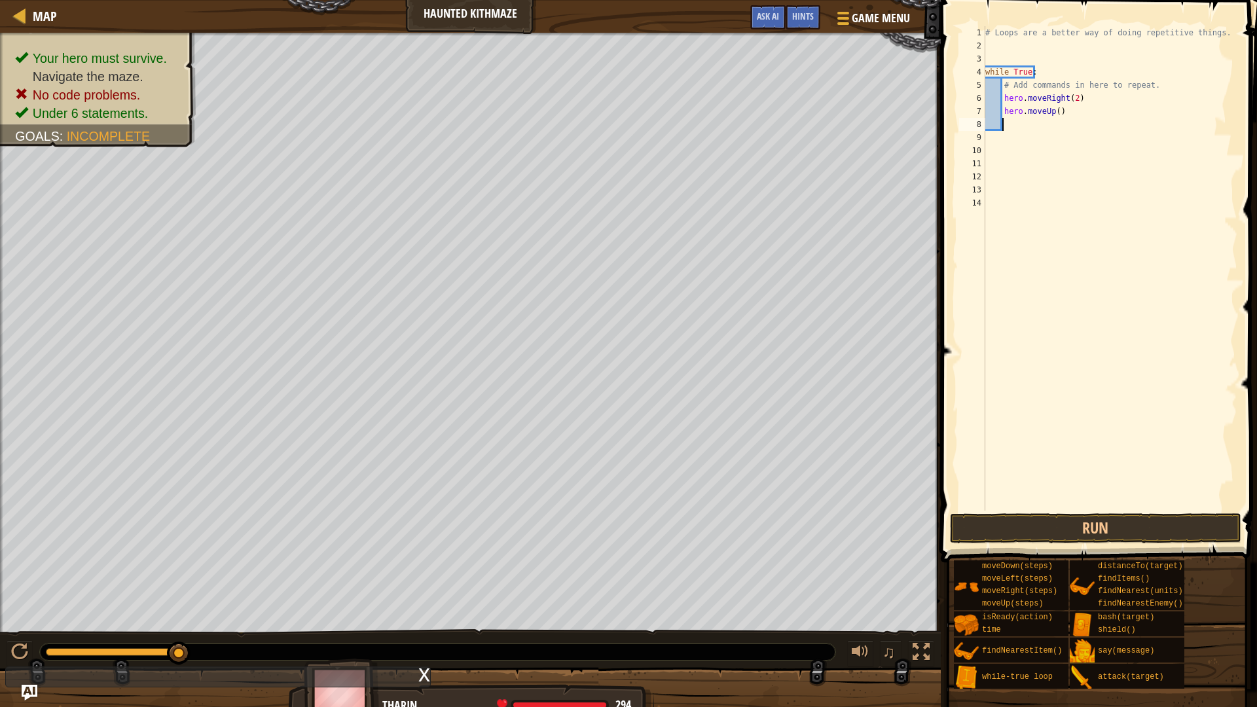
click at [1056, 110] on div "# Loops are a better way of doing repetitive things. while True : # Add command…" at bounding box center [1109, 281] width 255 height 510
type textarea "hero.moveUp(2)"
click at [1122, 525] on button "Run" at bounding box center [1095, 528] width 291 height 30
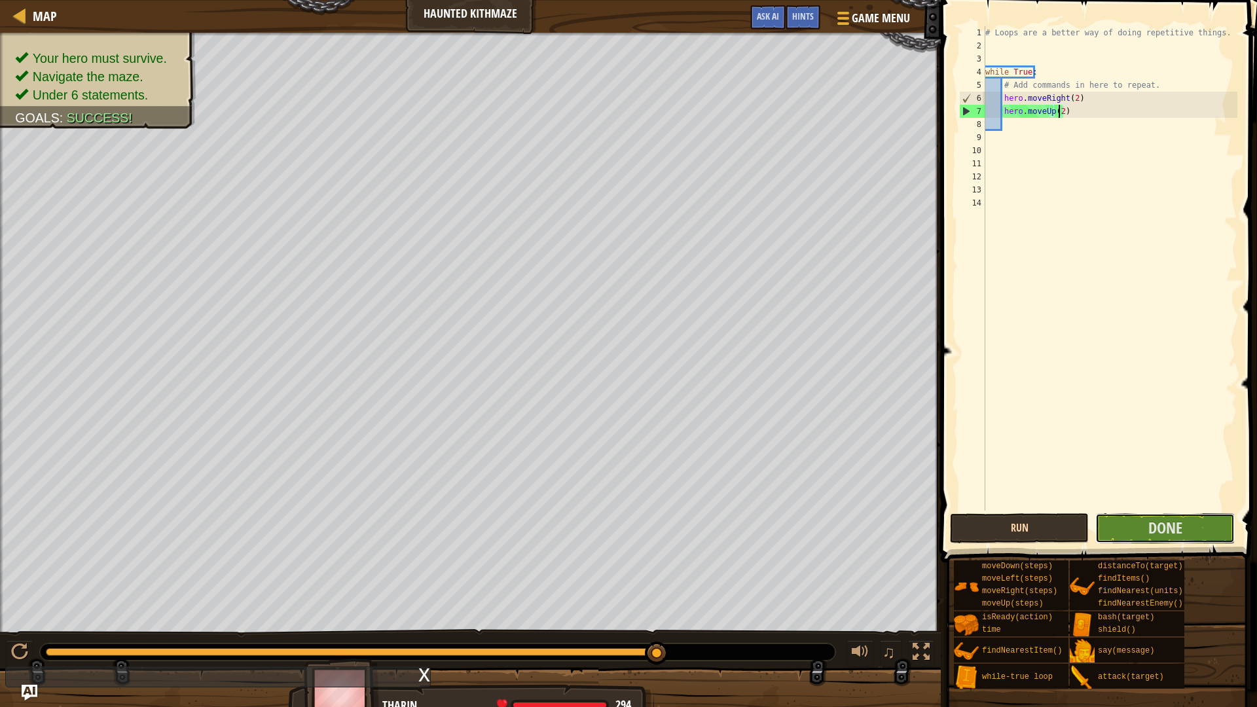
click at [1122, 525] on button "Done" at bounding box center [1164, 528] width 139 height 30
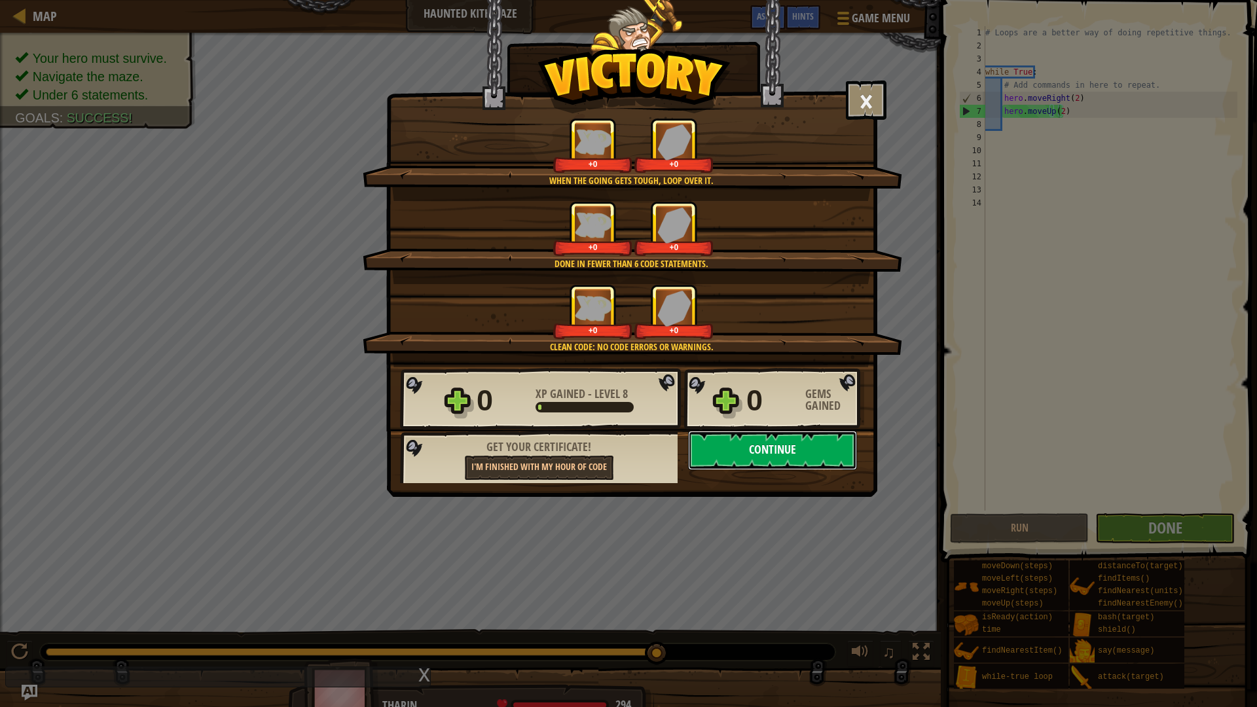
click at [841, 456] on button "Continue" at bounding box center [772, 450] width 169 height 39
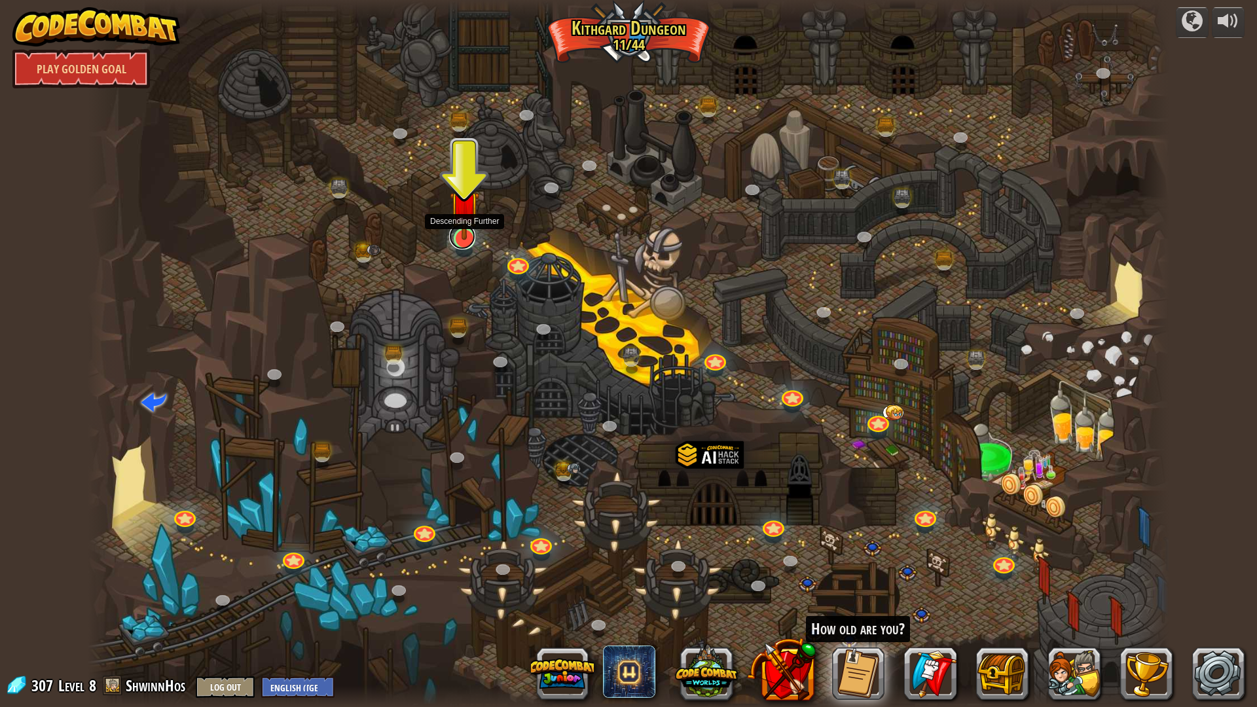
click at [466, 243] on link at bounding box center [462, 236] width 26 height 26
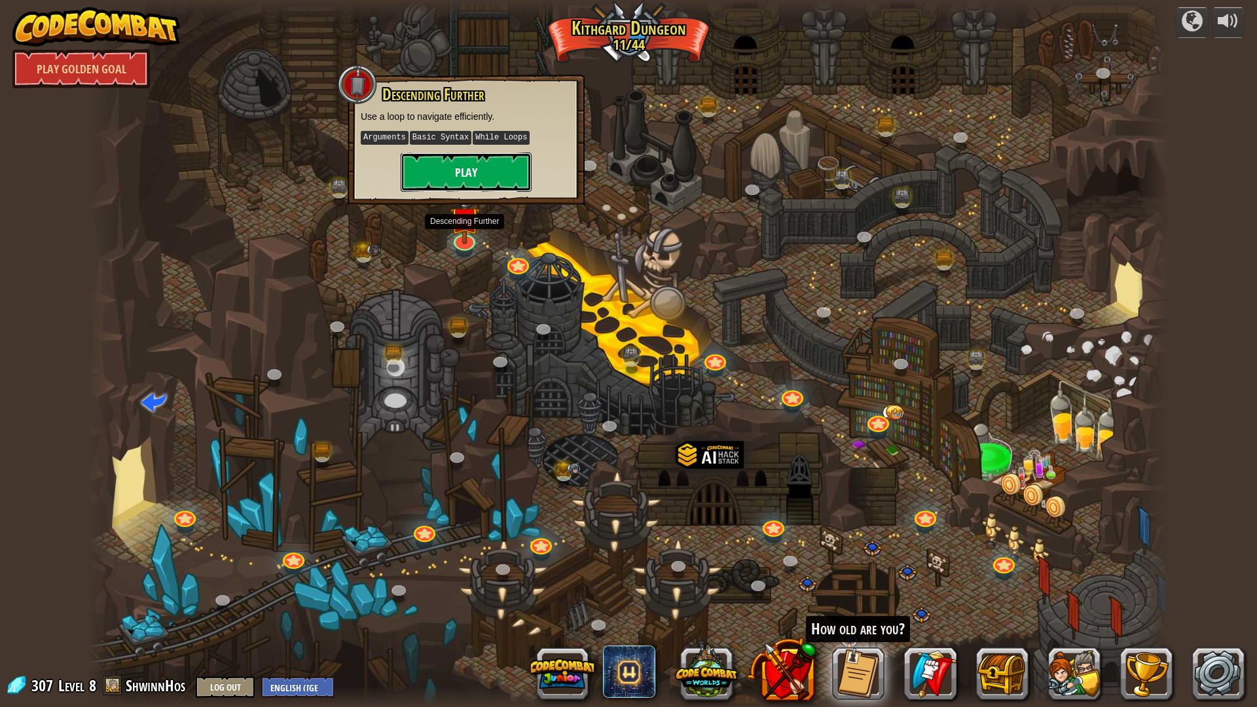
click at [494, 170] on button "Play" at bounding box center [466, 171] width 131 height 39
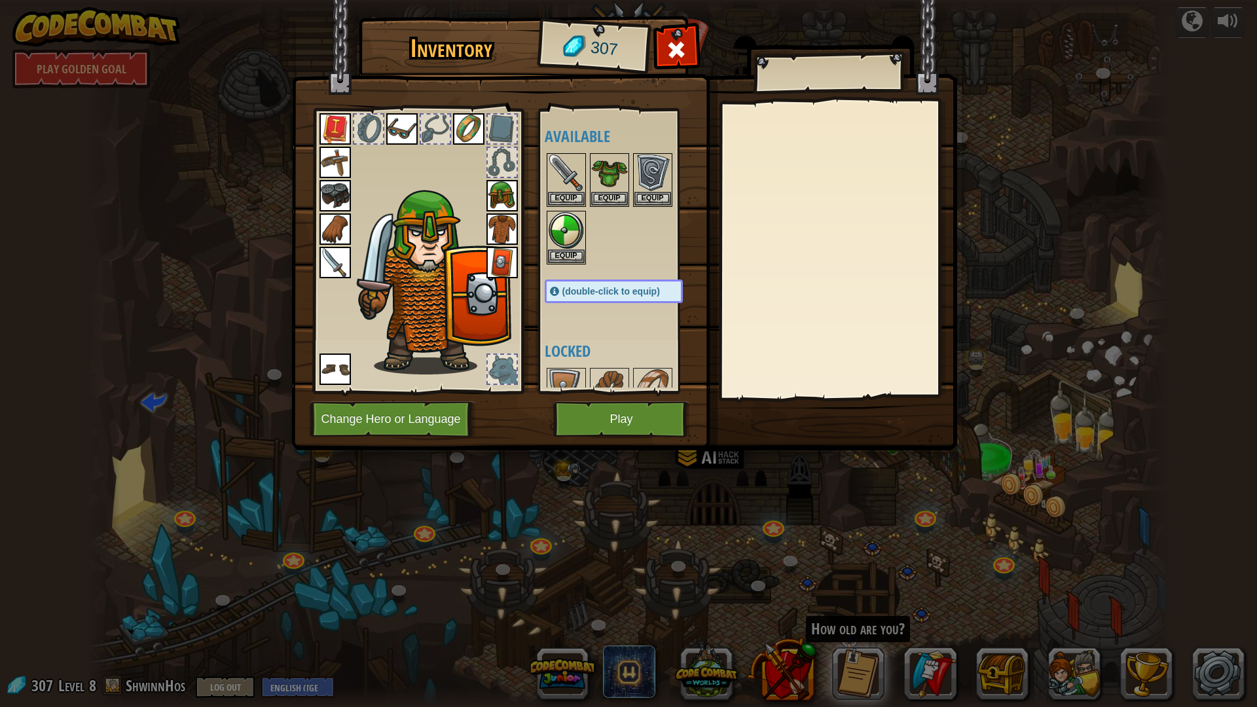
scroll to position [109, 0]
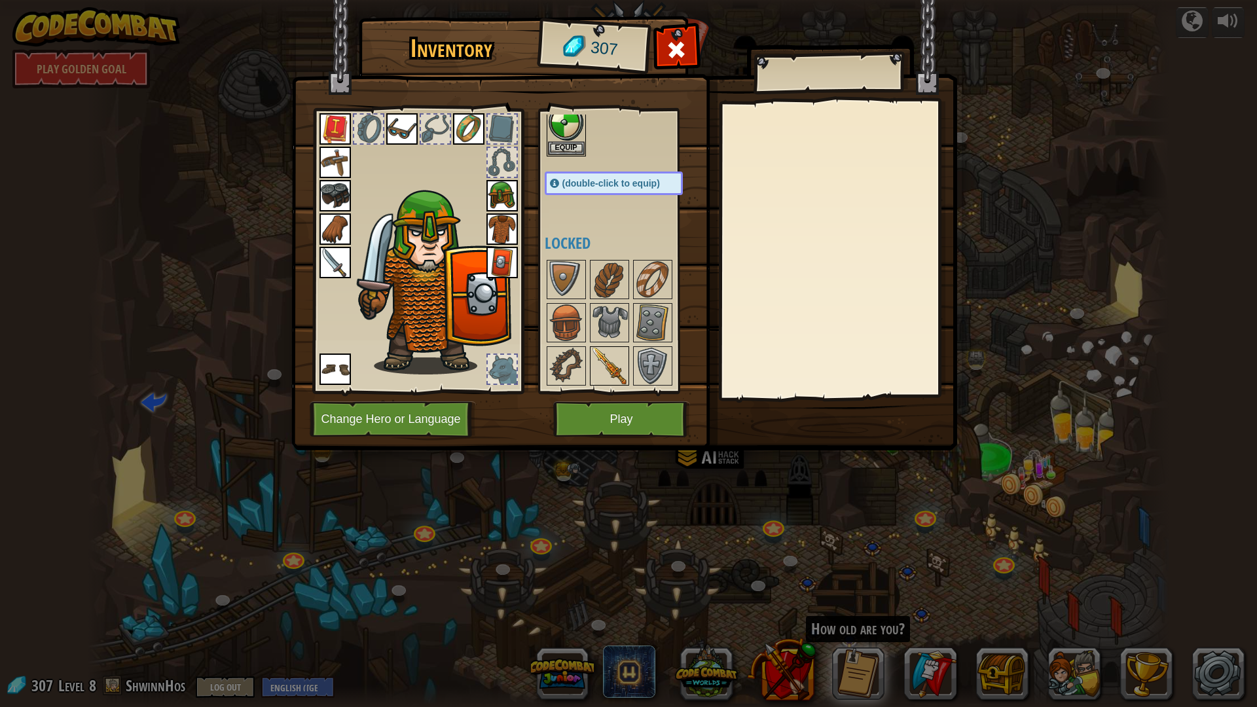
click at [603, 368] on img at bounding box center [609, 366] width 37 height 37
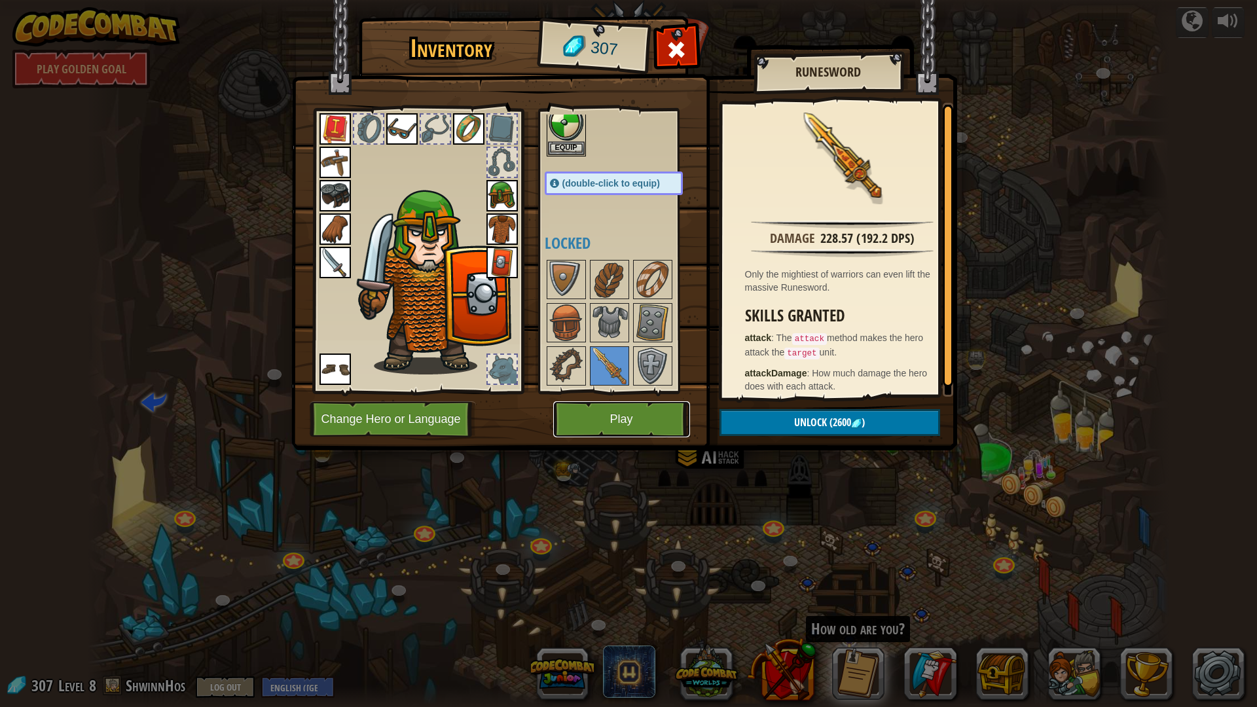
click at [607, 415] on button "Play" at bounding box center [621, 419] width 137 height 36
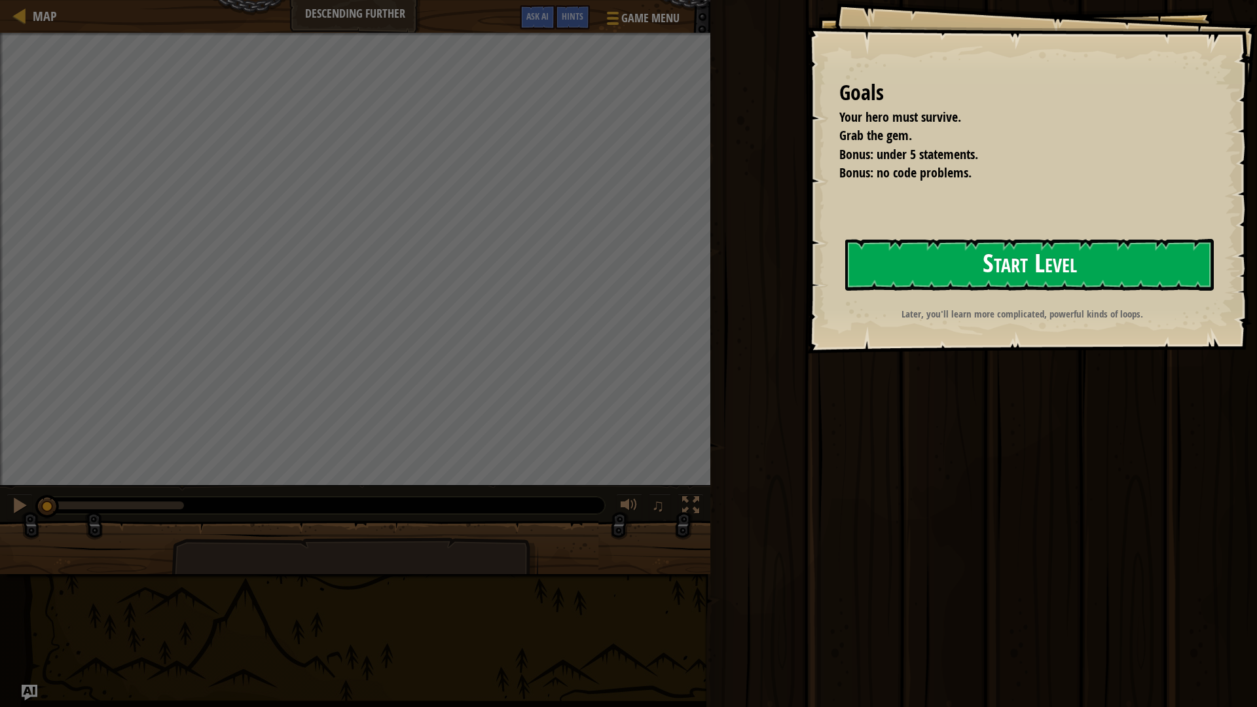
click at [1001, 259] on button "Start Level" at bounding box center [1029, 265] width 368 height 52
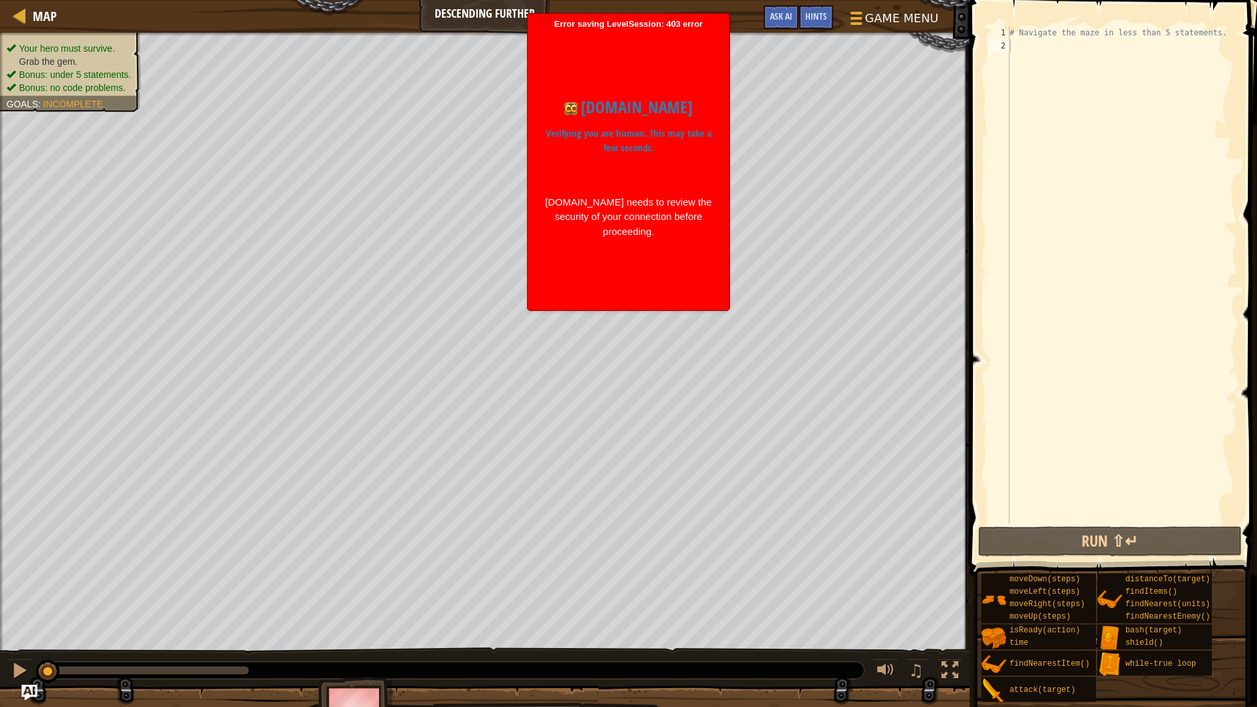
click at [730, 190] on body "Map Descending Further Game Menu Done Hints Ask AI 1 הההההההההההההההההההההההההה…" at bounding box center [628, 353] width 1257 height 707
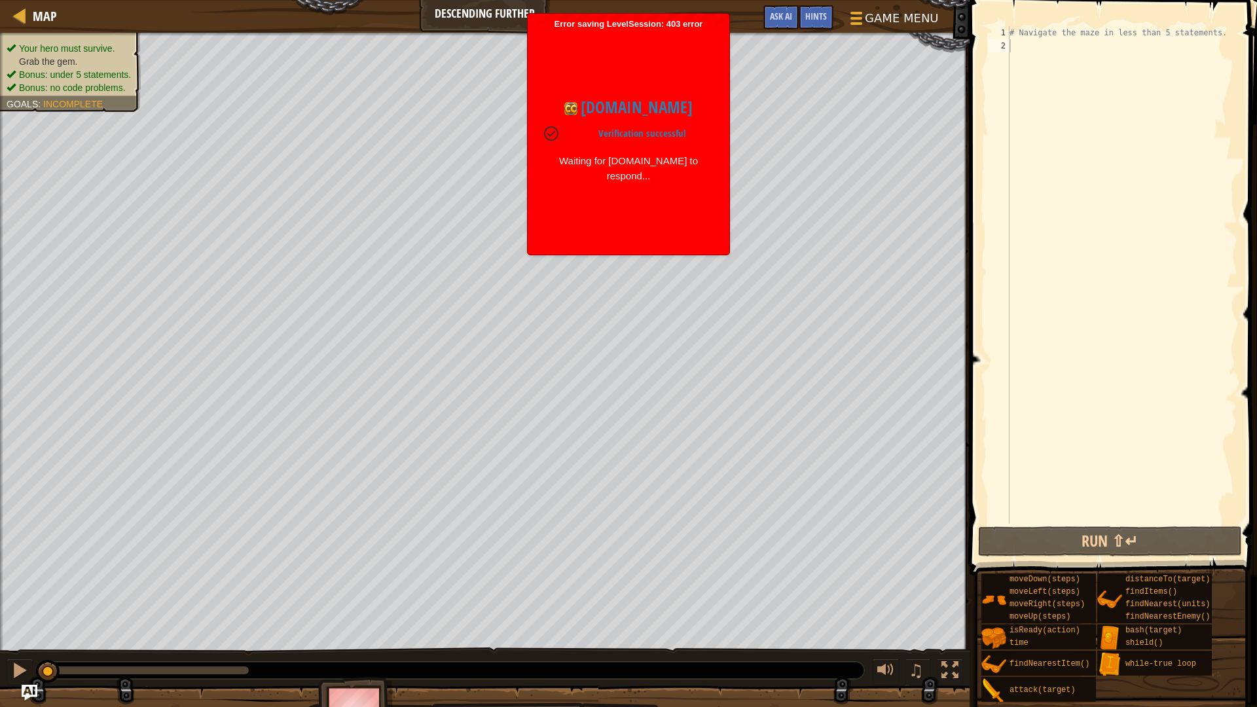
click at [657, 101] on h1 "[DOMAIN_NAME]" at bounding box center [628, 107] width 169 height 25
